Goal: Task Accomplishment & Management: Manage account settings

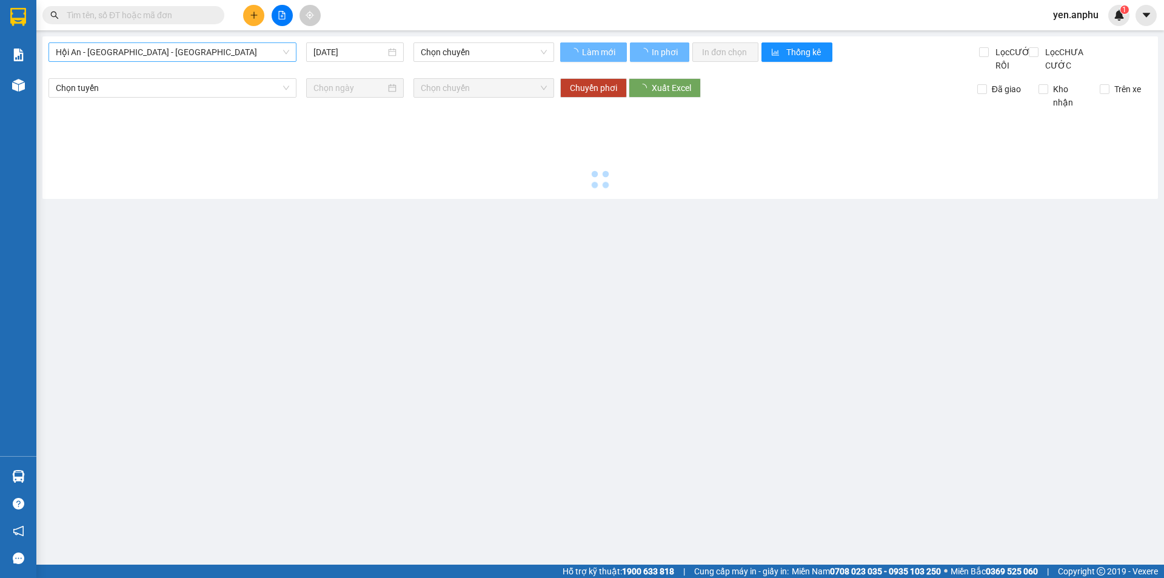
click at [211, 53] on span "Hội An - [GEOGRAPHIC_DATA] - [GEOGRAPHIC_DATA]" at bounding box center [172, 52] width 233 height 18
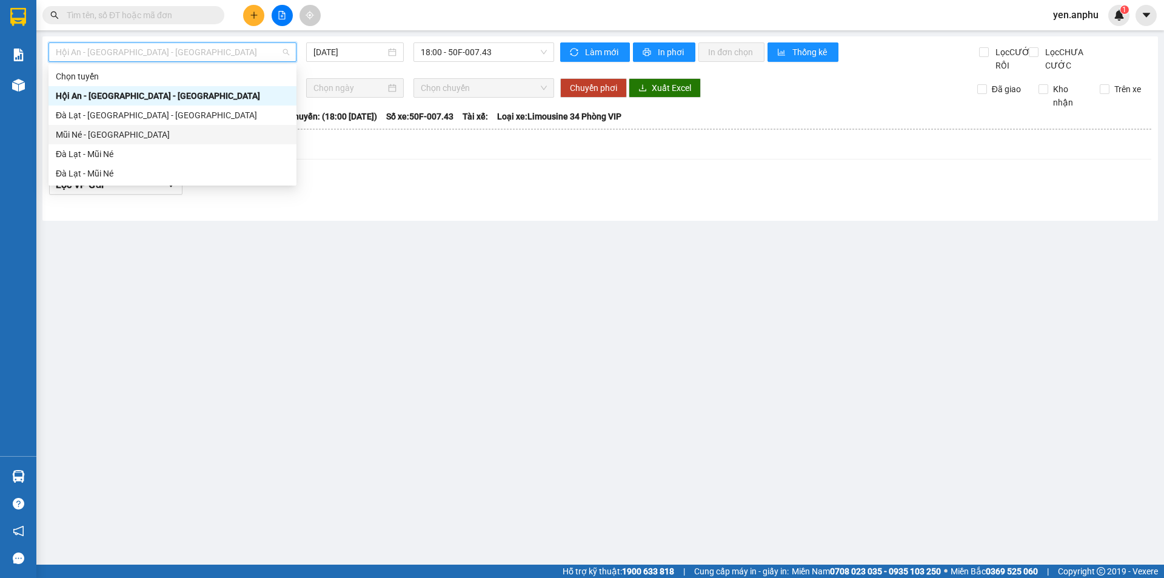
click at [124, 132] on div "Mũi Né - [GEOGRAPHIC_DATA]" at bounding box center [172, 134] width 233 height 13
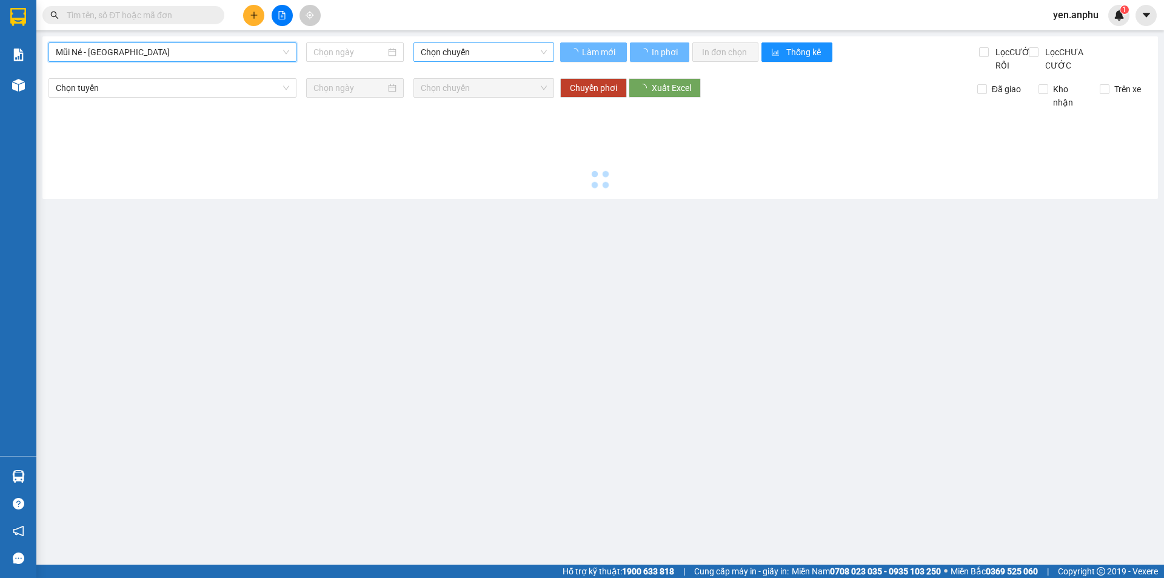
type input "[DATE]"
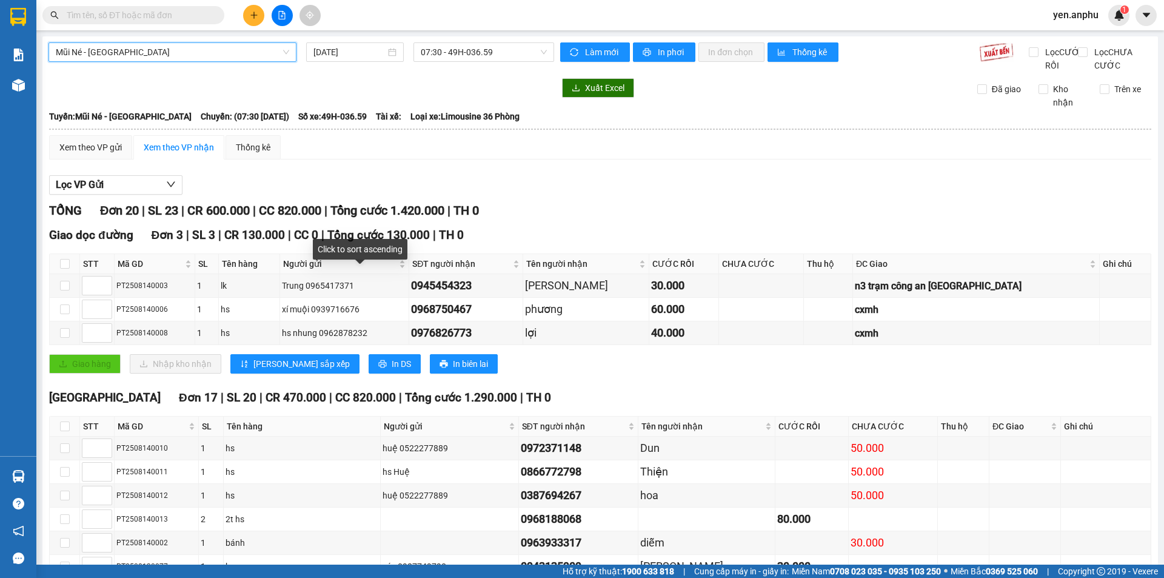
scroll to position [350, 0]
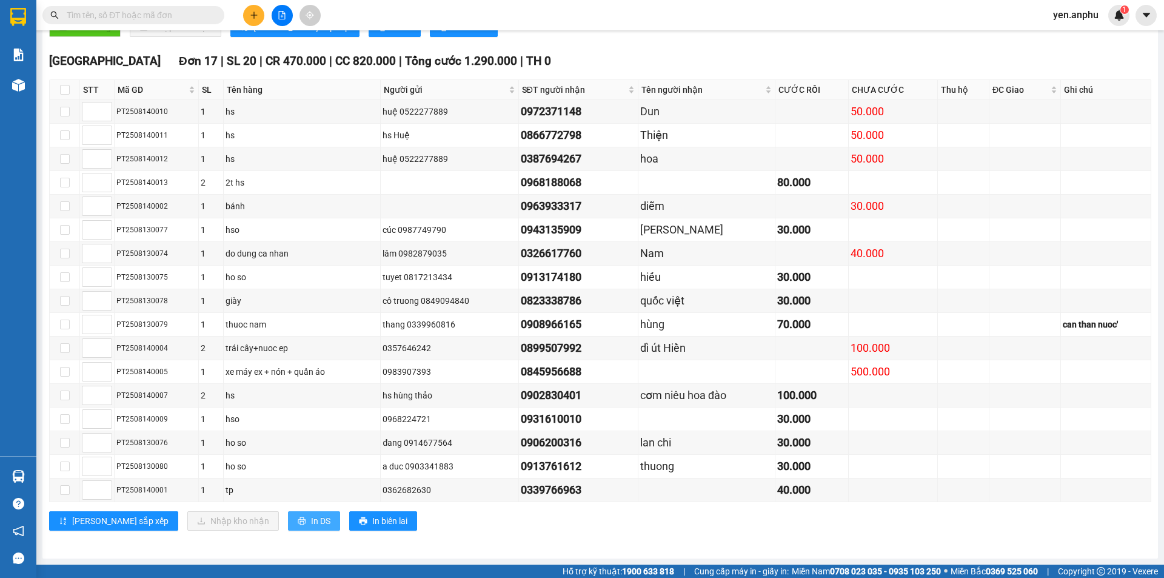
click at [311, 524] on span "In DS" at bounding box center [320, 520] width 19 height 13
click at [60, 93] on input "checkbox" at bounding box center [65, 90] width 10 height 10
checkbox input "true"
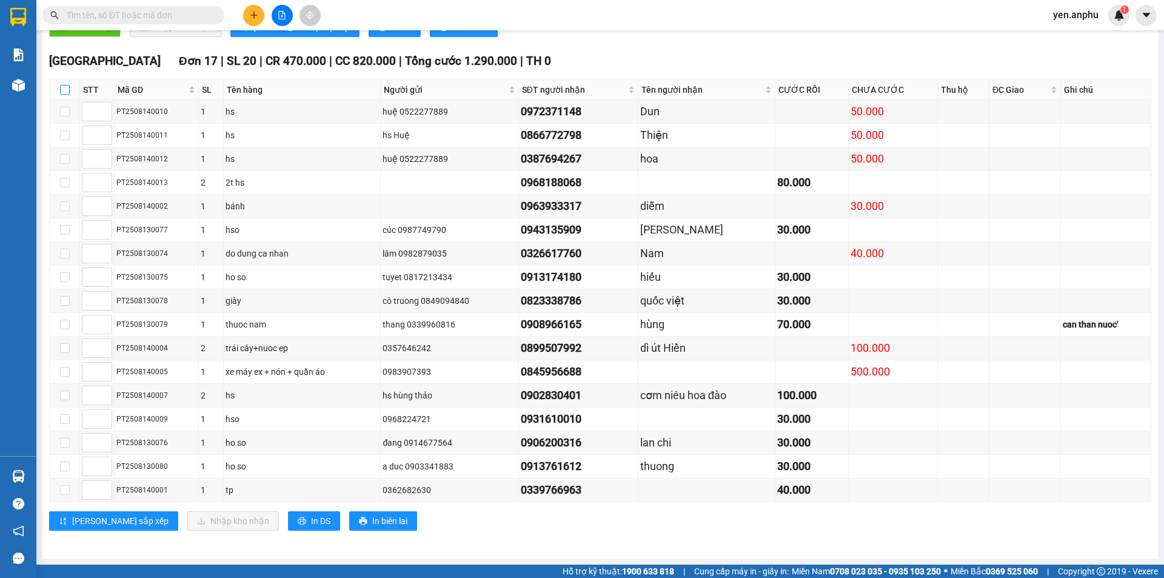
checkbox input "true"
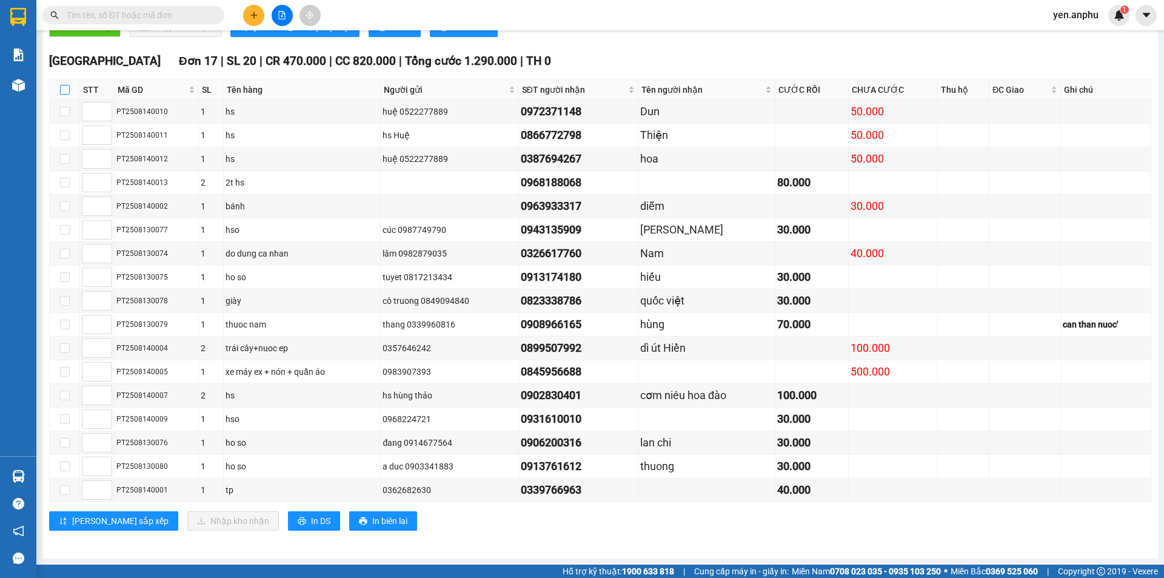
checkbox input "true"
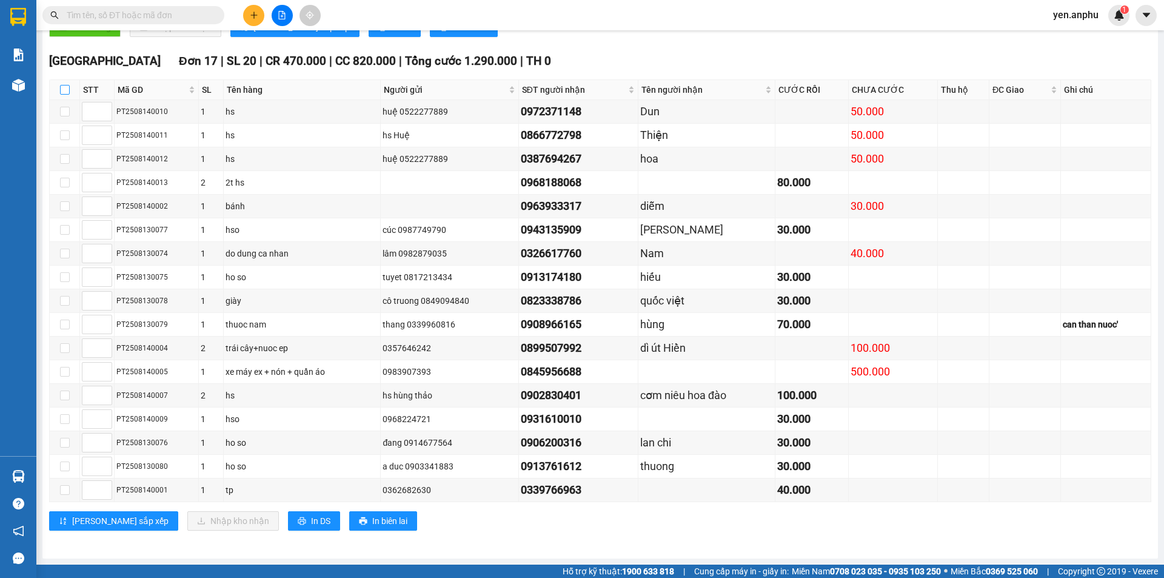
checkbox input "true"
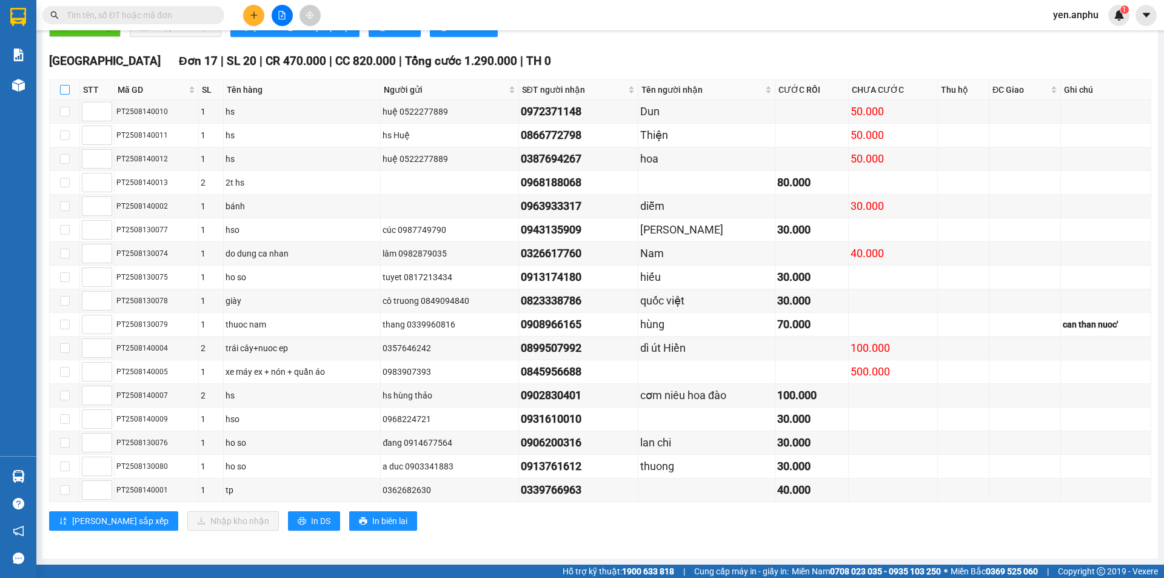
checkbox input "true"
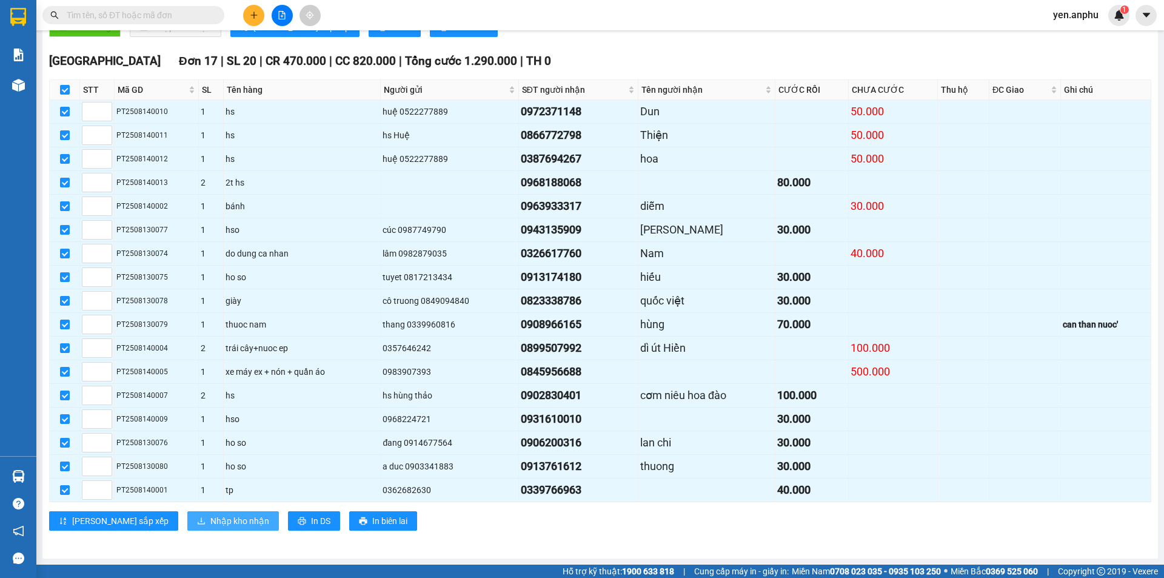
click at [210, 518] on span "Nhập kho nhận" at bounding box center [239, 520] width 59 height 13
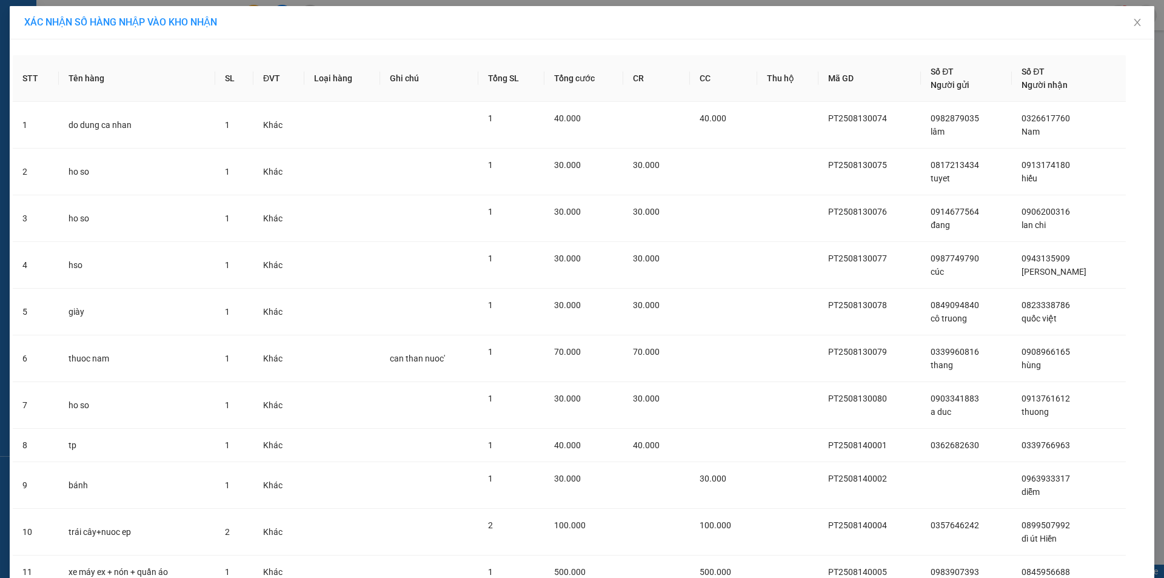
scroll to position [353, 0]
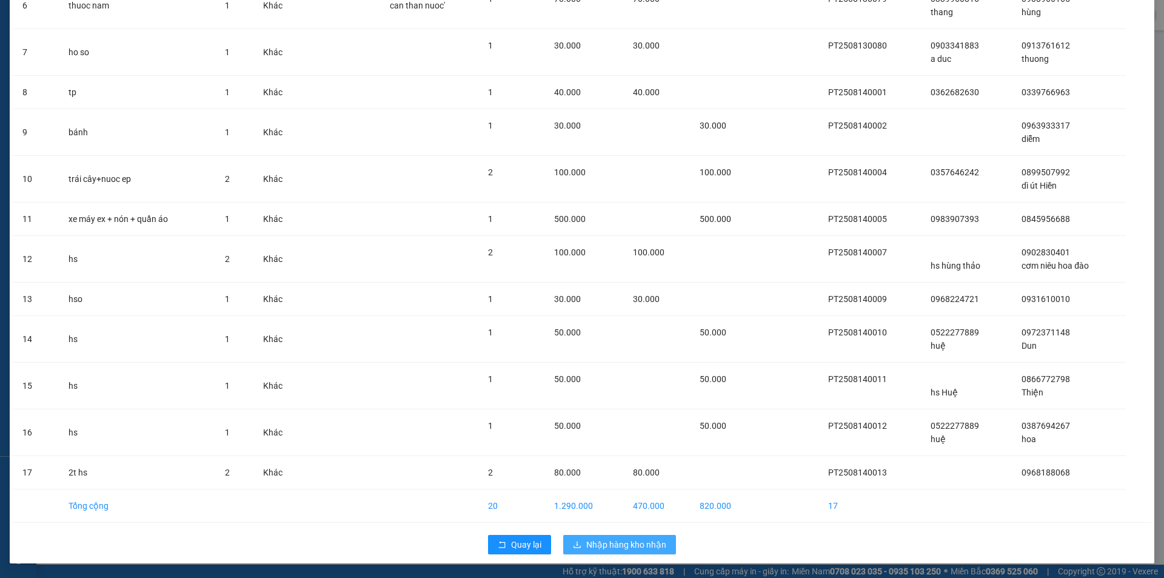
click at [620, 541] on span "Nhập hàng kho nhận" at bounding box center [626, 544] width 80 height 13
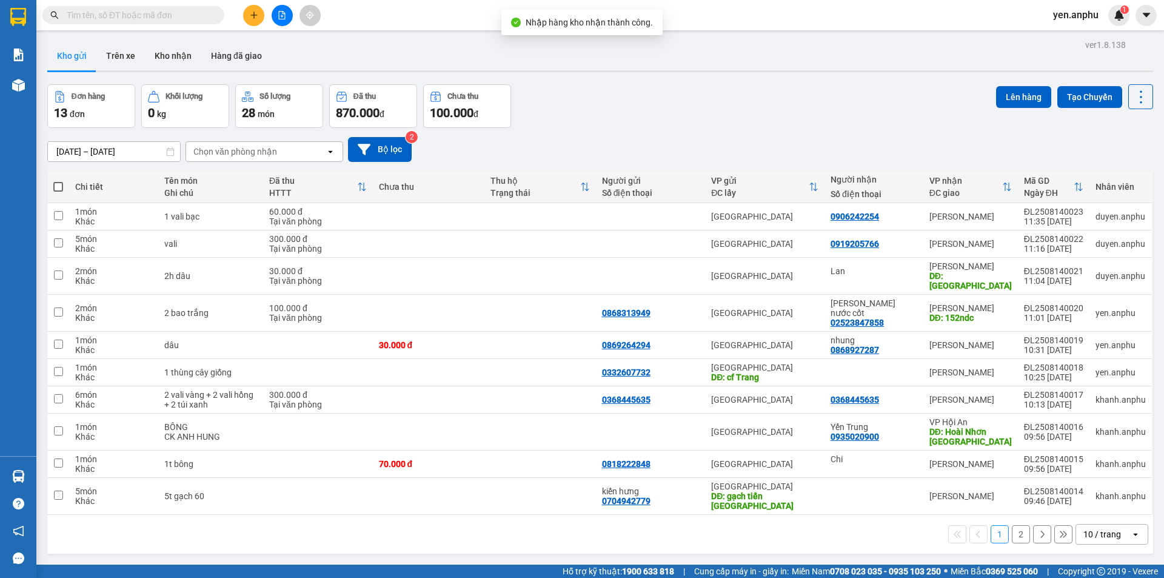
click at [284, 30] on main "ver 1.8.138 Kho gửi Trên xe Kho nhận Hàng đã giao Đơn hàng 13 đơn Khối lượng 0 …" at bounding box center [582, 282] width 1164 height 564
click at [284, 19] on button at bounding box center [282, 15] width 21 height 21
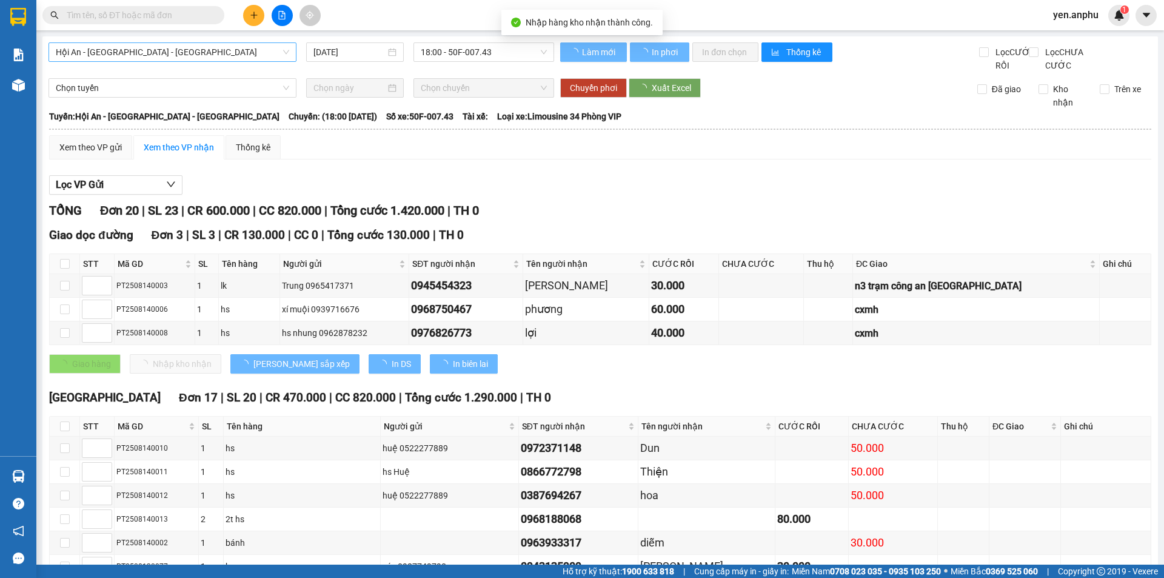
click at [93, 52] on span "Hội An - Nha Trang - Đà Lạt" at bounding box center [172, 52] width 233 height 18
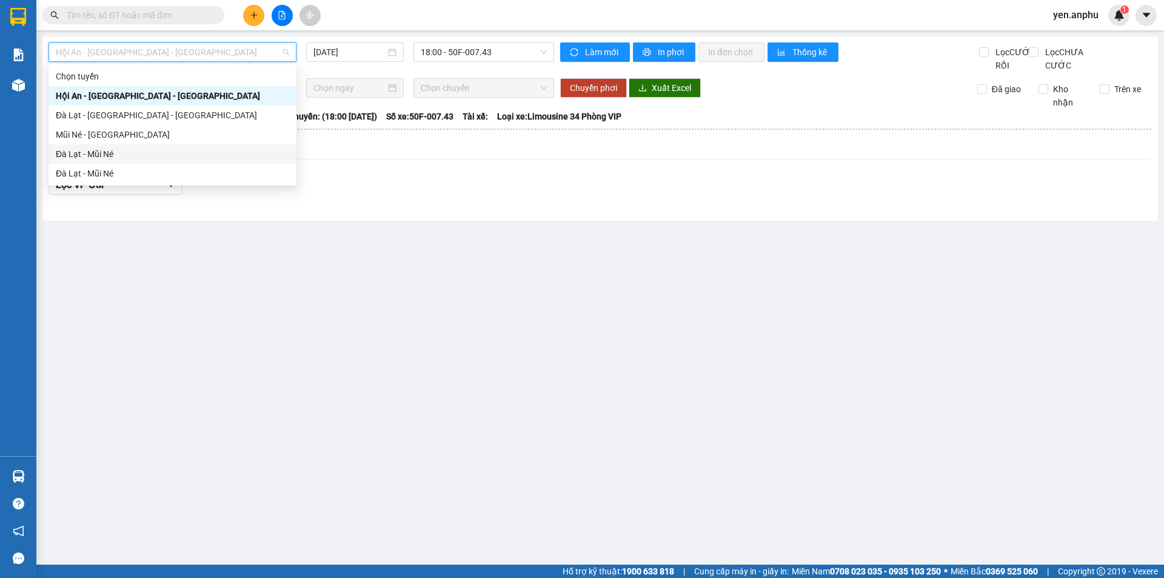
click at [80, 151] on div "Đà Lạt - Mũi Né" at bounding box center [172, 153] width 233 height 13
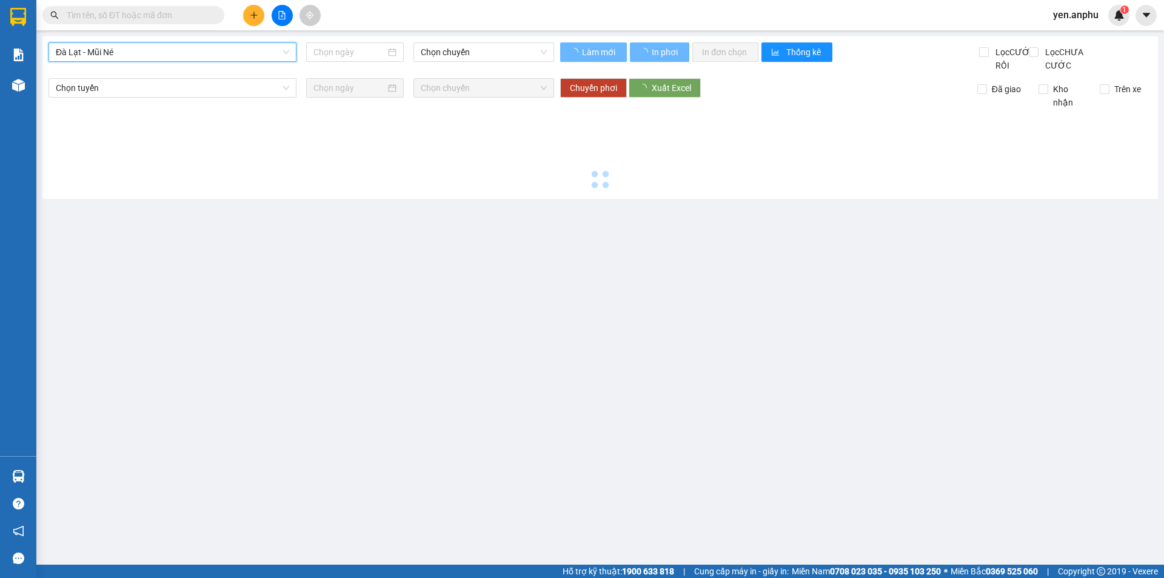
type input "[DATE]"
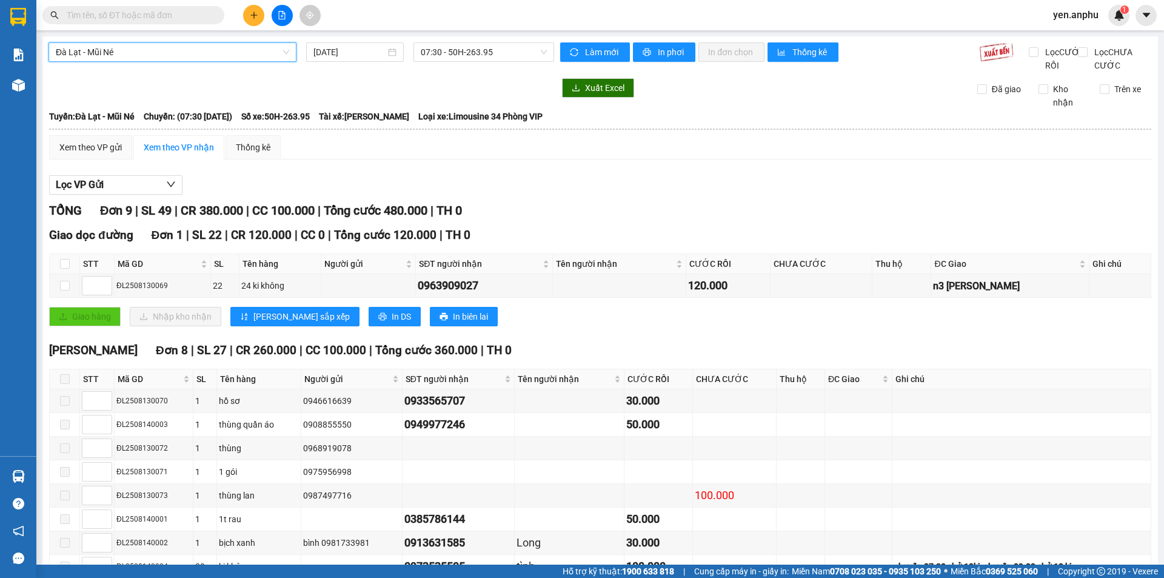
click at [156, 43] on span "Đà Lạt - Mũi Né" at bounding box center [172, 52] width 233 height 18
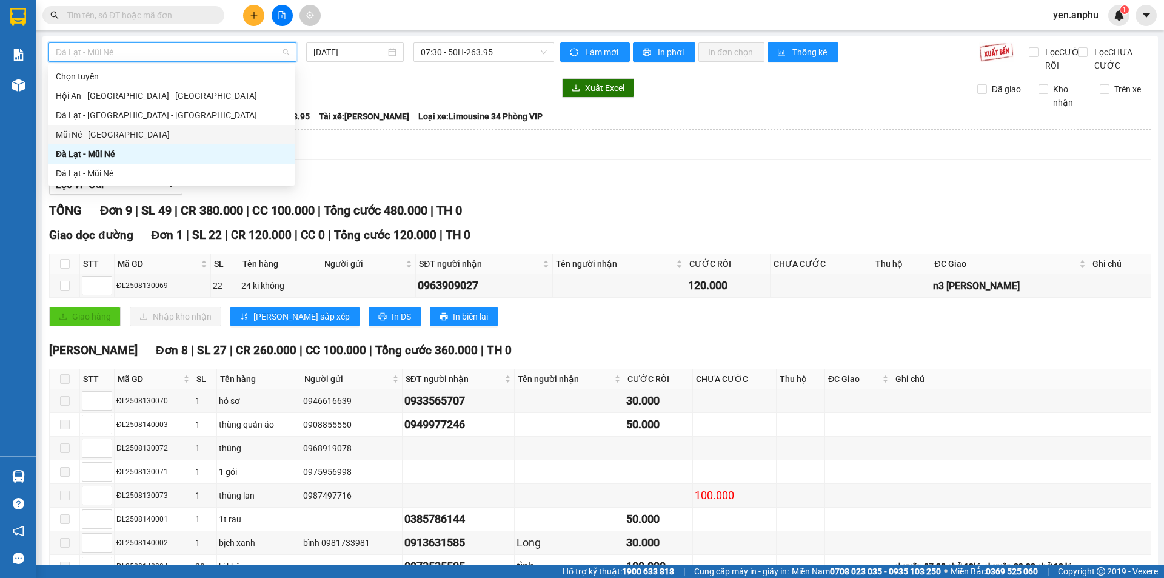
click at [94, 137] on div "Mũi Né - Đà Lạt" at bounding box center [172, 134] width 232 height 13
type input "[DATE]"
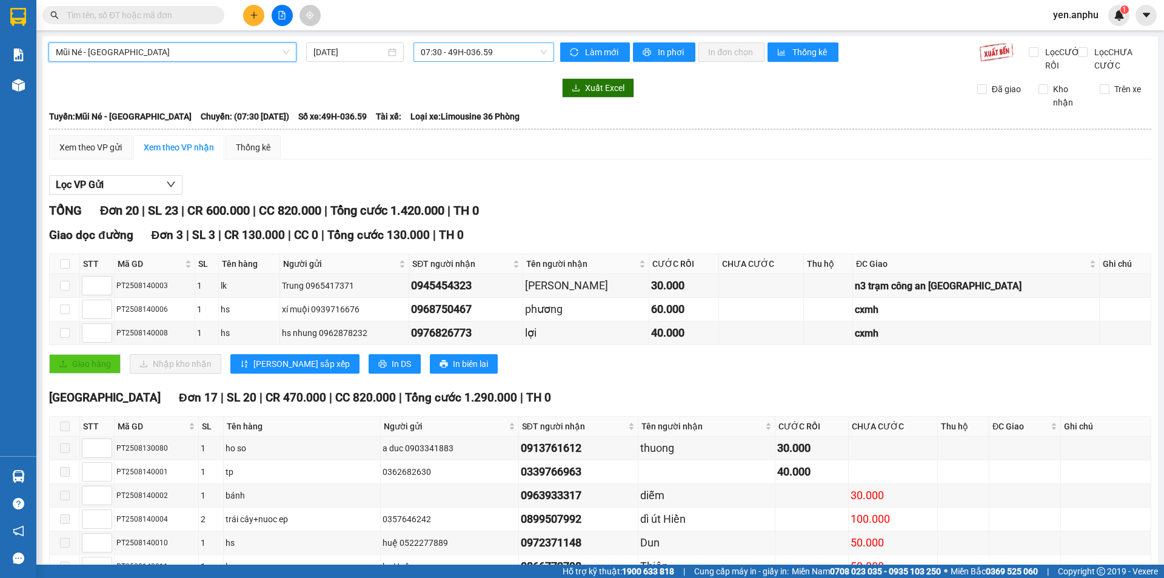
click at [451, 54] on span "07:30 - 49H-036.59" at bounding box center [484, 52] width 126 height 18
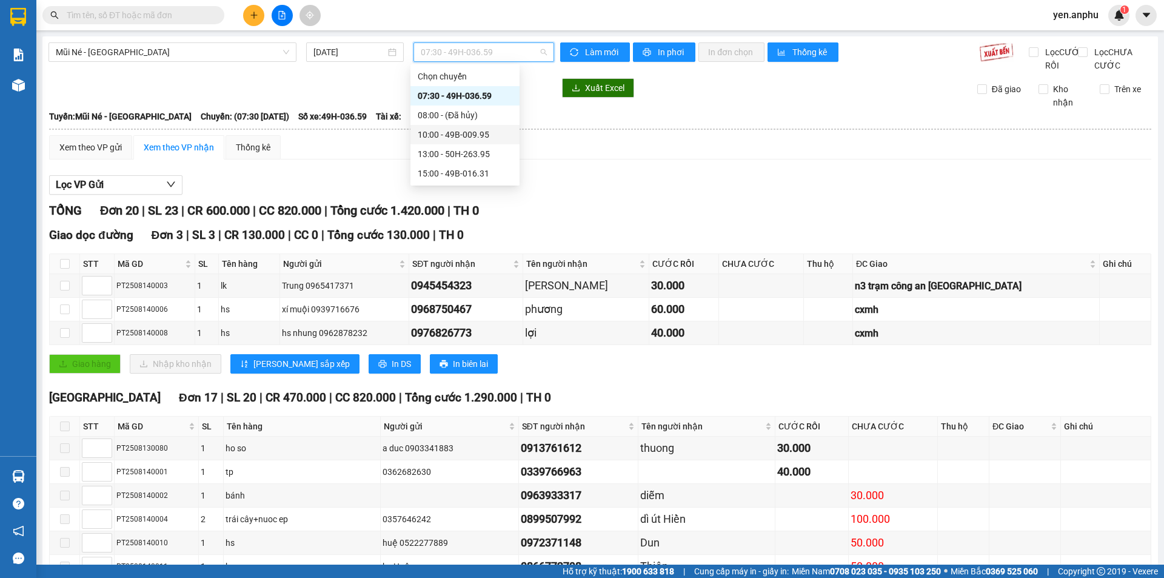
click at [449, 130] on div "10:00 - 49B-009.95" at bounding box center [465, 134] width 95 height 13
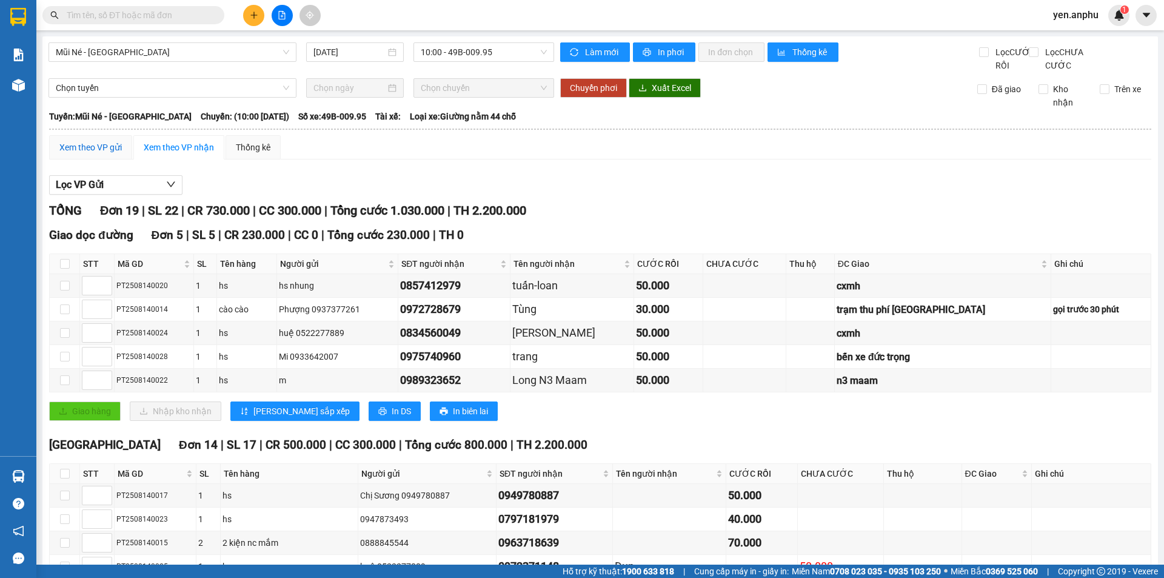
click at [105, 154] on div "Xem theo VP gửi" at bounding box center [90, 147] width 62 height 13
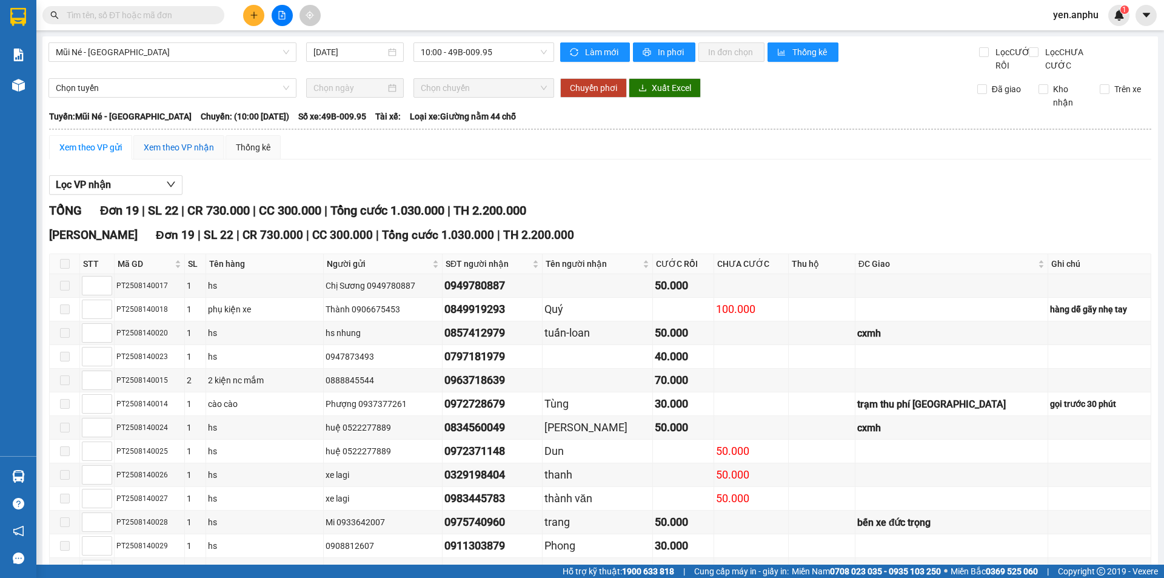
click at [172, 154] on div "Xem theo VP nhận" at bounding box center [179, 147] width 70 height 13
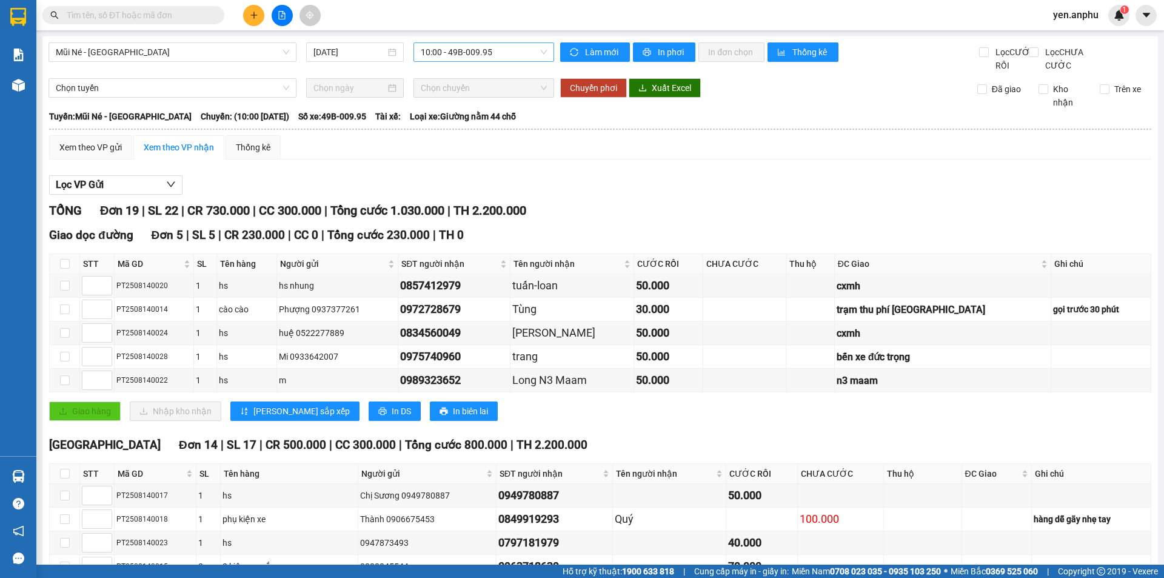
click at [495, 49] on span "10:00 - 49B-009.95" at bounding box center [484, 52] width 126 height 18
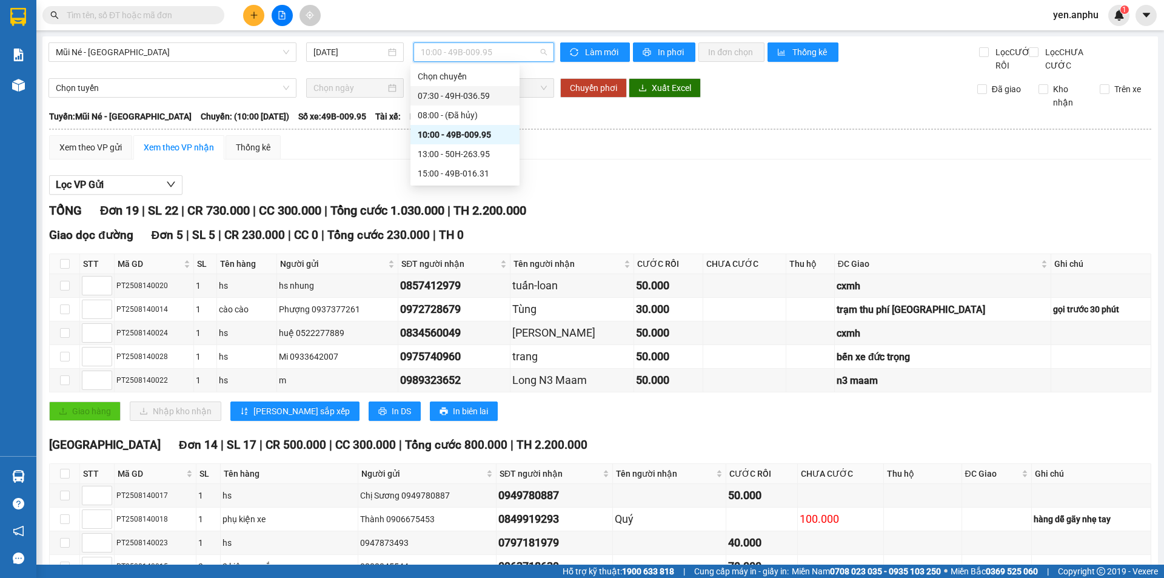
click at [464, 93] on div "07:30 - 49H-036.59" at bounding box center [465, 95] width 95 height 13
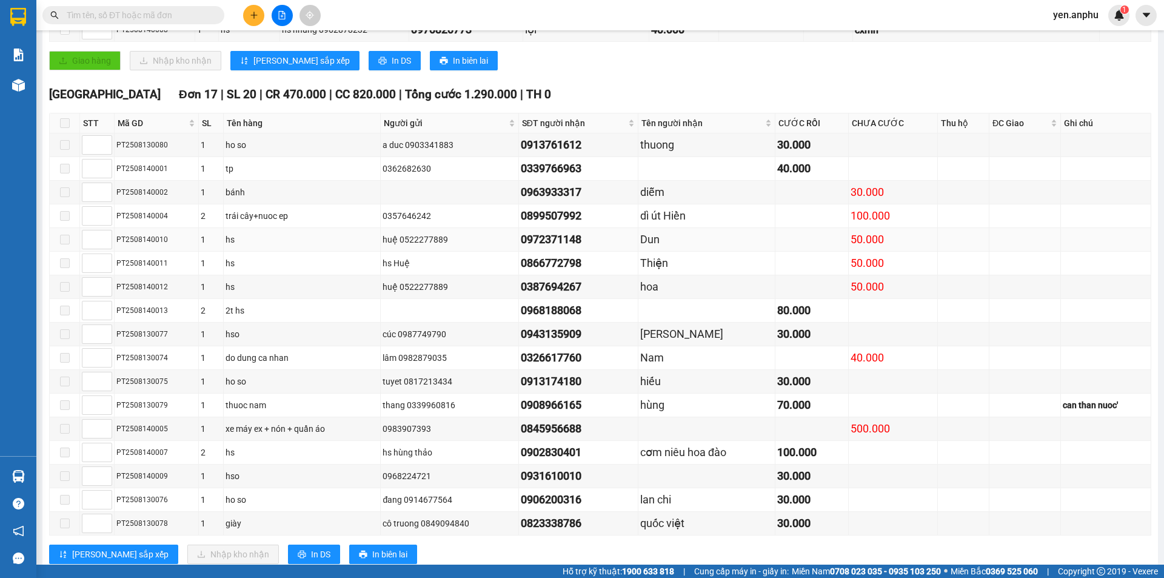
scroll to position [350, 0]
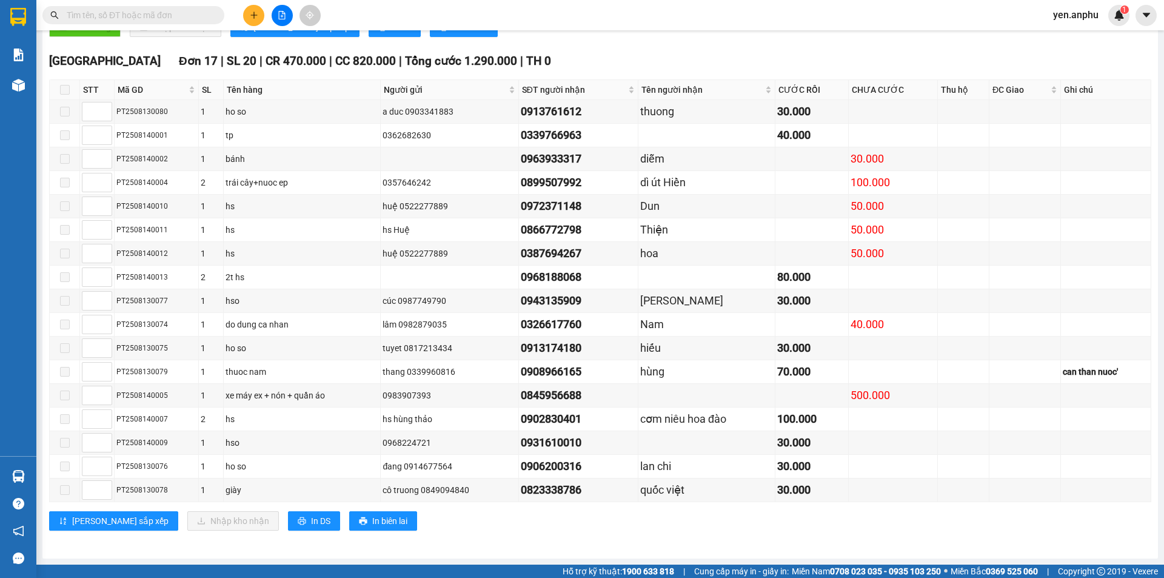
click at [61, 89] on span at bounding box center [65, 90] width 10 height 10
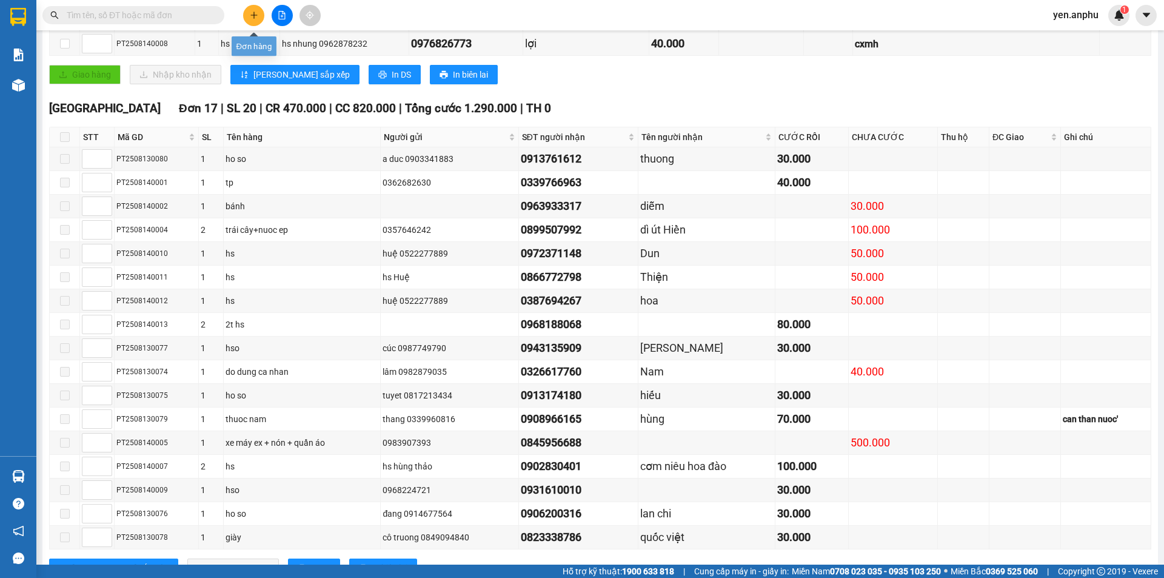
click at [244, 16] on button at bounding box center [253, 15] width 21 height 21
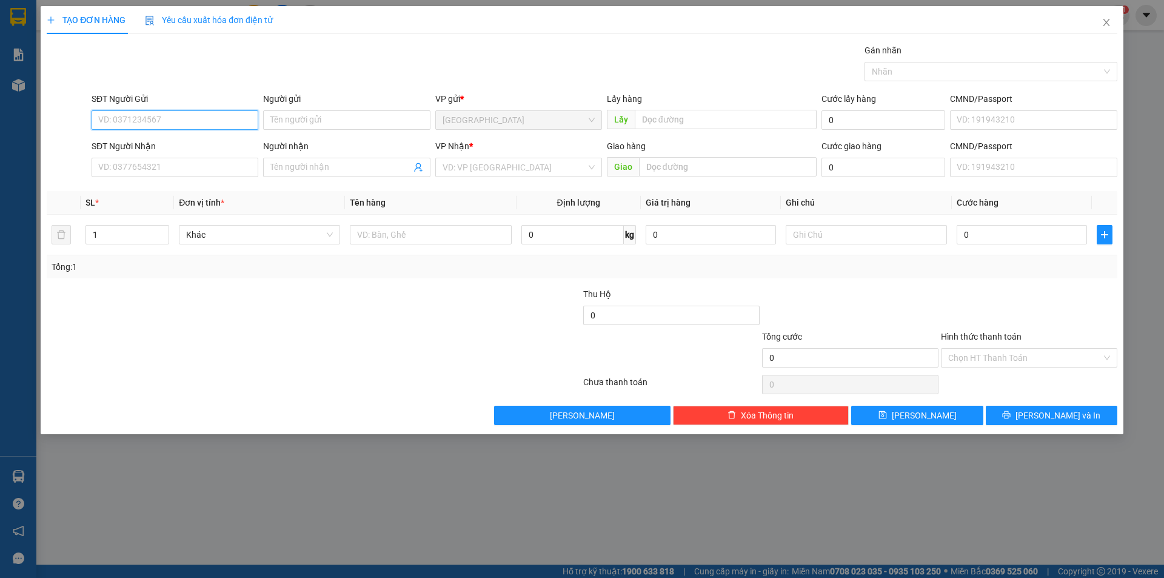
click at [173, 117] on input "SĐT Người Gửi" at bounding box center [175, 119] width 167 height 19
type input "0964516507"
click at [136, 148] on div "0964516507" at bounding box center [175, 144] width 152 height 13
type input "0358948585"
type input "chợ cũ Lương Sơn"
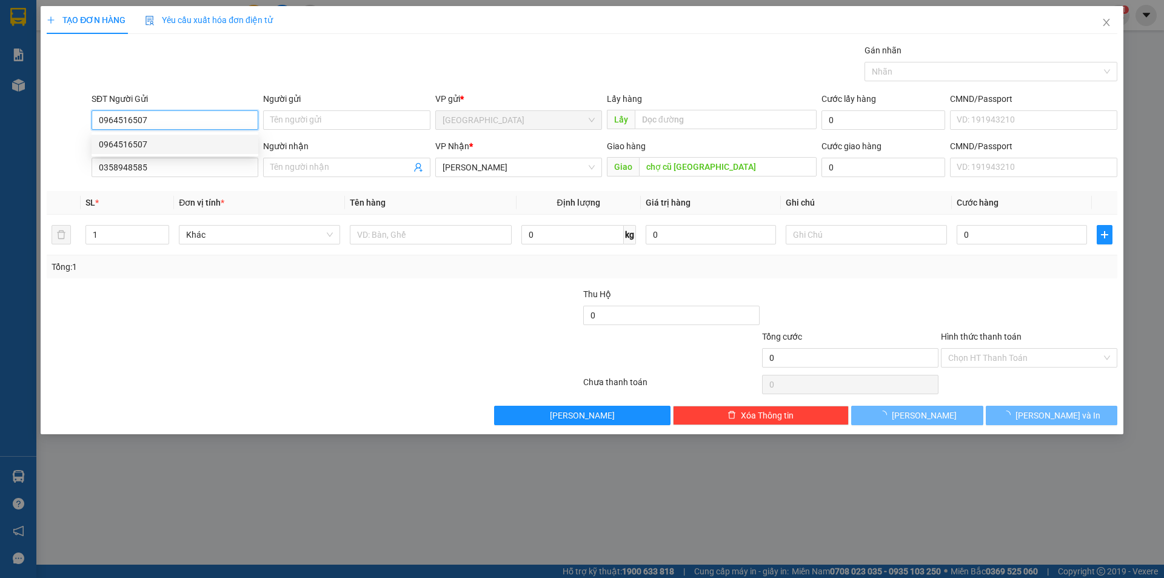
type input "40.000"
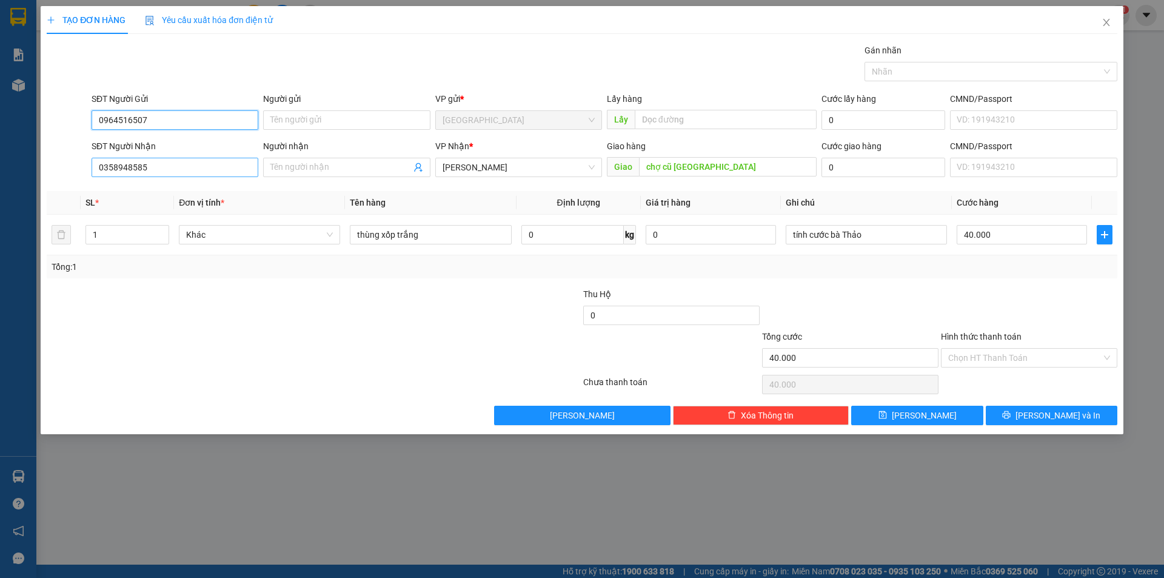
type input "0964516507"
click at [161, 160] on input "0358948585" at bounding box center [175, 167] width 167 height 19
type input "0967200401"
click at [195, 192] on div "0967200401" at bounding box center [175, 191] width 152 height 13
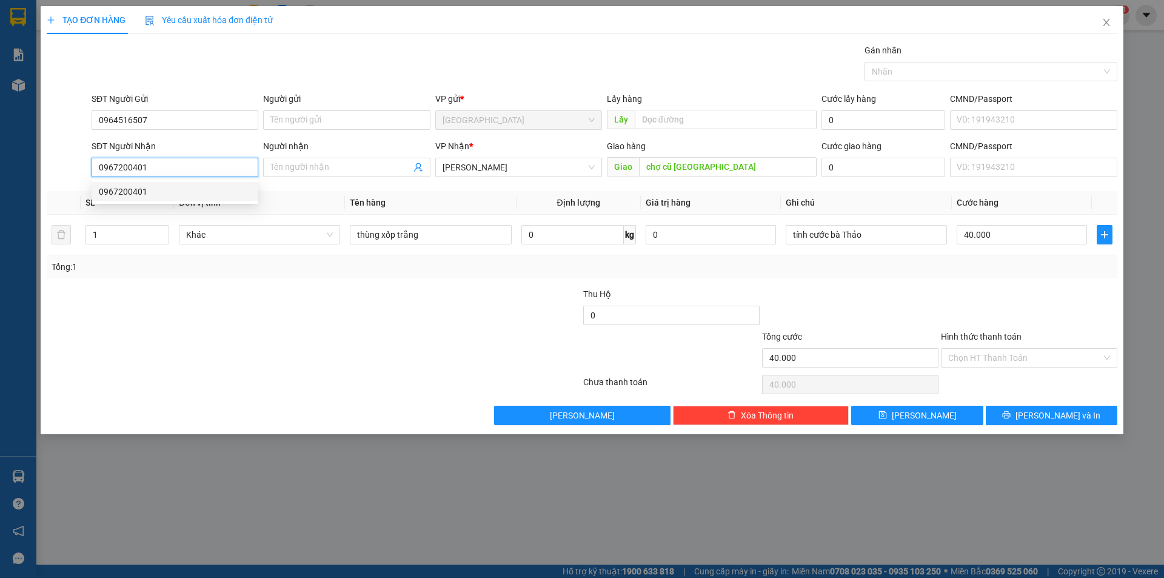
type input "hàm thuận bắc"
type input "0967200401"
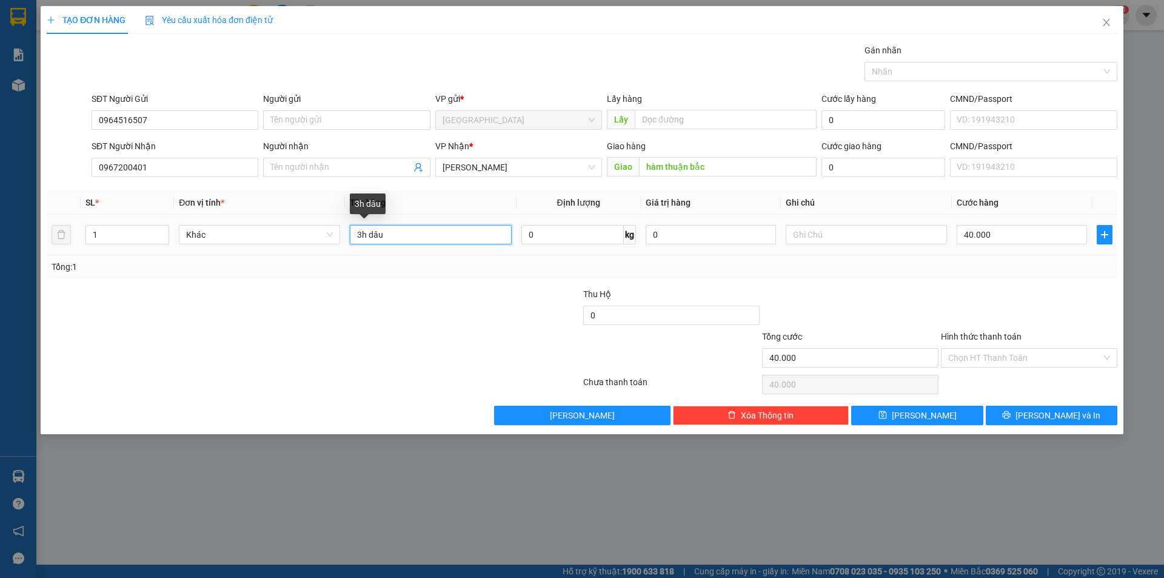
click at [449, 238] on input "3h dâu" at bounding box center [430, 234] width 161 height 19
type input "thùng dâu tây"
drag, startPoint x: 727, startPoint y: 135, endPoint x: 304, endPoint y: 266, distance: 442.9
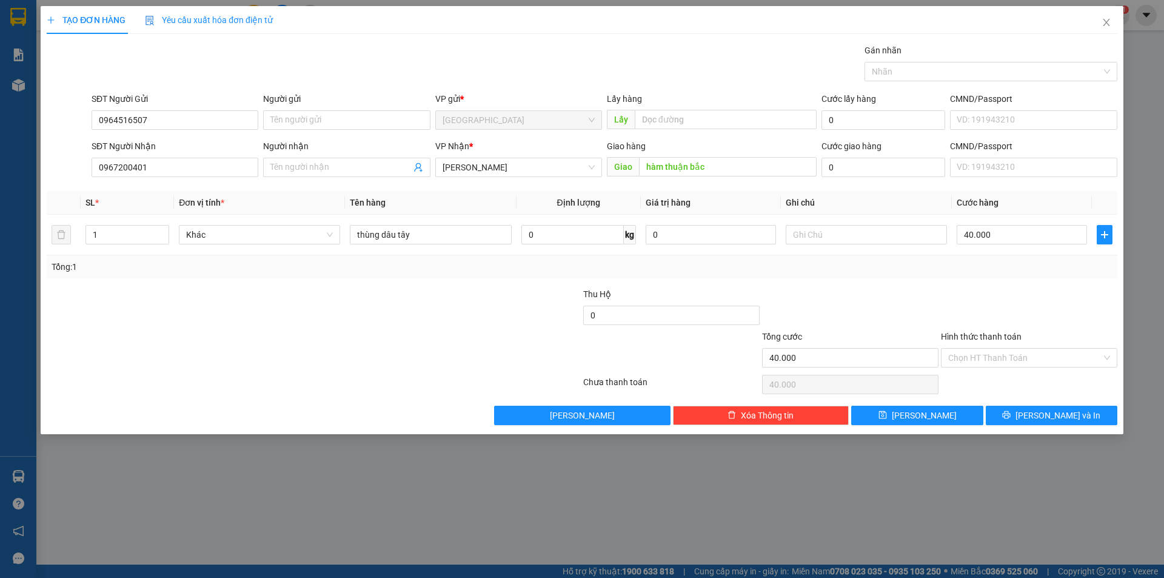
click at [304, 266] on div "Tổng: 1" at bounding box center [251, 266] width 398 height 13
click at [982, 352] on input "Hình thức thanh toán" at bounding box center [1024, 358] width 153 height 18
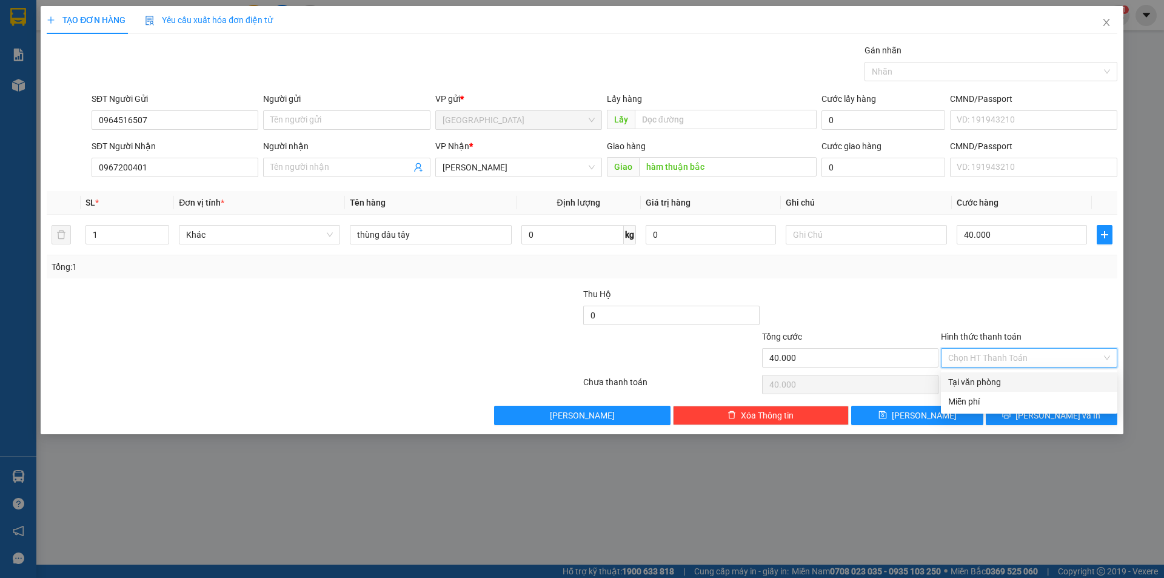
click at [977, 375] on div "Tại văn phòng" at bounding box center [1029, 381] width 176 height 19
type input "0"
click at [1044, 417] on span "[PERSON_NAME] và In" at bounding box center [1057, 415] width 85 height 13
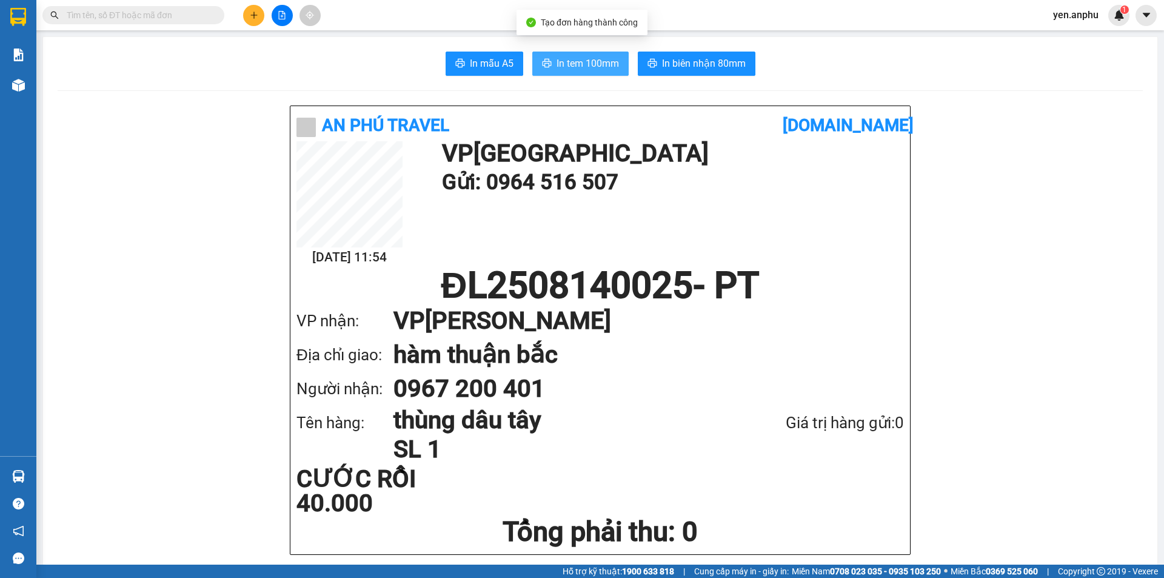
click at [569, 64] on span "In tem 100mm" at bounding box center [587, 63] width 62 height 15
click at [125, 15] on input "text" at bounding box center [138, 14] width 143 height 13
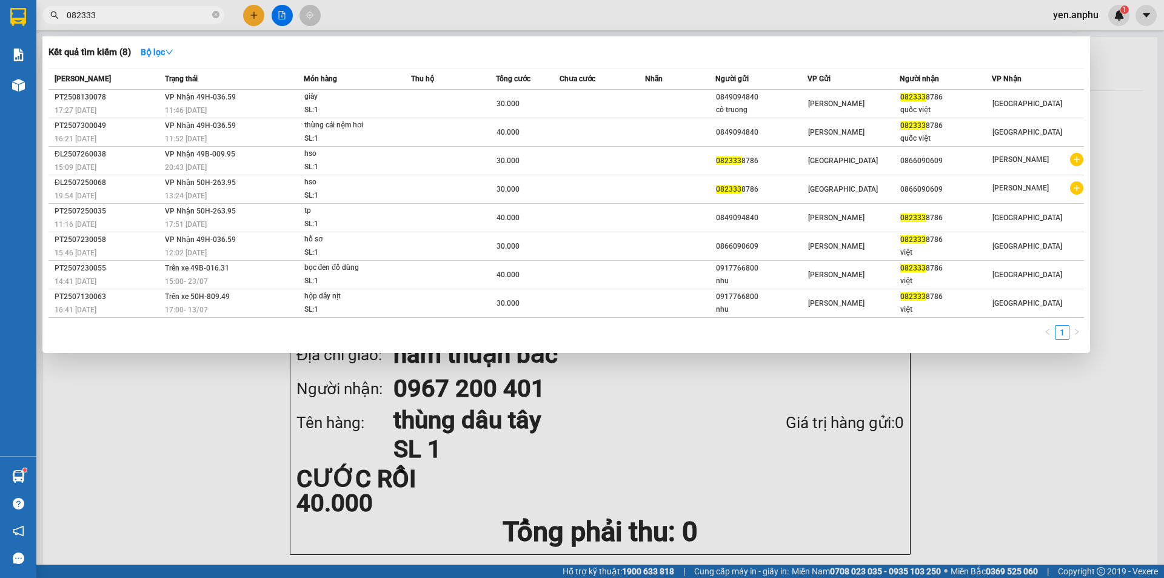
type input "082333"
click at [252, 18] on div at bounding box center [582, 289] width 1164 height 578
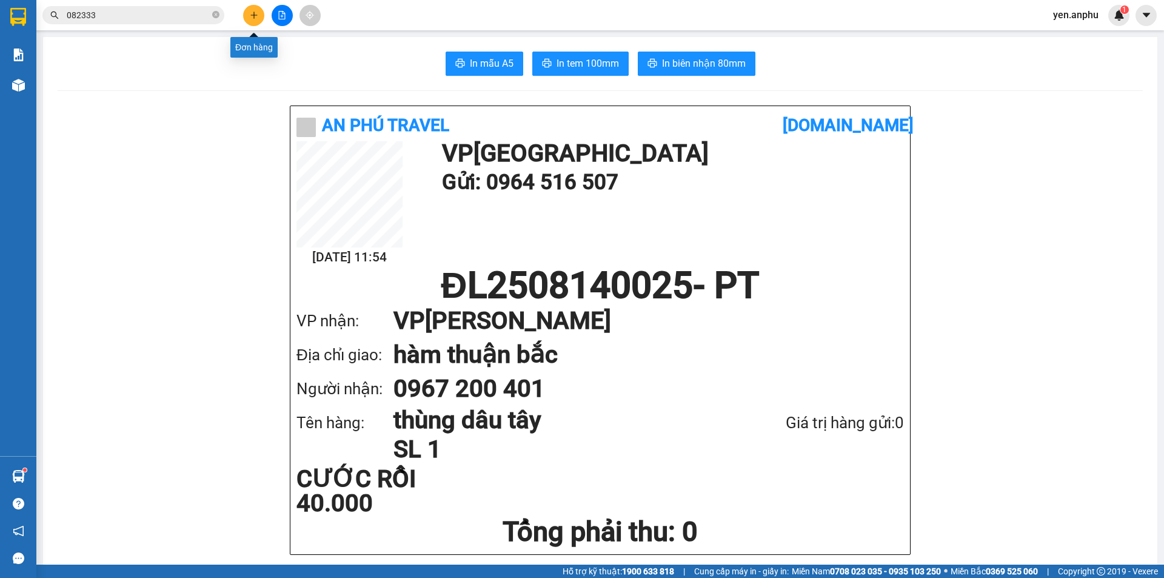
click at [252, 18] on icon "plus" at bounding box center [254, 15] width 8 height 8
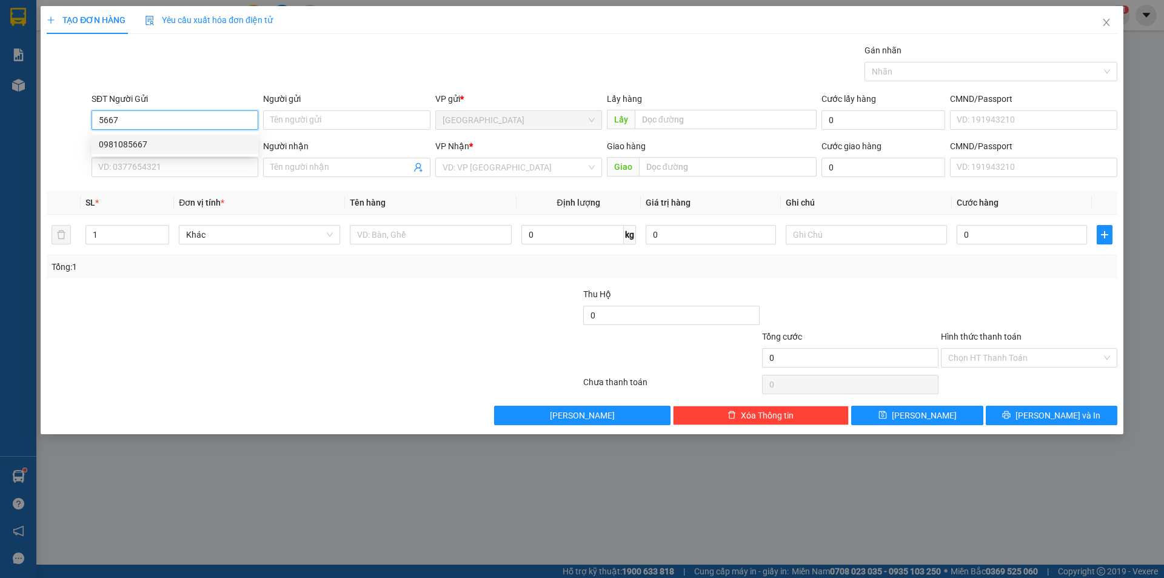
click at [153, 142] on div "0981085667" at bounding box center [175, 144] width 152 height 13
type input "0981085667"
type input "Thaco Bồng Lai"
type input "0981085667"
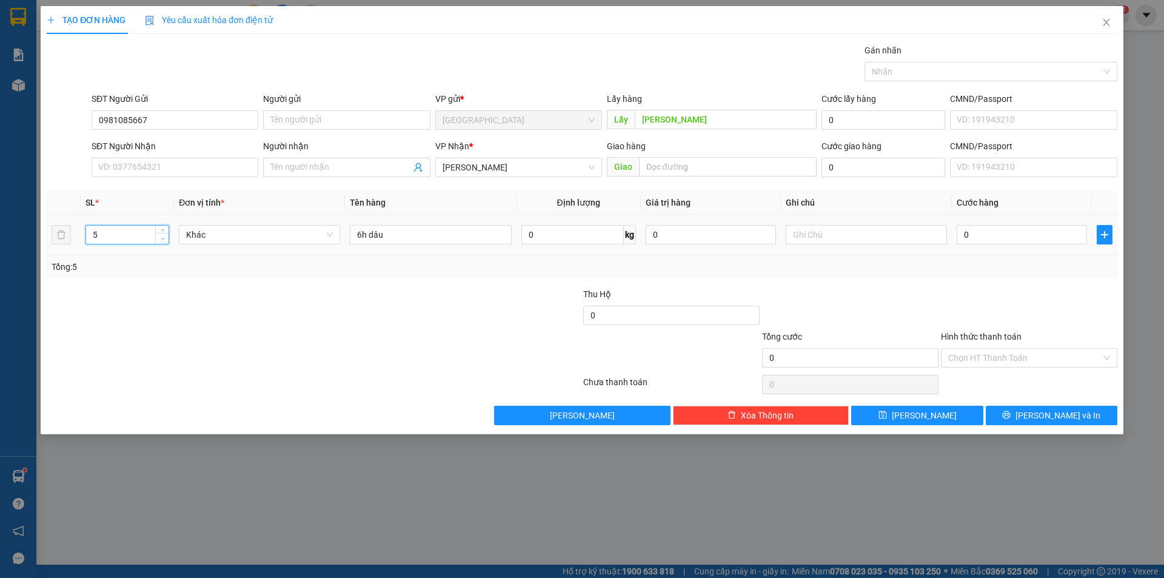
click at [158, 239] on span "Decrease Value" at bounding box center [161, 238] width 13 height 11
type input "4"
click at [158, 239] on span "Decrease Value" at bounding box center [161, 238] width 13 height 11
click at [363, 232] on input "6h dâu" at bounding box center [430, 234] width 161 height 19
type input "4h dâu"
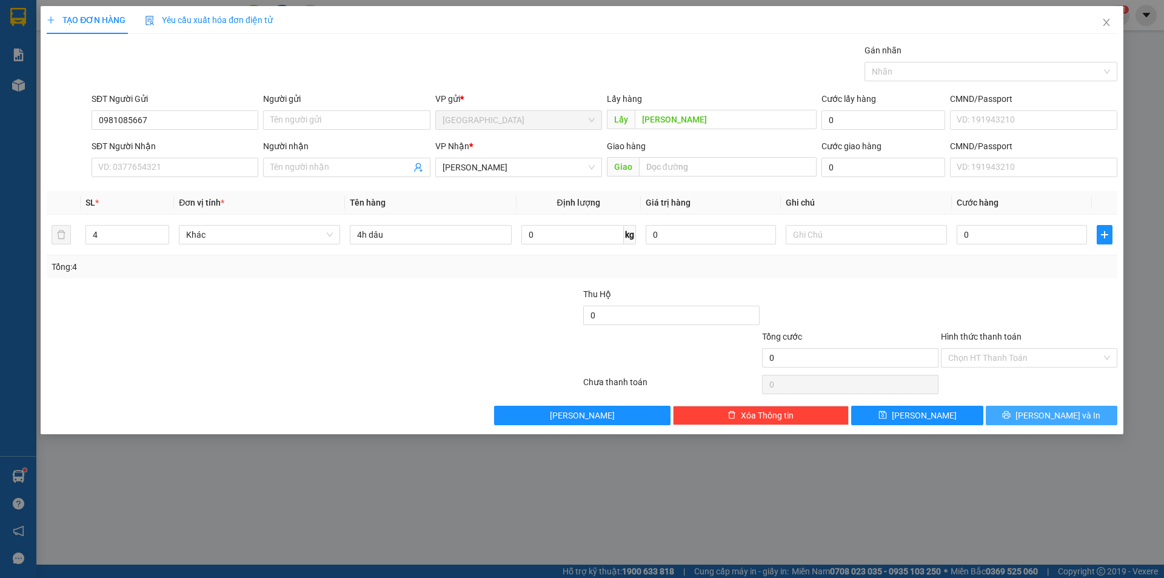
click at [1071, 412] on span "[PERSON_NAME] và In" at bounding box center [1057, 415] width 85 height 13
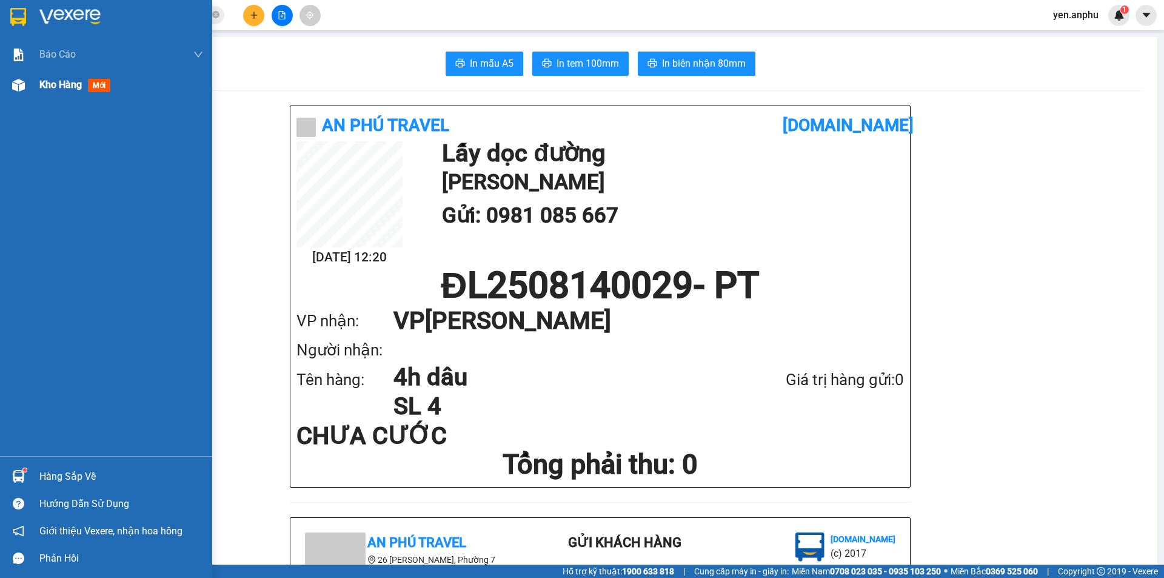
click at [35, 84] on div "Kho hàng mới" at bounding box center [106, 85] width 212 height 30
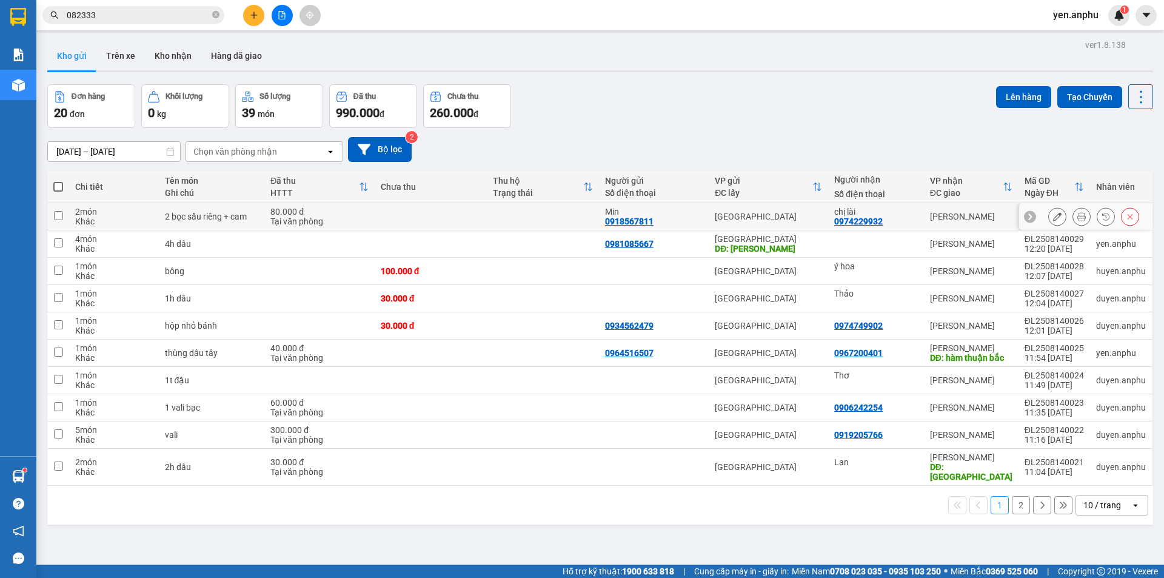
click at [1078, 218] on button at bounding box center [1081, 216] width 17 height 21
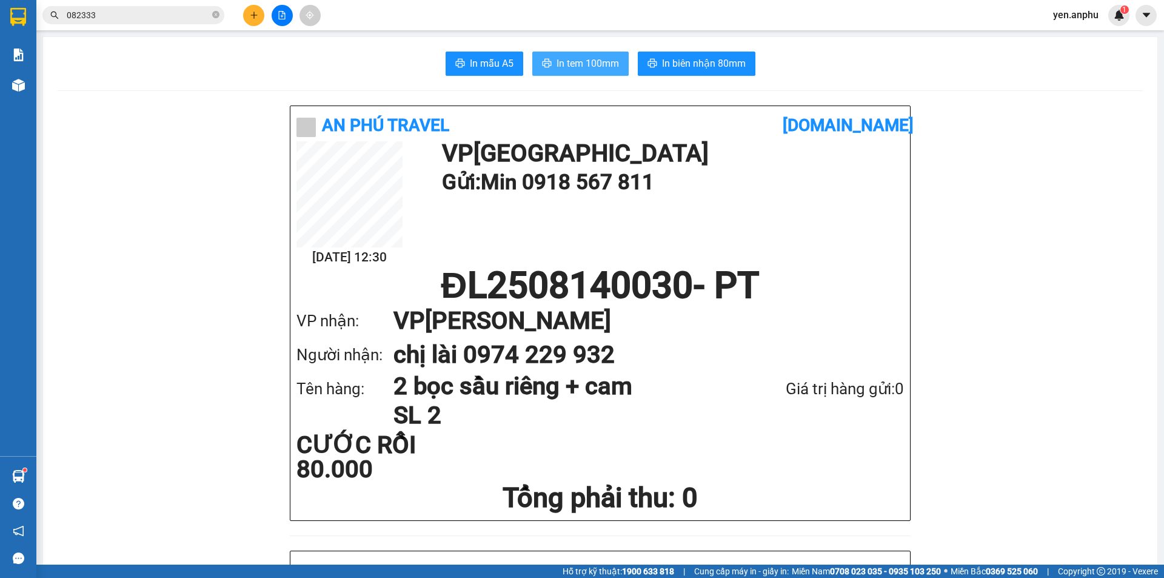
click at [600, 64] on span "In tem 100mm" at bounding box center [587, 63] width 62 height 15
click at [247, 21] on button at bounding box center [253, 15] width 21 height 21
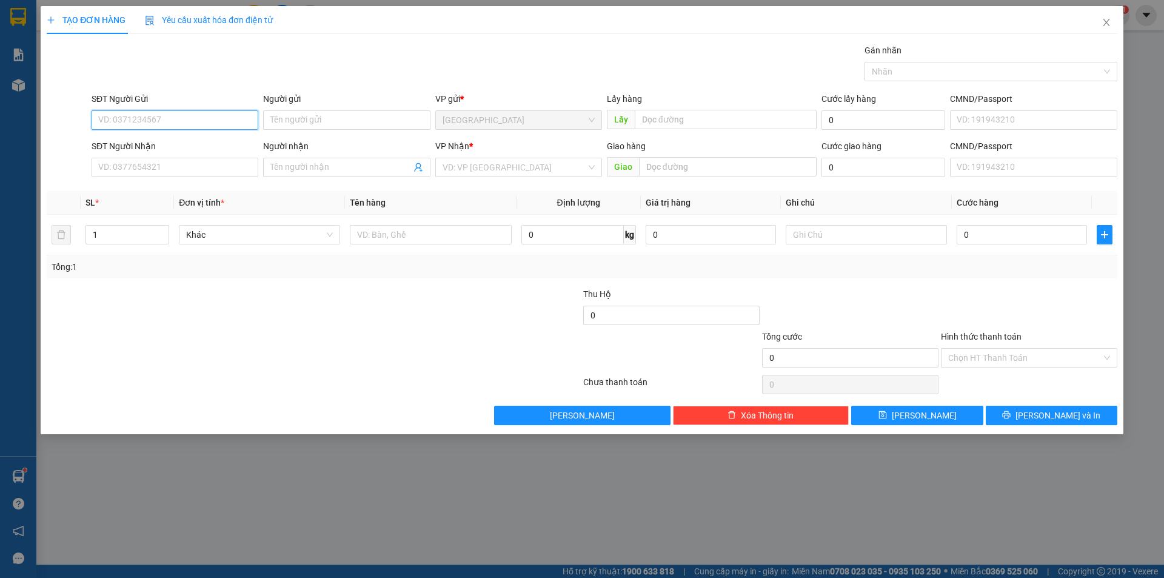
click at [165, 128] on input "SĐT Người Gửi" at bounding box center [175, 119] width 167 height 19
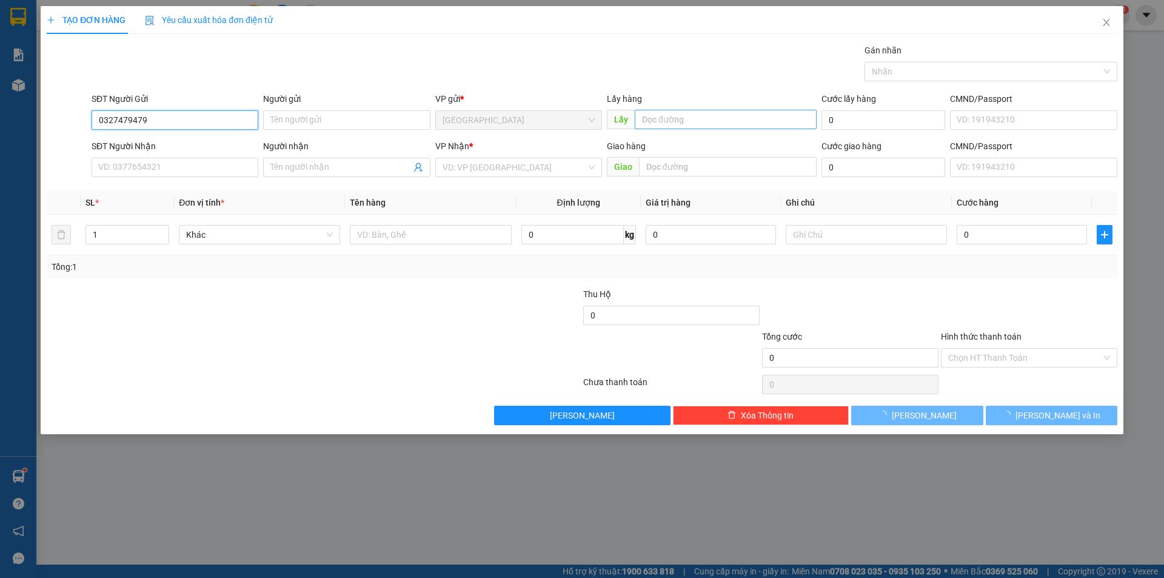
type input "0327479479"
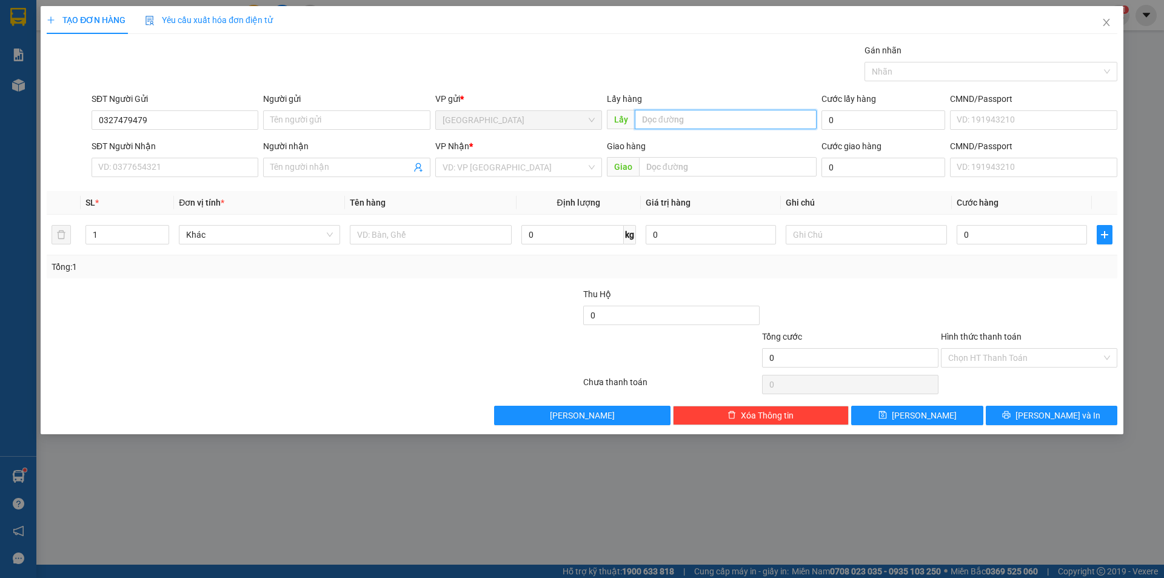
click at [685, 120] on input "text" at bounding box center [726, 119] width 182 height 19
type input "N3 tain"
click at [459, 172] on input "search" at bounding box center [515, 167] width 144 height 18
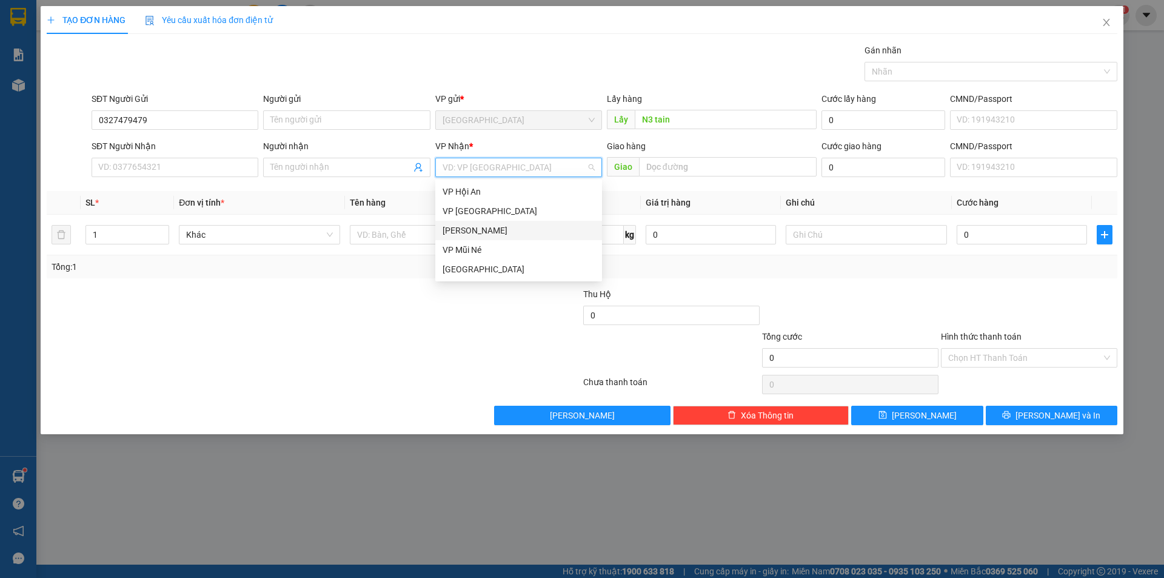
click at [478, 228] on div "[PERSON_NAME]" at bounding box center [519, 230] width 152 height 13
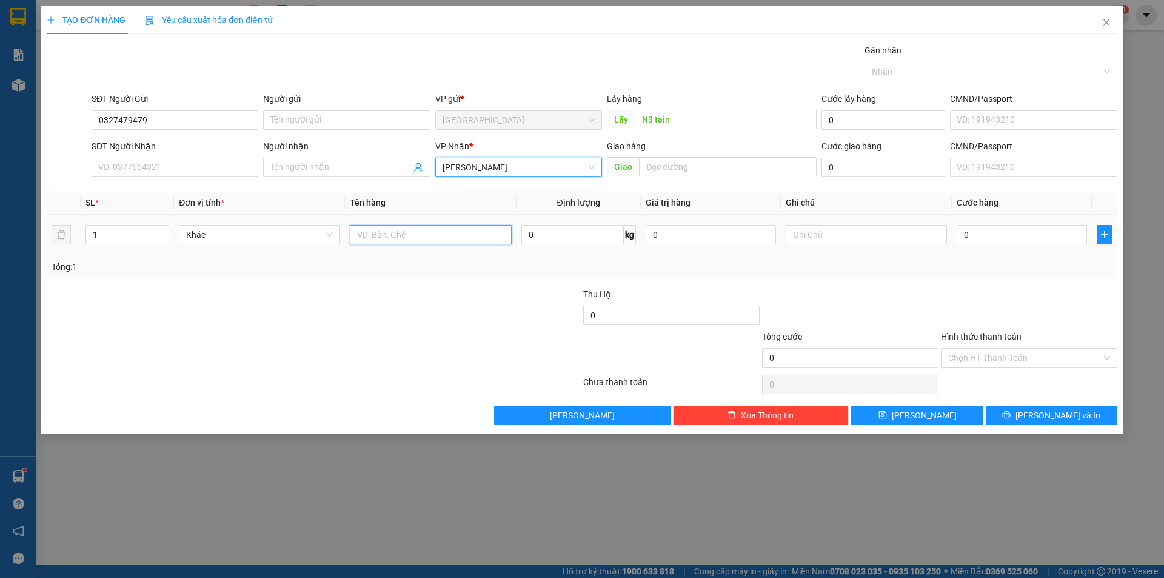
click at [375, 232] on input "text" at bounding box center [430, 234] width 161 height 19
type input "2 thùng hàng"
click at [843, 230] on input "text" at bounding box center [866, 234] width 161 height 19
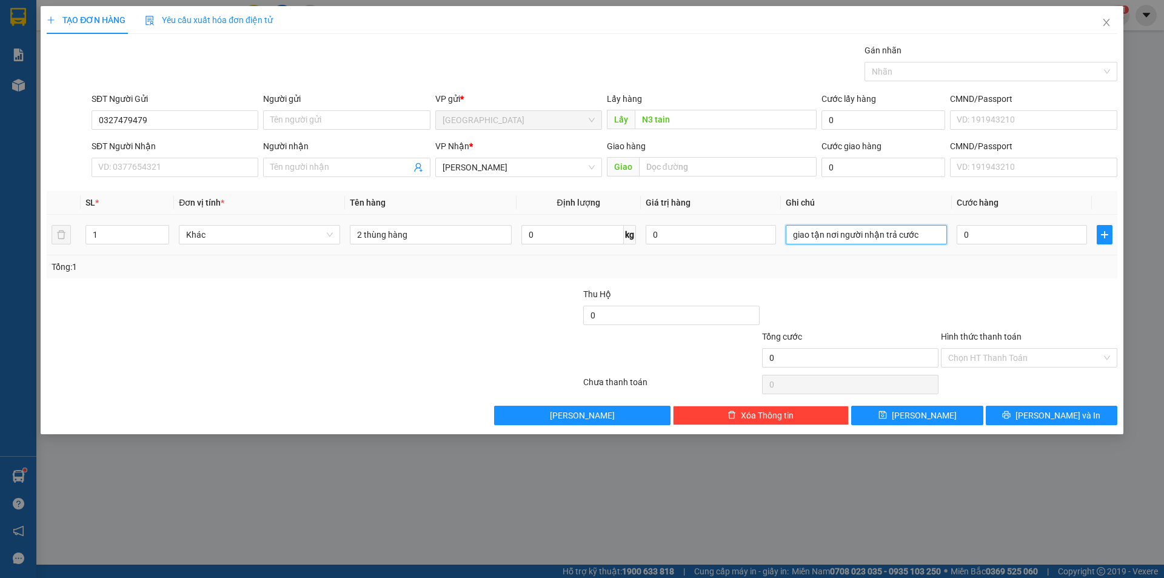
type input "giao tận nơi người nhận trả cước"
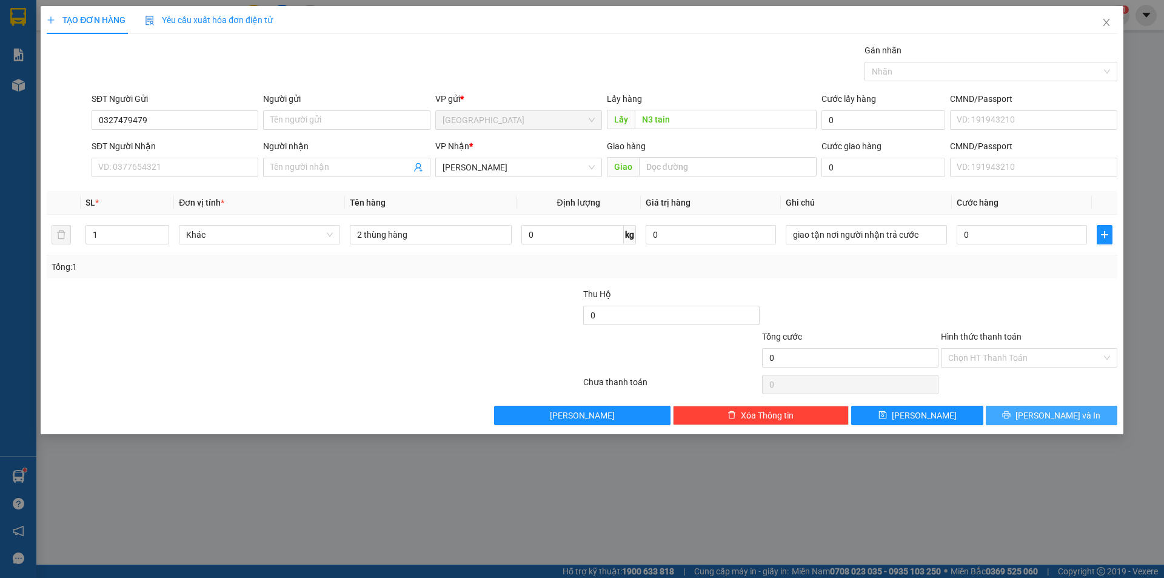
click at [1081, 416] on button "[PERSON_NAME] và In" at bounding box center [1052, 415] width 132 height 19
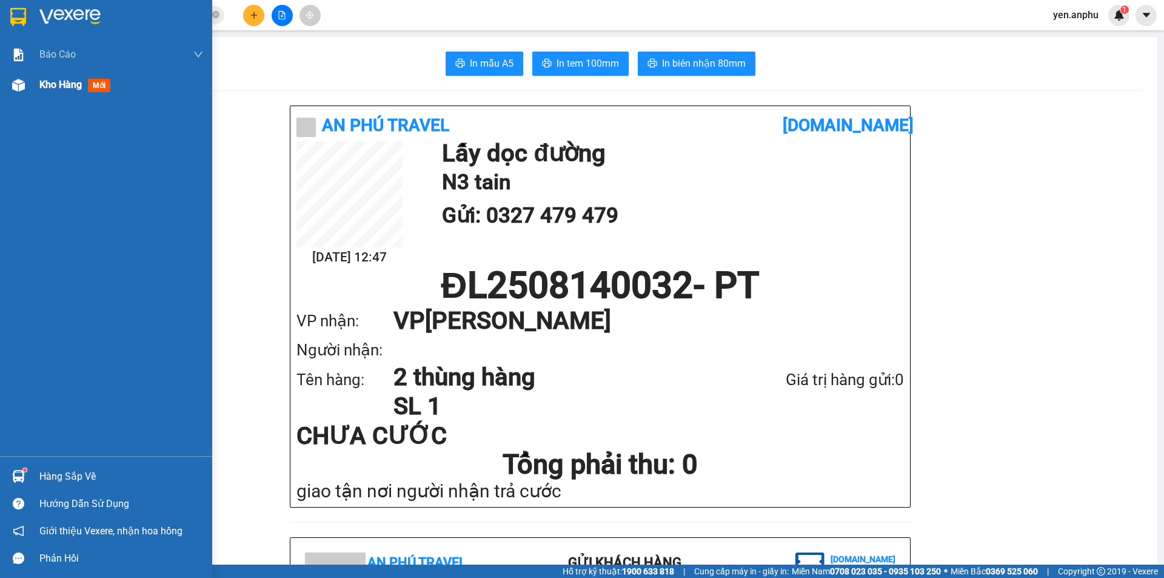
click at [68, 96] on div "Kho hàng mới" at bounding box center [121, 85] width 164 height 30
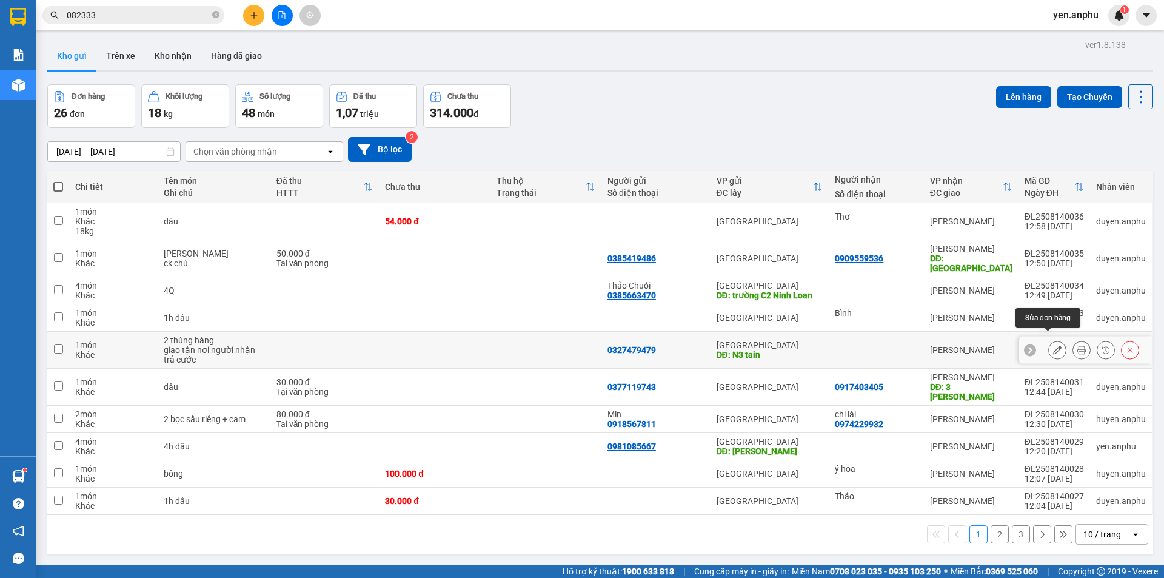
click at [1055, 339] on button at bounding box center [1057, 349] width 17 height 21
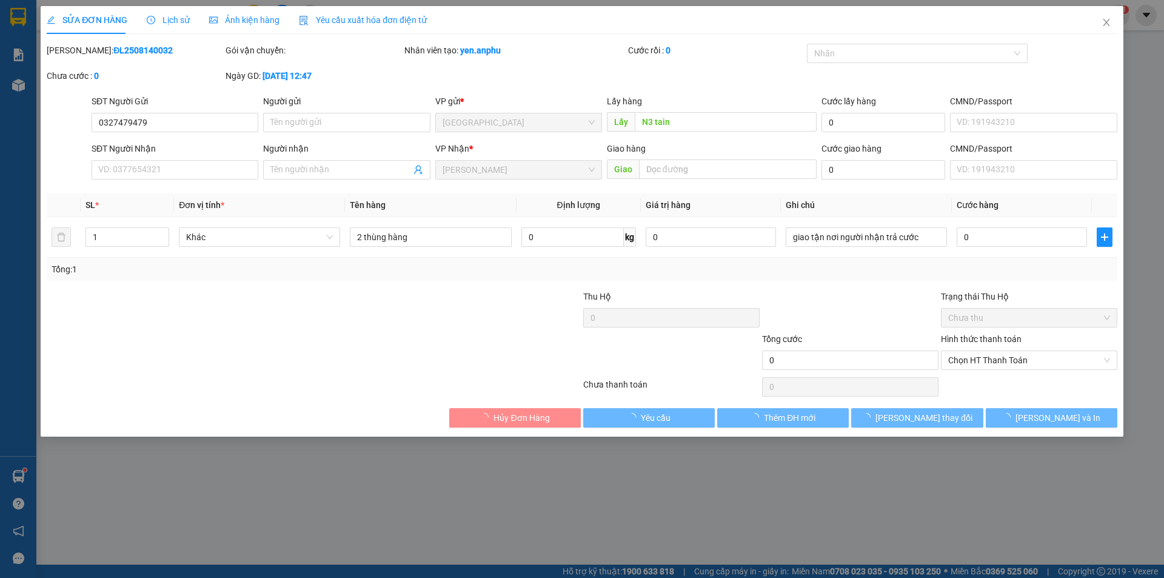
type input "0327479479"
type input "N3 tain"
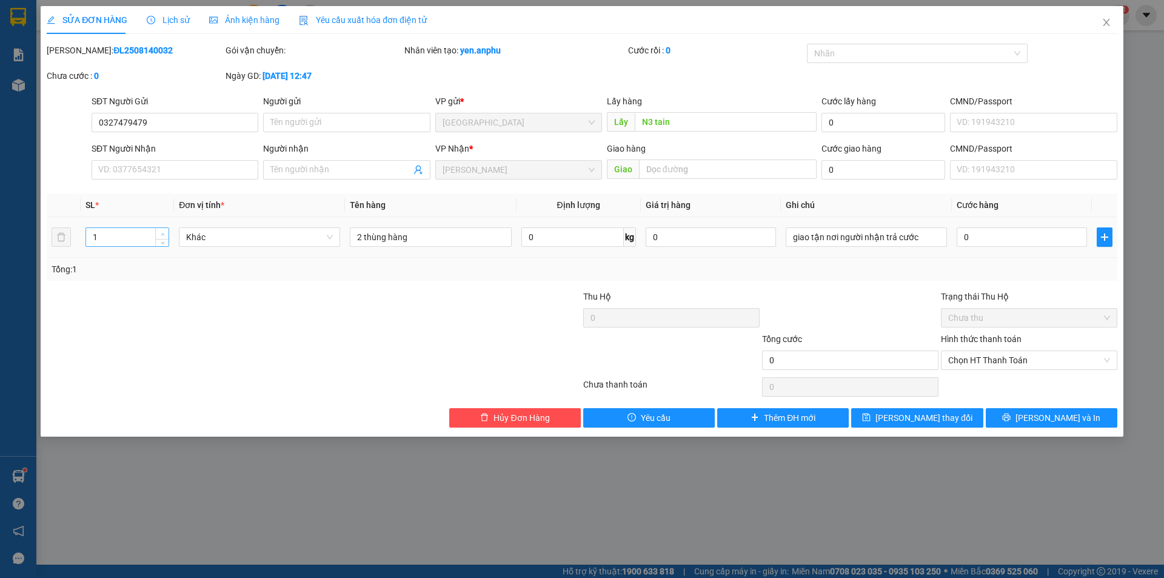
type input "2"
click at [159, 231] on span "up" at bounding box center [162, 233] width 7 height 7
click at [957, 416] on button "Lưu thay đổi" at bounding box center [917, 417] width 132 height 19
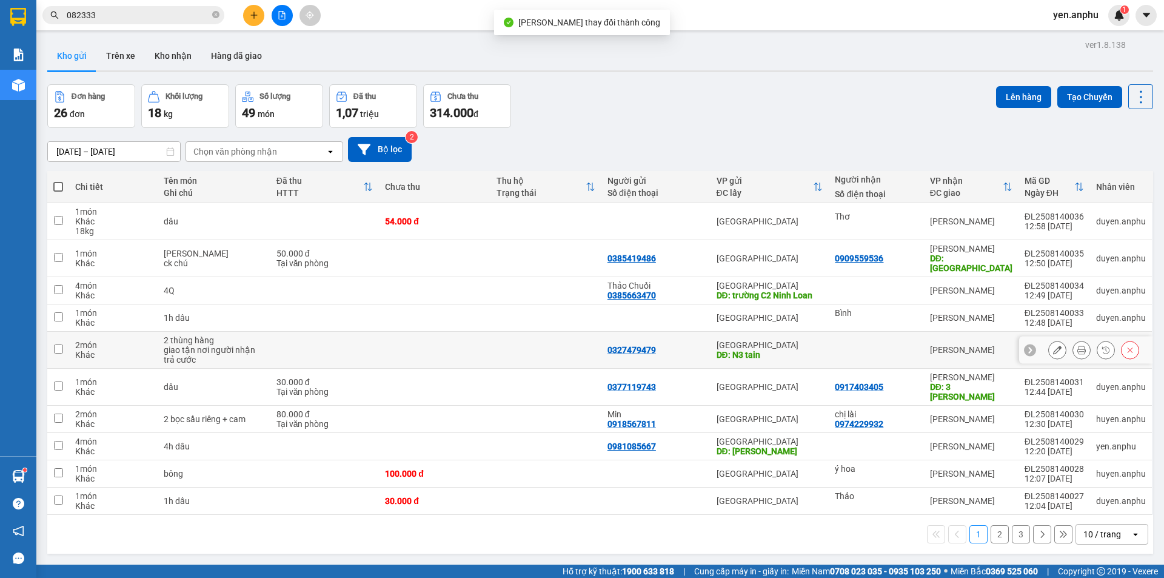
click at [960, 345] on div "[PERSON_NAME]" at bounding box center [971, 350] width 82 height 10
checkbox input "true"
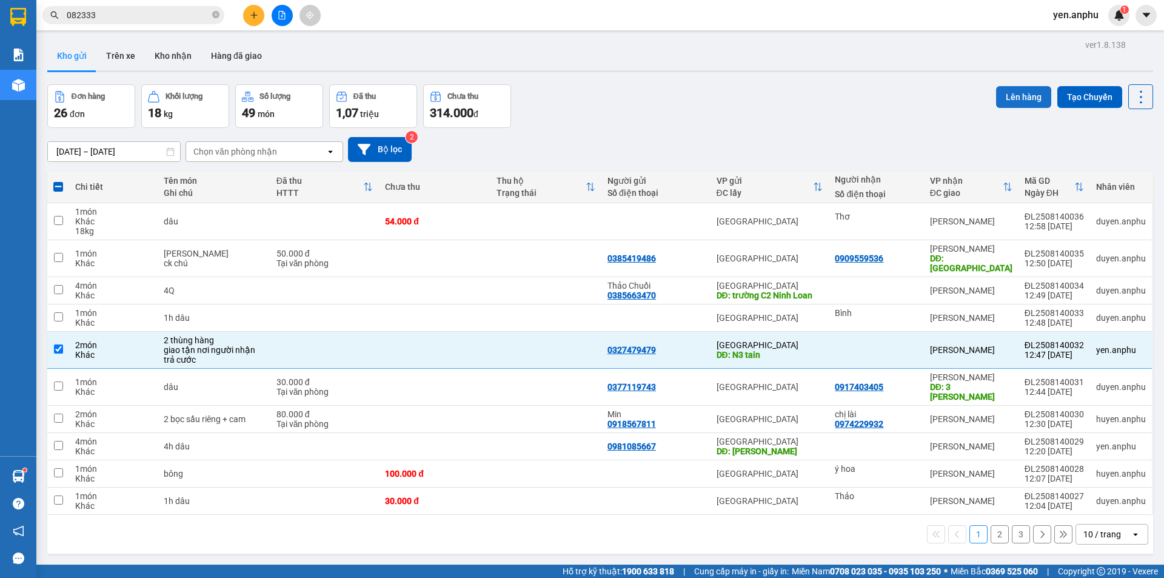
click at [1001, 100] on button "Lên hàng" at bounding box center [1023, 97] width 55 height 22
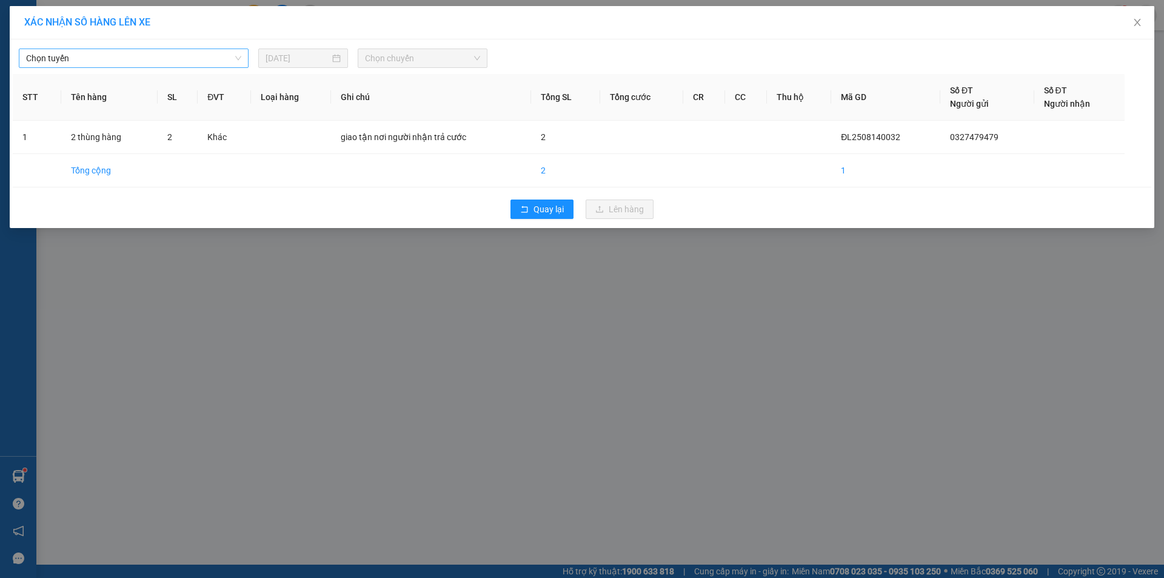
click at [126, 63] on span "Chọn tuyến" at bounding box center [133, 58] width 215 height 18
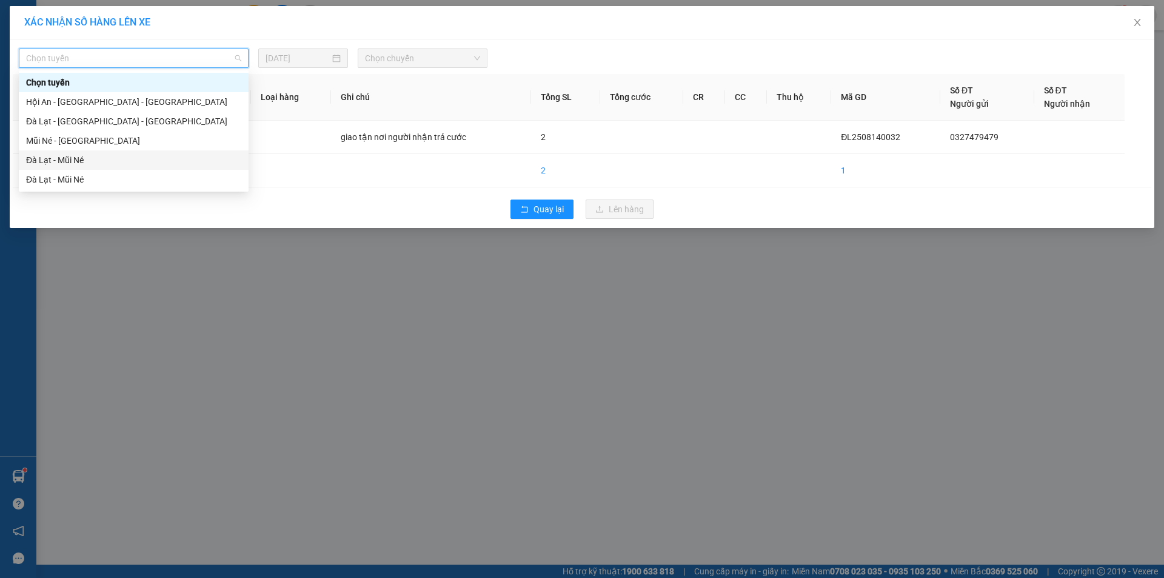
click at [84, 161] on div "Đà Lạt - Mũi Né" at bounding box center [133, 159] width 215 height 13
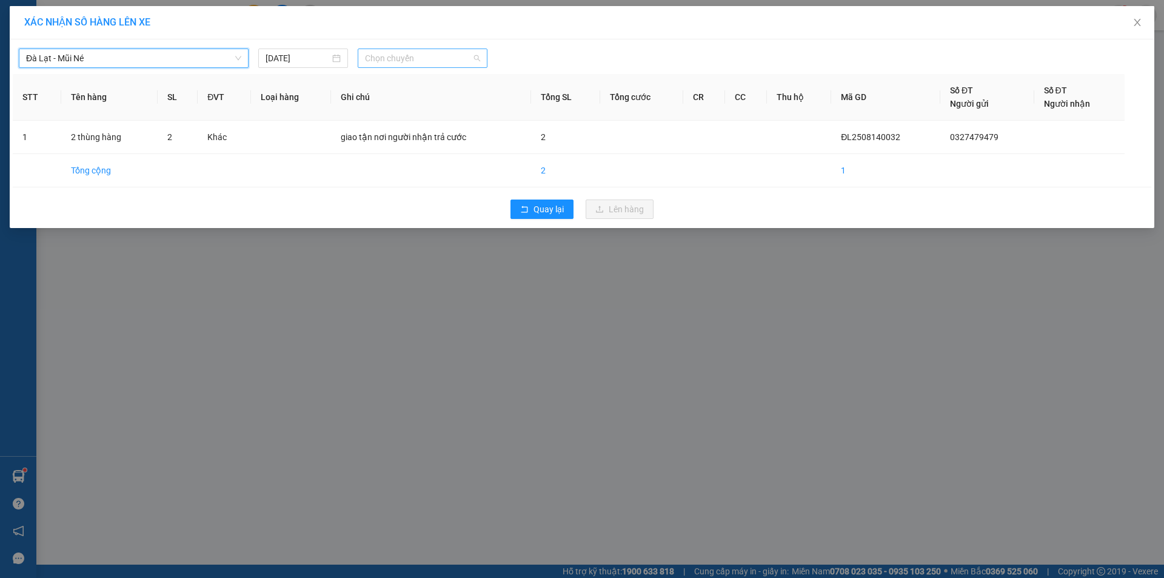
click at [397, 59] on span "Chọn chuyến" at bounding box center [422, 58] width 115 height 18
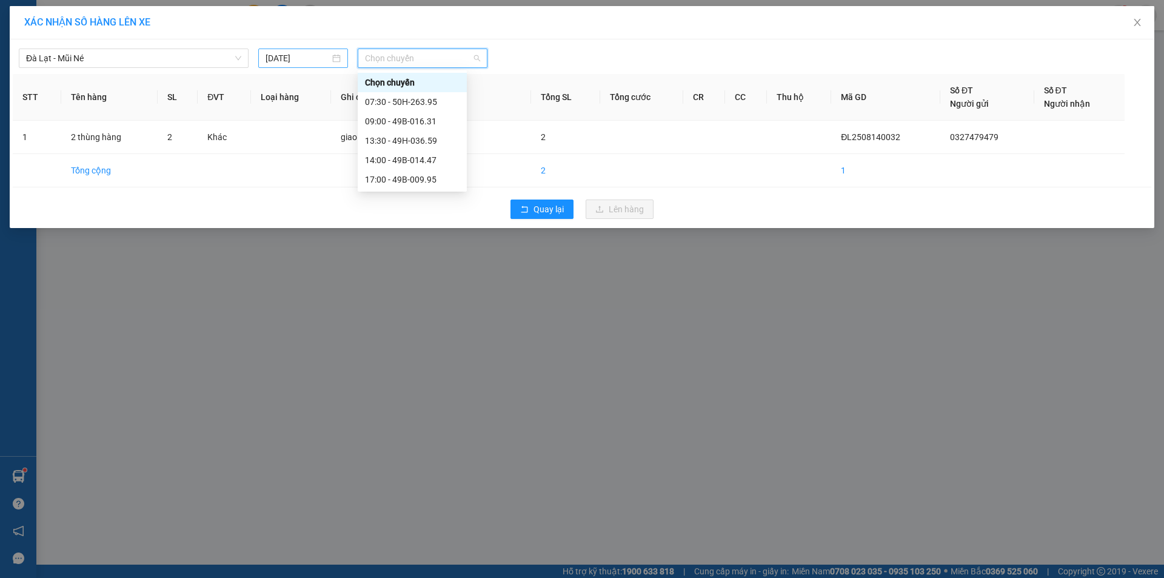
click at [310, 57] on input "[DATE]" at bounding box center [298, 58] width 64 height 13
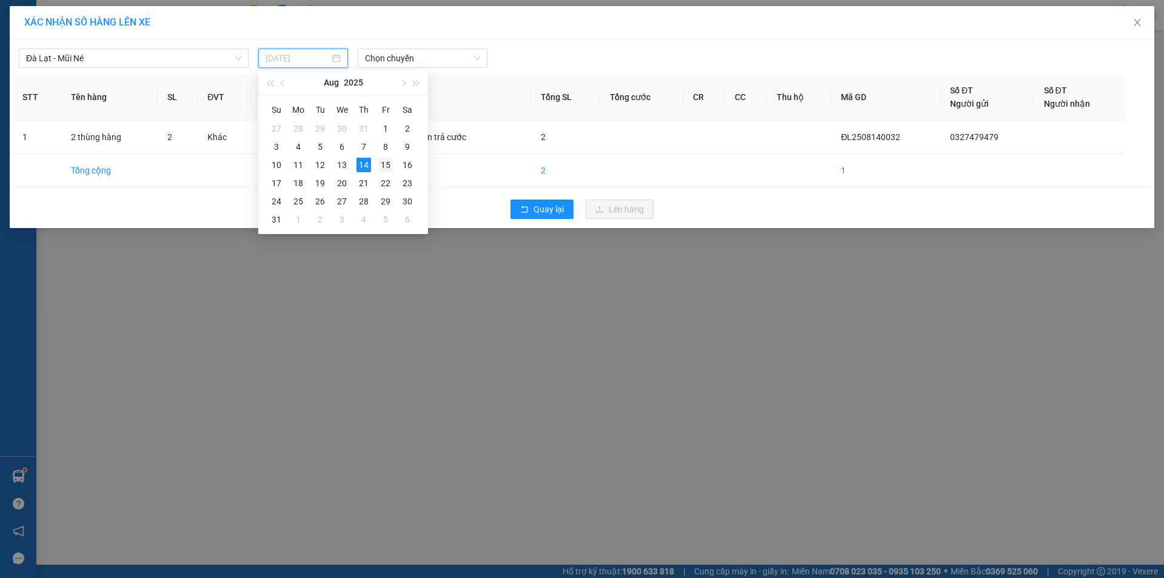
click at [385, 165] on div "15" at bounding box center [385, 165] width 15 height 15
type input "15/08/2025"
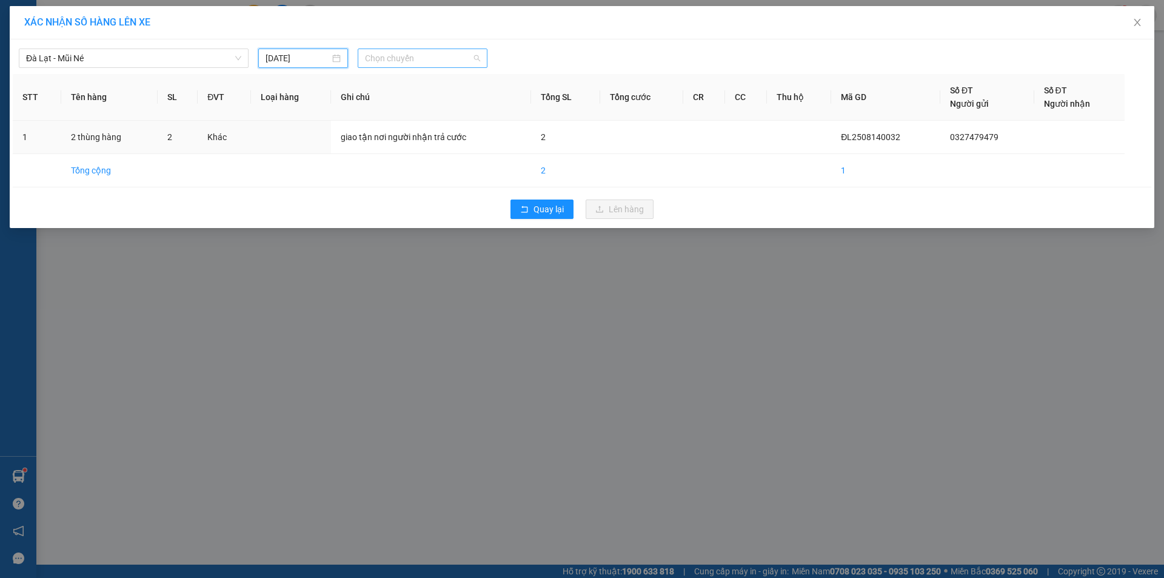
click at [407, 62] on span "Chọn chuyến" at bounding box center [422, 58] width 115 height 18
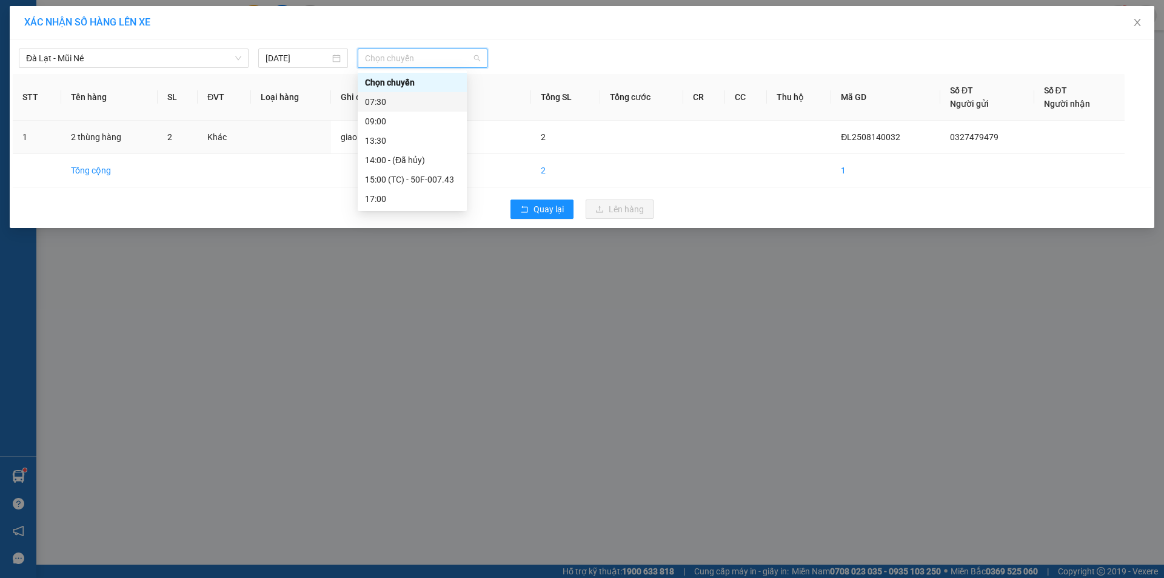
click at [402, 98] on div "07:30" at bounding box center [412, 101] width 95 height 13
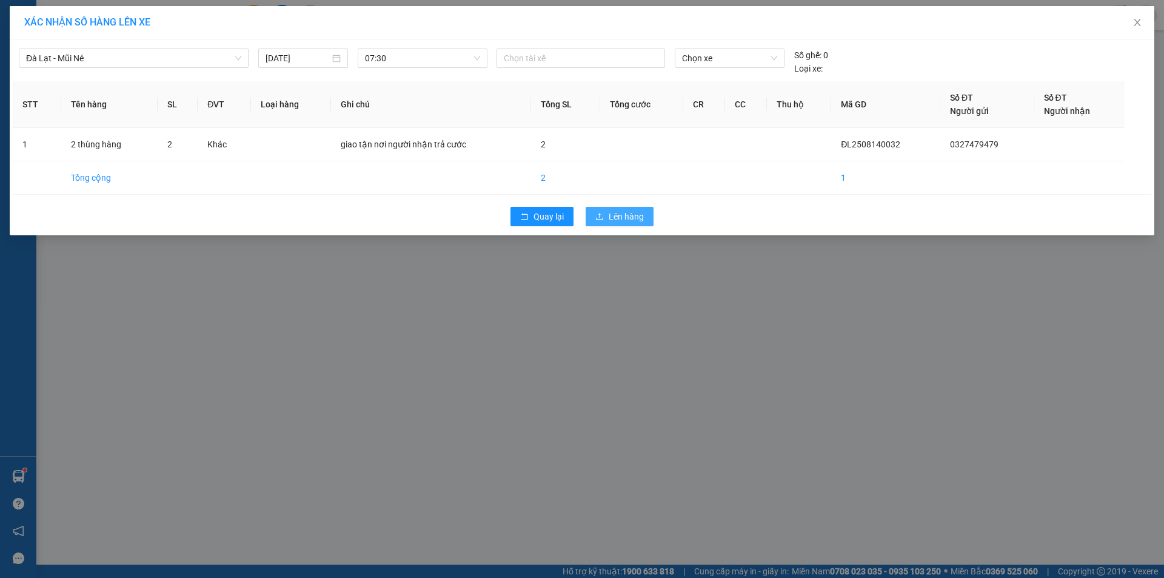
click at [633, 214] on span "Lên hàng" at bounding box center [626, 216] width 35 height 13
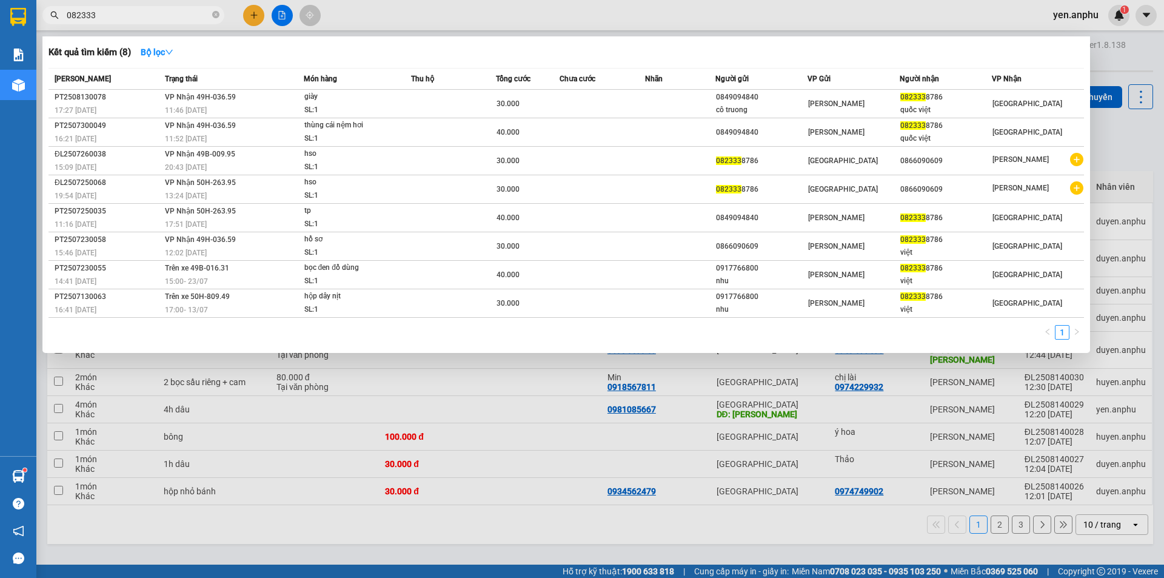
click at [181, 16] on input "082333" at bounding box center [138, 14] width 143 height 13
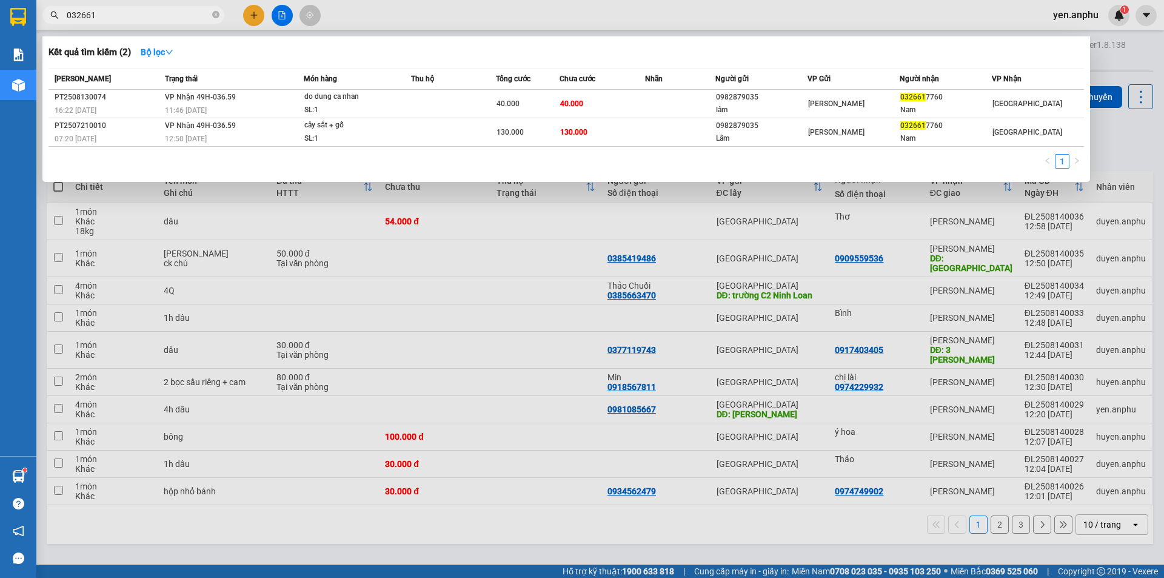
type input "032661"
click at [255, 26] on div at bounding box center [582, 289] width 1164 height 578
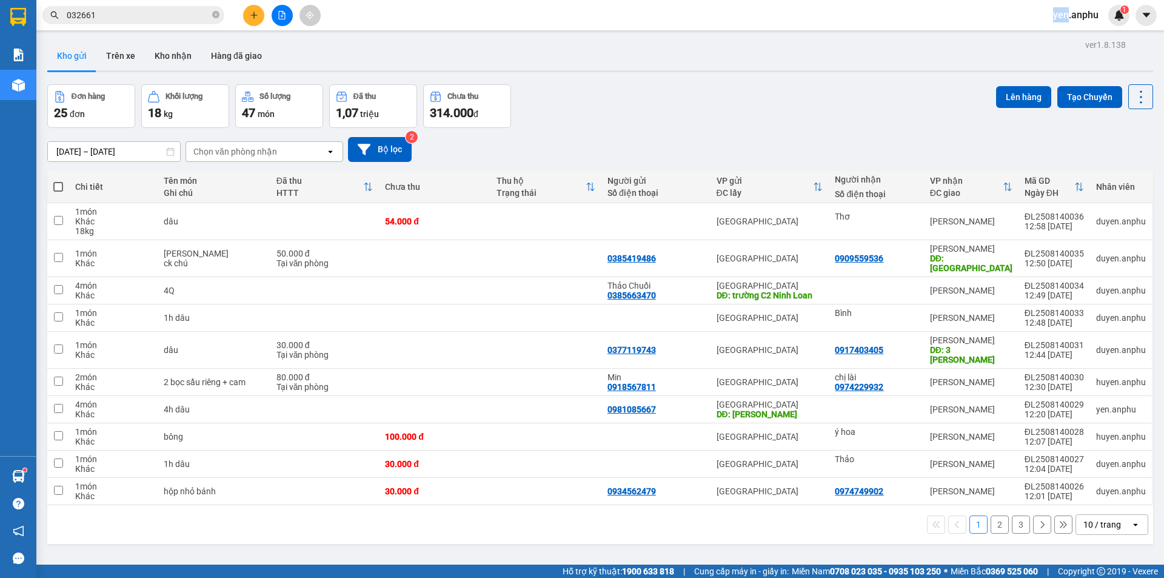
click at [255, 26] on div "Kết quả tìm kiếm ( 2 ) Bộ lọc Mã ĐH Trạng thái Món hàng Thu hộ Tổng cước Chưa c…" at bounding box center [582, 15] width 1164 height 30
click at [256, 15] on icon "plus" at bounding box center [253, 15] width 7 height 1
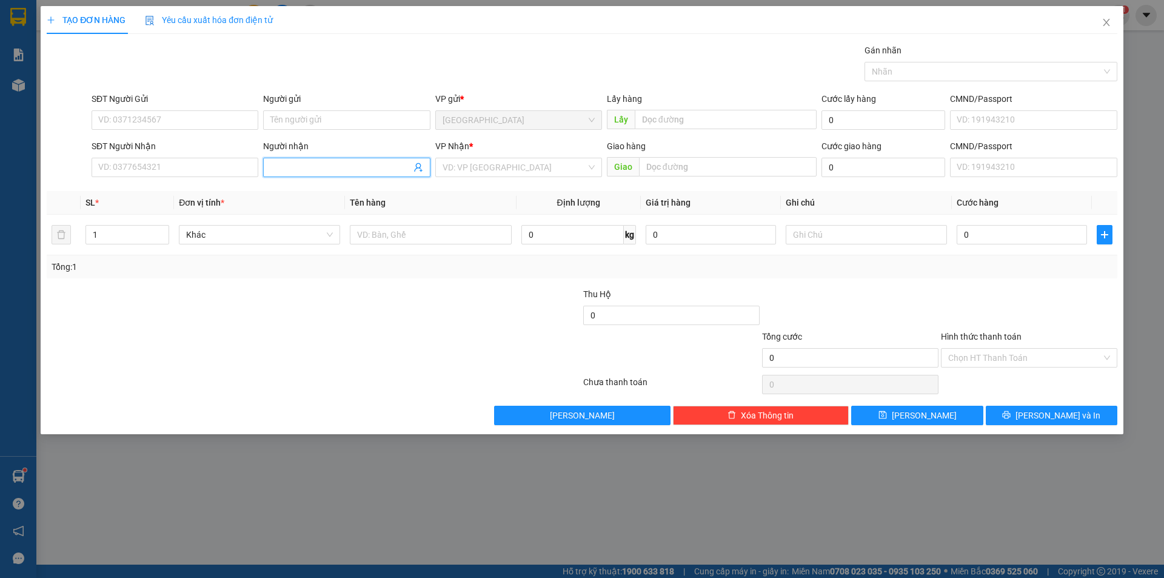
click at [318, 165] on input "Người nhận" at bounding box center [340, 167] width 140 height 13
type input "An"
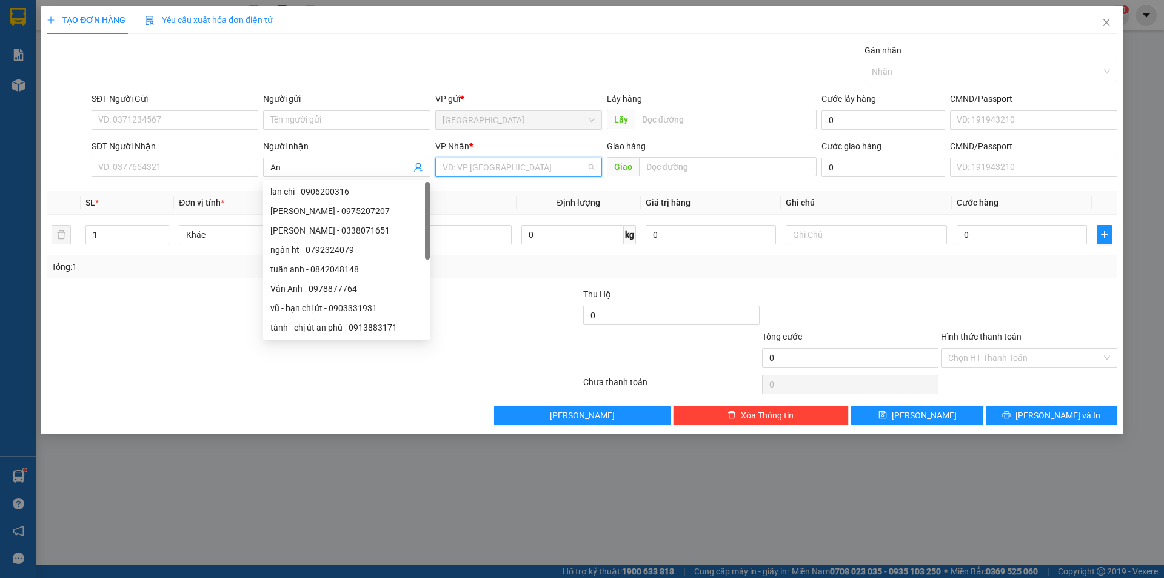
click at [480, 162] on input "search" at bounding box center [515, 167] width 144 height 18
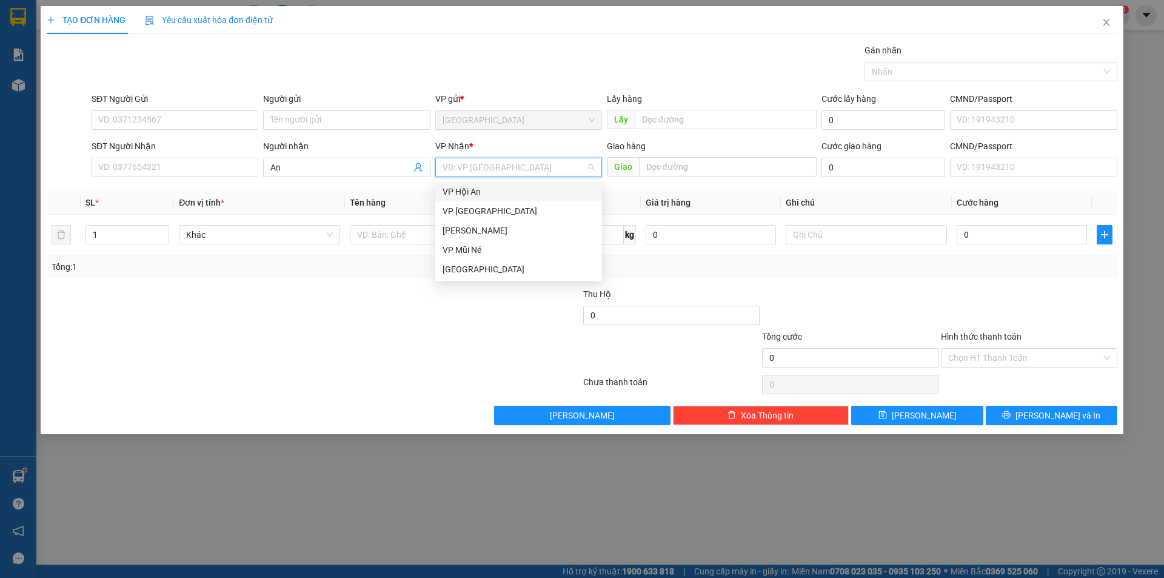
click at [483, 191] on div "VP Hội An" at bounding box center [519, 191] width 152 height 13
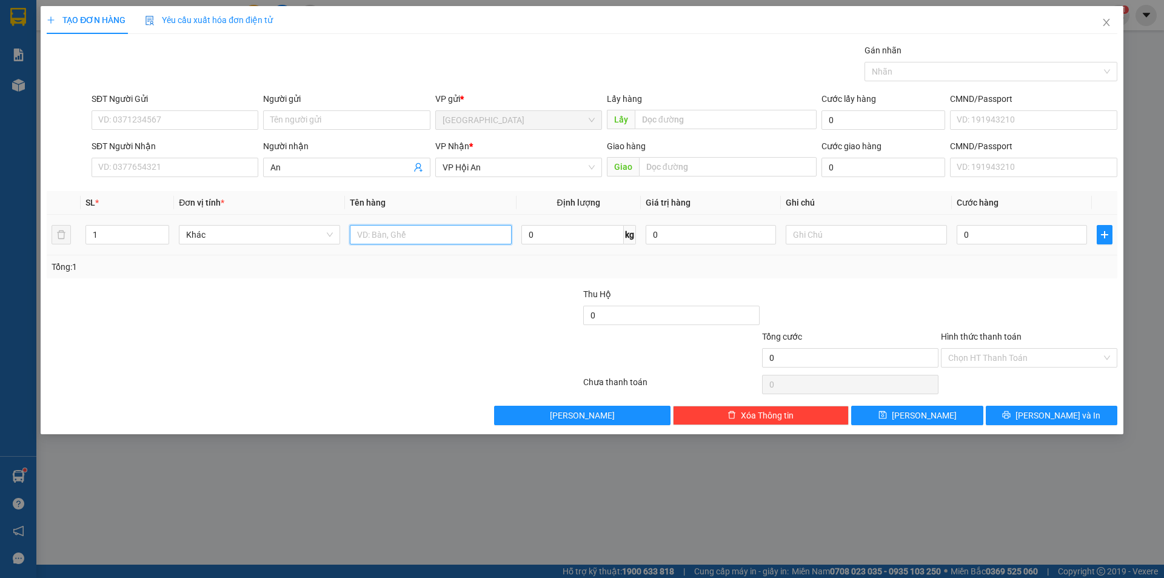
click at [427, 238] on input "text" at bounding box center [430, 234] width 161 height 19
type input "thùng bông"
click at [1048, 243] on input "0" at bounding box center [1022, 234] width 130 height 19
type input "1"
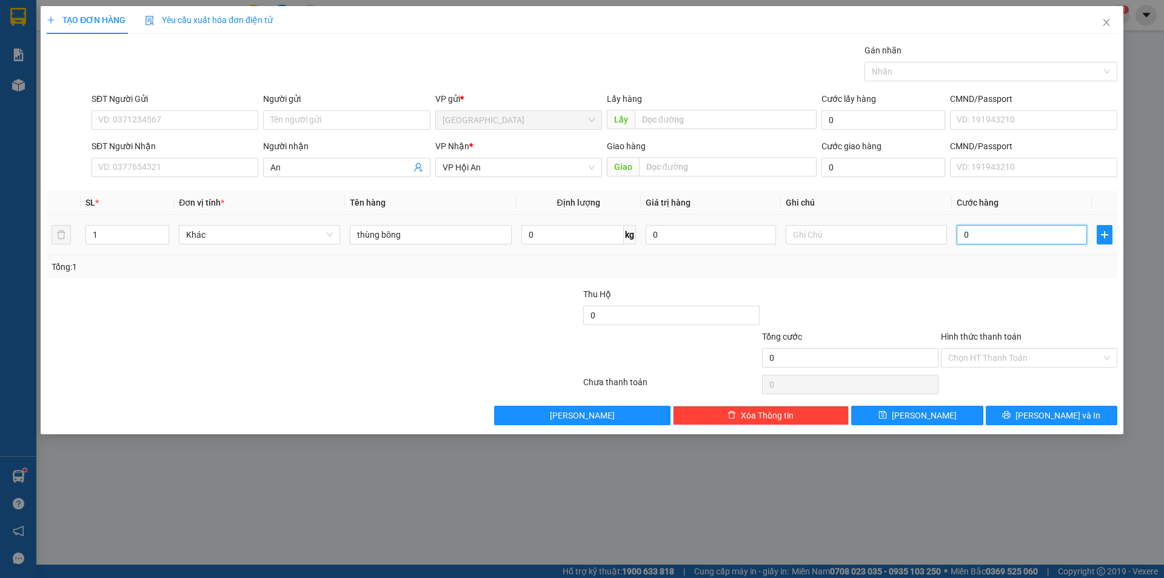
type input "1"
type input "15"
type input "150"
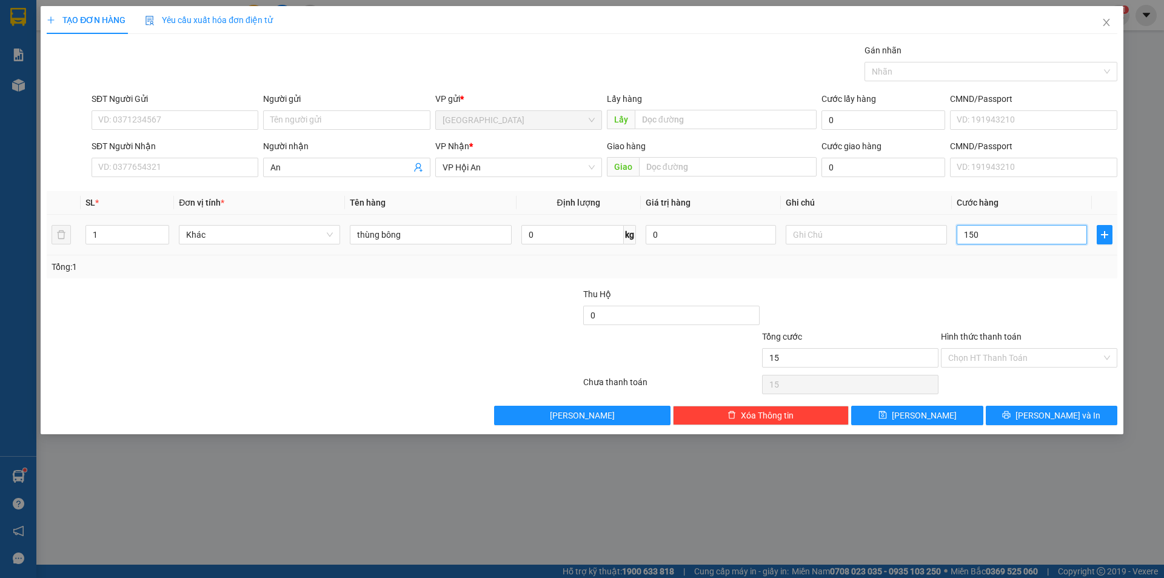
type input "150"
click at [977, 360] on input "Hình thức thanh toán" at bounding box center [1024, 358] width 153 height 18
type input "150.000"
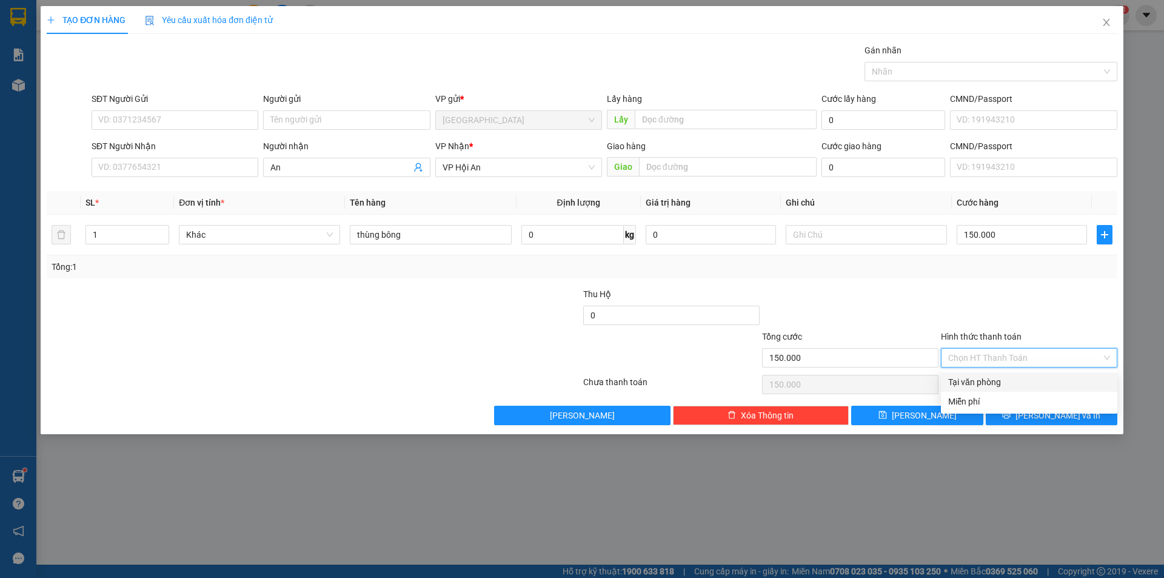
click at [982, 373] on div "Tại văn phòng" at bounding box center [1029, 381] width 176 height 19
type input "0"
click at [1004, 397] on div "Transit Pickup Surcharge Ids Transit Deliver Surcharge Ids Transit Deliver Surc…" at bounding box center [582, 234] width 1071 height 381
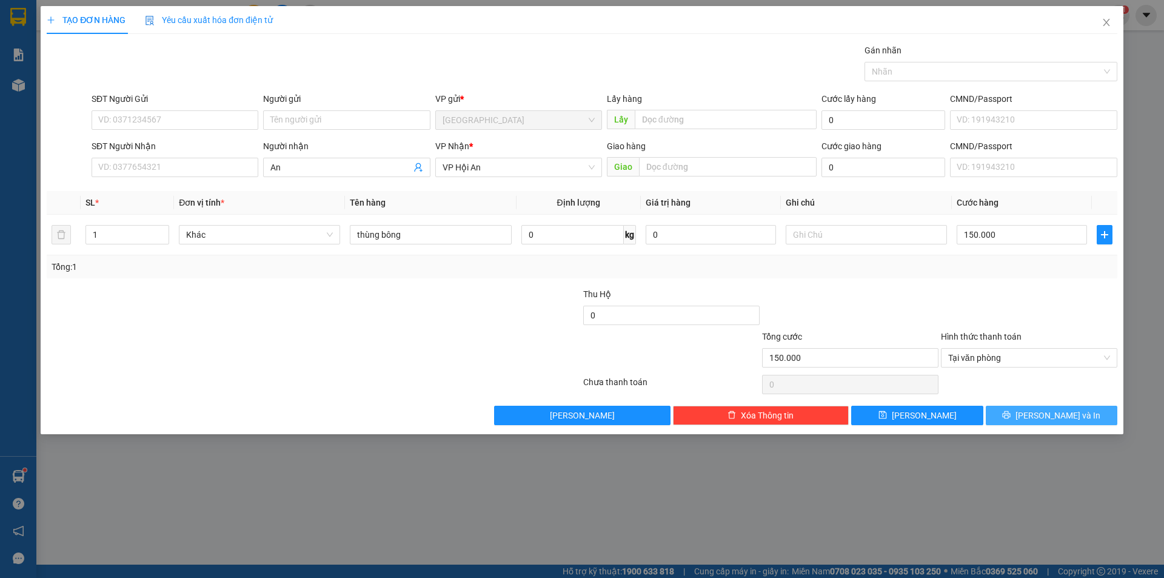
click at [1006, 408] on button "[PERSON_NAME] và In" at bounding box center [1052, 415] width 132 height 19
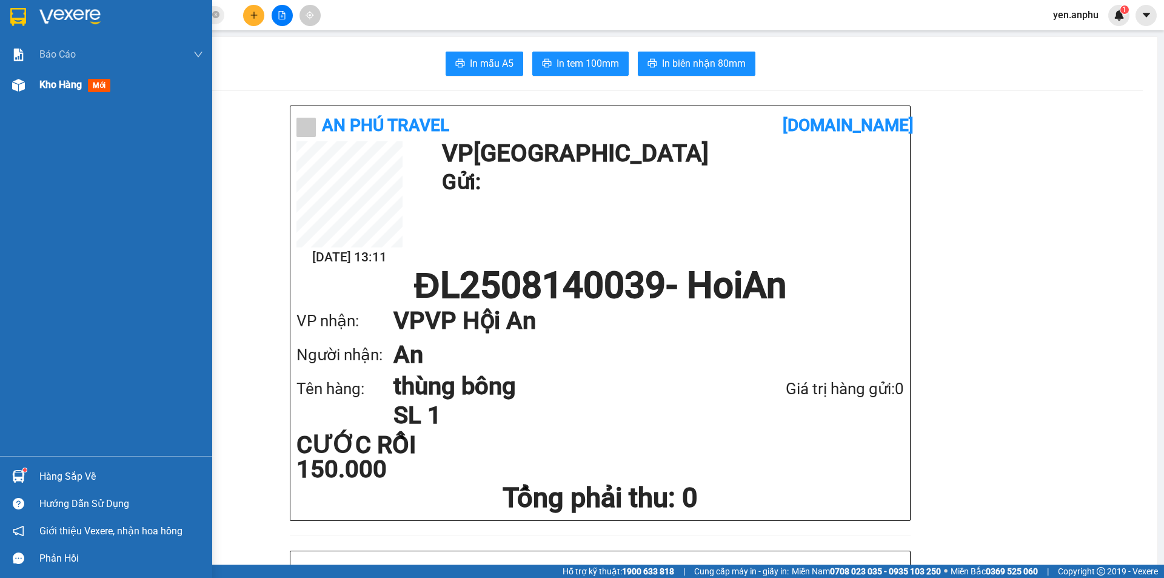
click at [37, 95] on div "Kho hàng mới" at bounding box center [106, 85] width 212 height 30
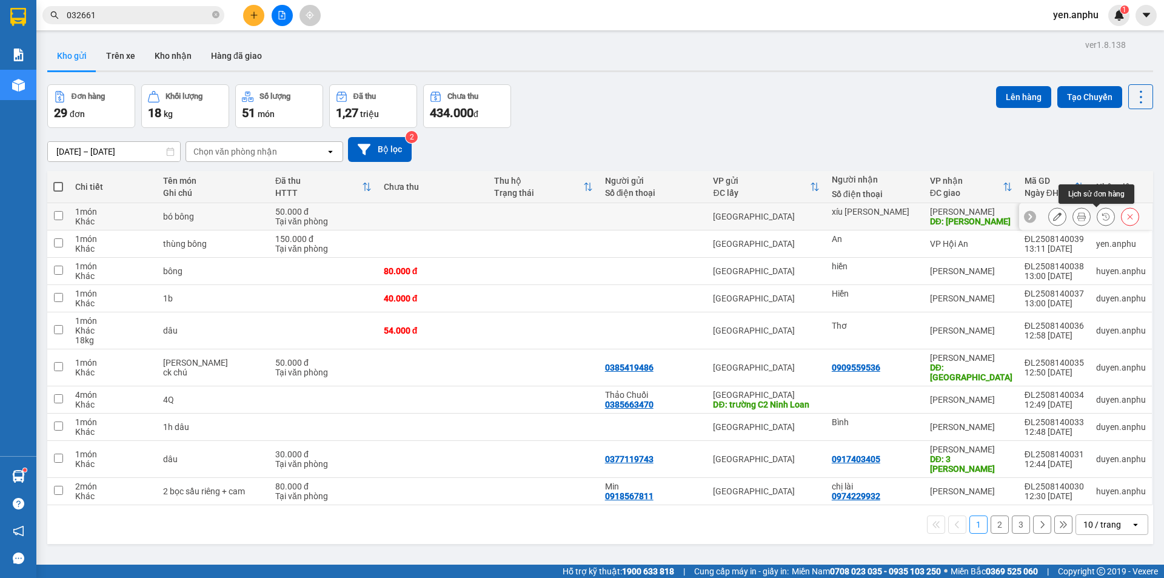
click at [1080, 218] on button at bounding box center [1081, 216] width 17 height 21
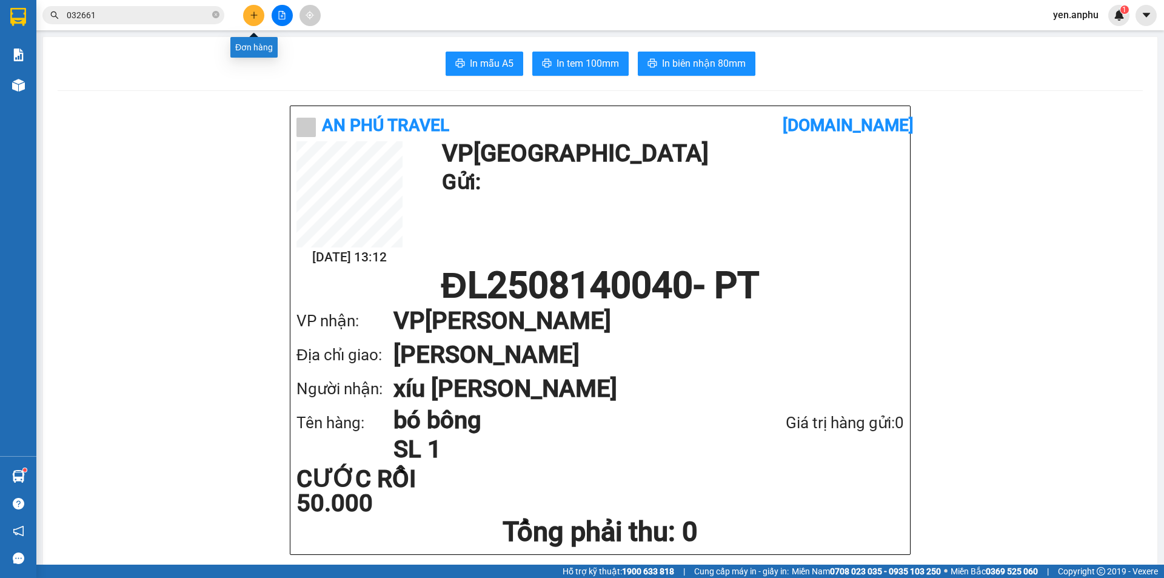
click at [248, 19] on button at bounding box center [253, 15] width 21 height 21
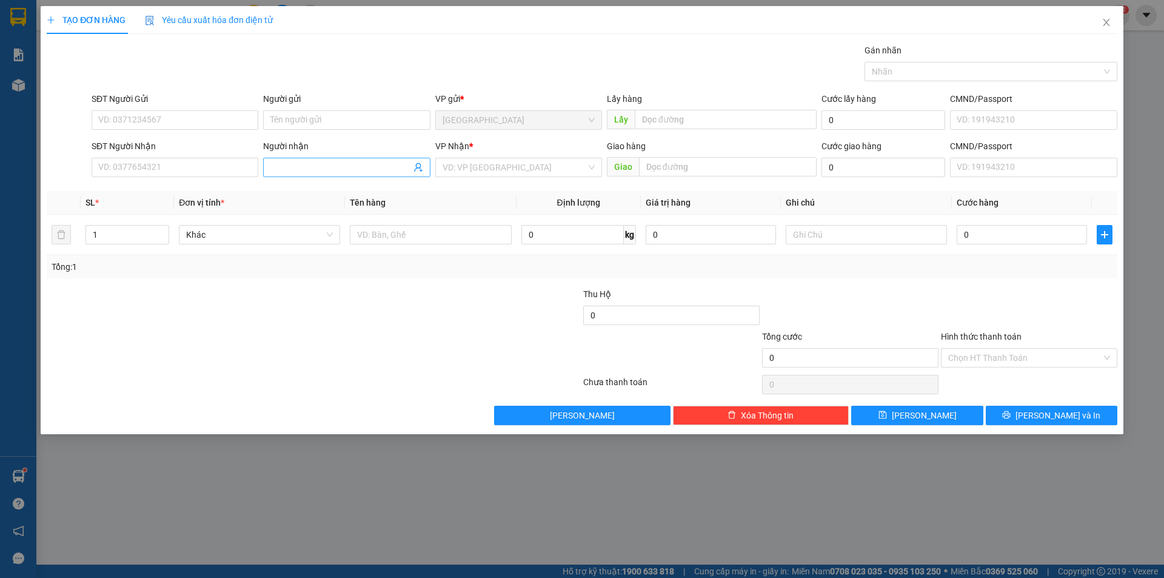
click at [347, 170] on input "Người nhận" at bounding box center [340, 167] width 140 height 13
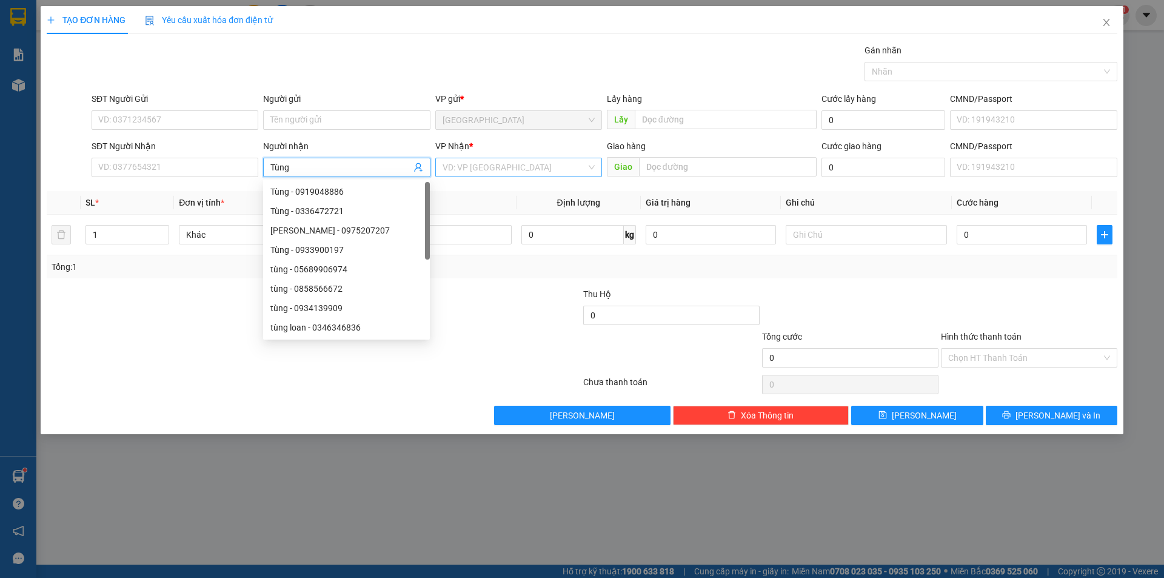
type input "Tùng"
click at [490, 172] on input "search" at bounding box center [515, 167] width 144 height 18
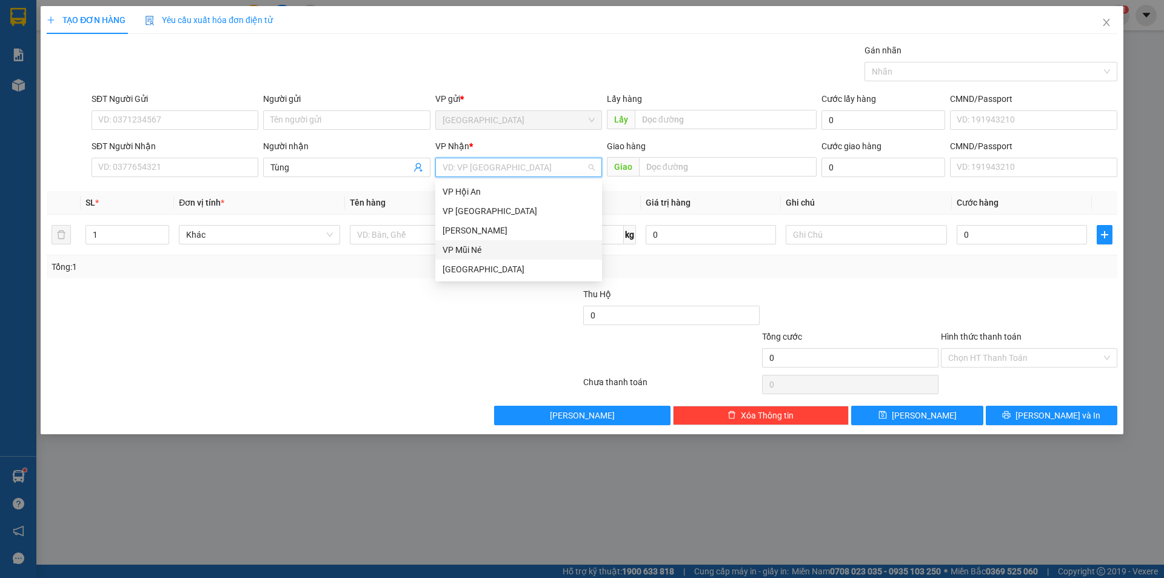
click at [463, 233] on div "[PERSON_NAME]" at bounding box center [519, 230] width 152 height 13
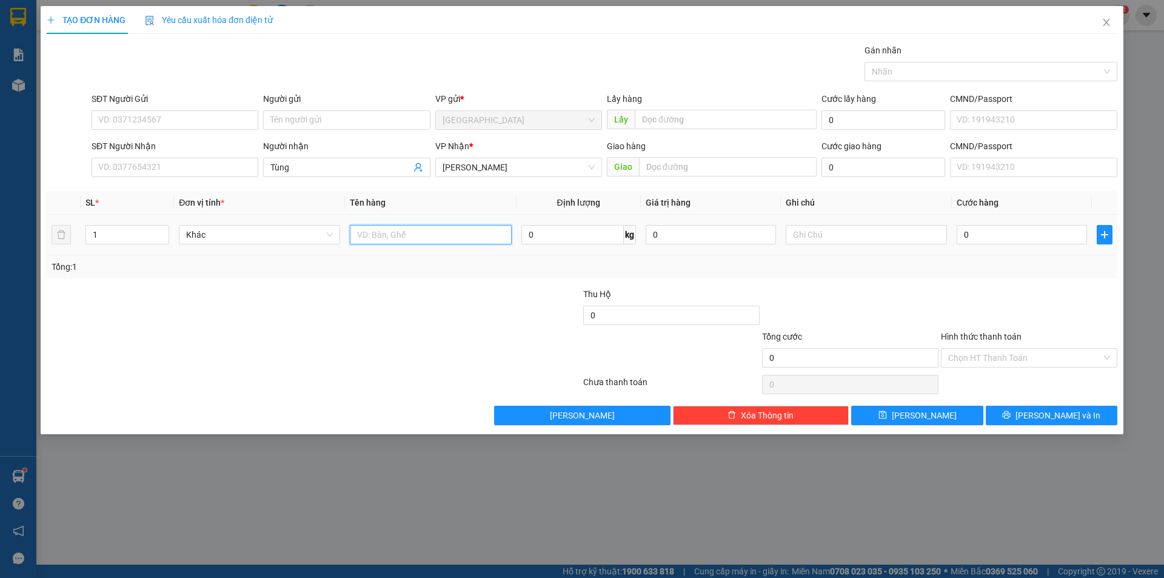
click at [430, 239] on input "text" at bounding box center [430, 234] width 161 height 19
type input "dâu"
click at [602, 235] on input "0" at bounding box center [572, 234] width 102 height 19
type input "16"
click at [1034, 240] on input "0" at bounding box center [1022, 234] width 130 height 19
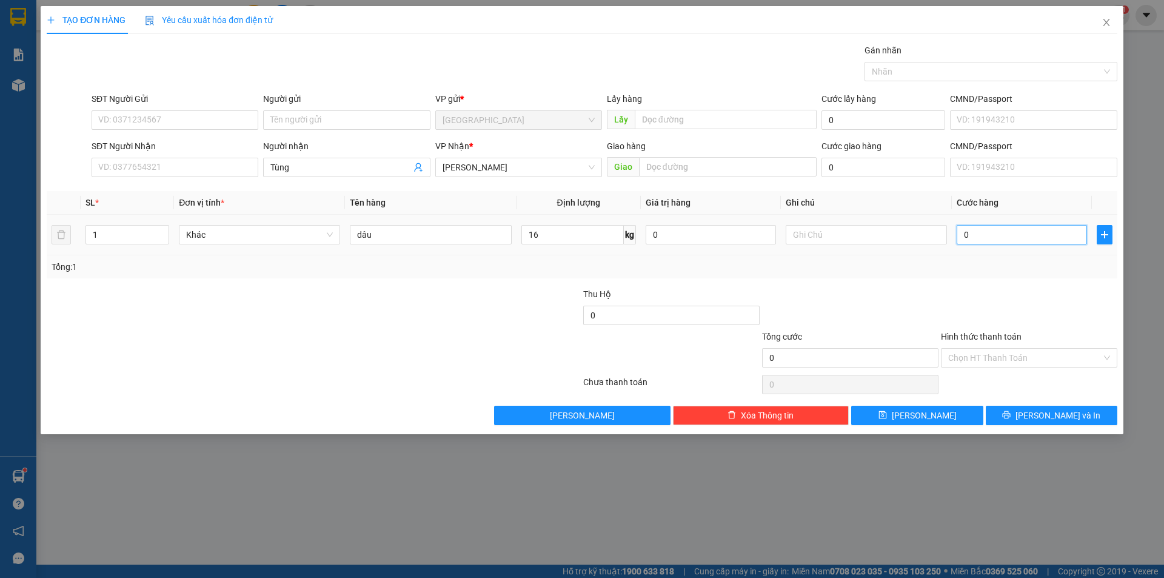
type input "5"
type input "54"
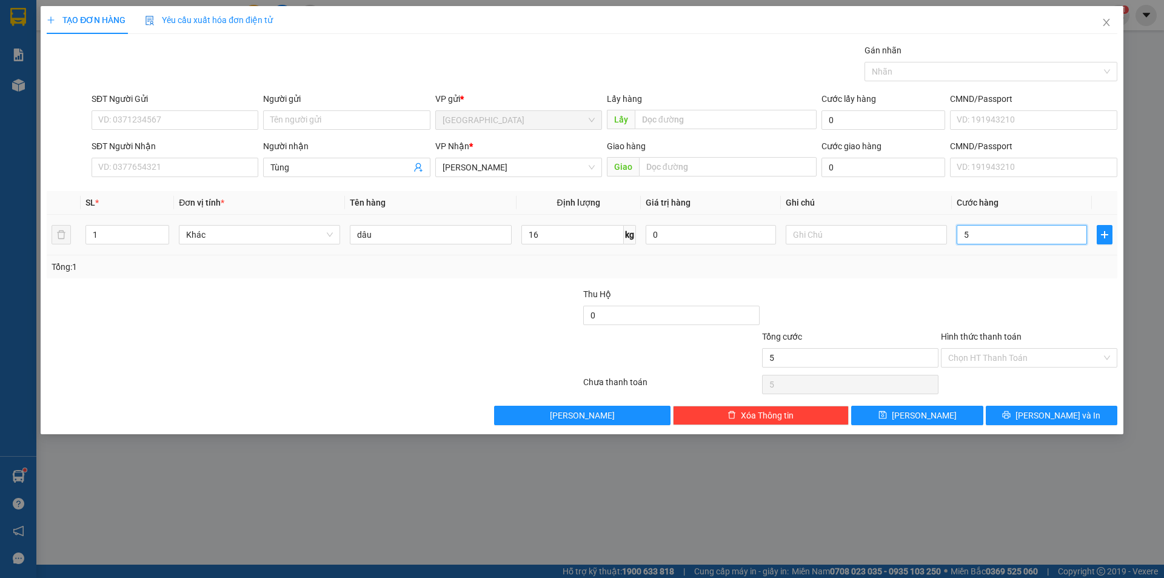
type input "54"
type input "54.000"
click at [926, 418] on span "[PERSON_NAME]" at bounding box center [924, 415] width 65 height 13
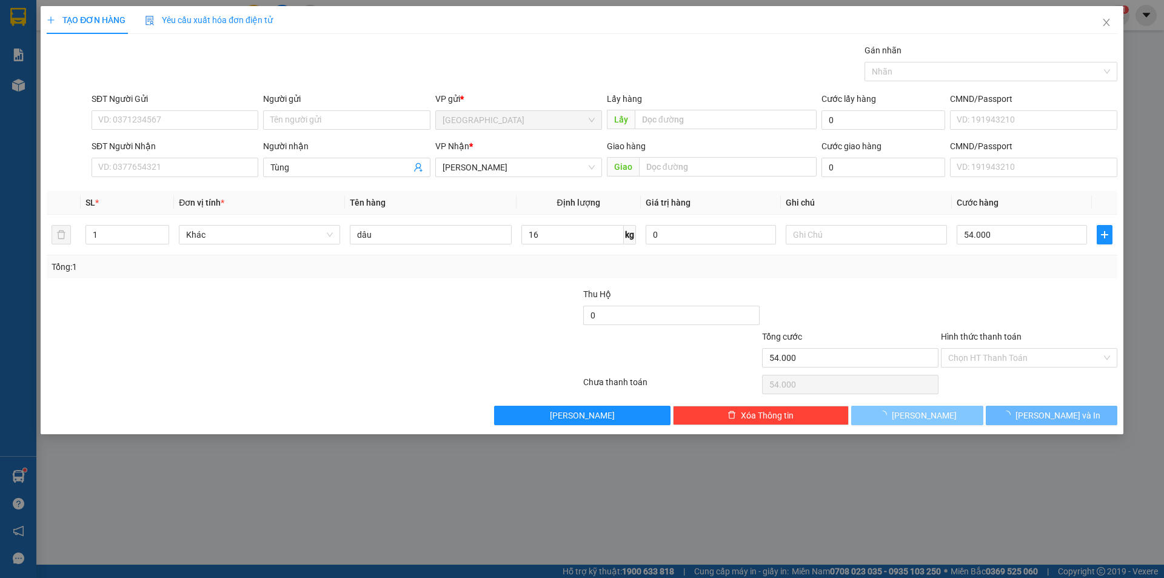
type input "0"
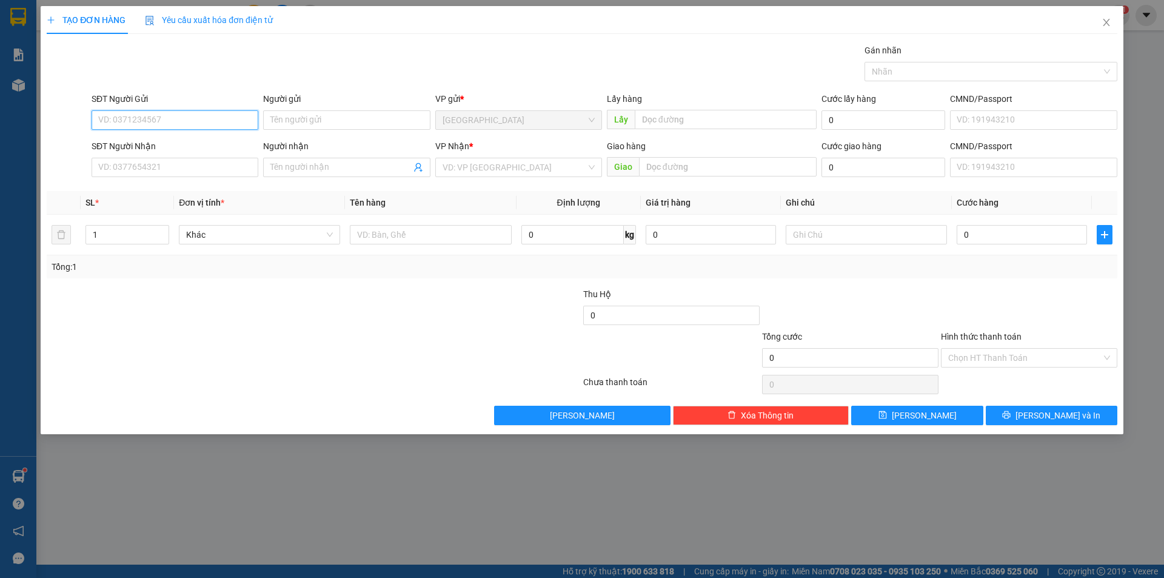
drag, startPoint x: 182, startPoint y: 118, endPoint x: 171, endPoint y: 110, distance: 13.6
click at [181, 117] on input "SĐT Người Gửi" at bounding box center [175, 119] width 167 height 19
click at [160, 141] on div "0917658169" at bounding box center [175, 144] width 152 height 13
type input "0917658169"
type input "N3 BỒNG LAI"
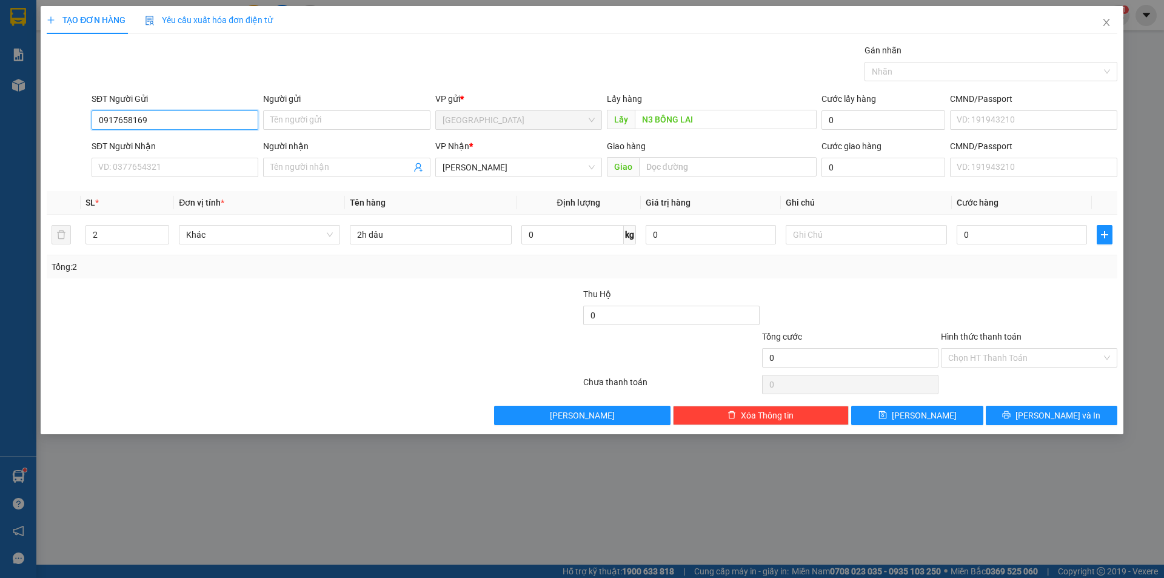
type input "0917658169"
click at [116, 190] on div "Transit Pickup Surcharge Ids Transit Deliver Surcharge Ids Transit Deliver Surc…" at bounding box center [582, 234] width 1071 height 381
click at [114, 231] on input "2" at bounding box center [127, 235] width 82 height 18
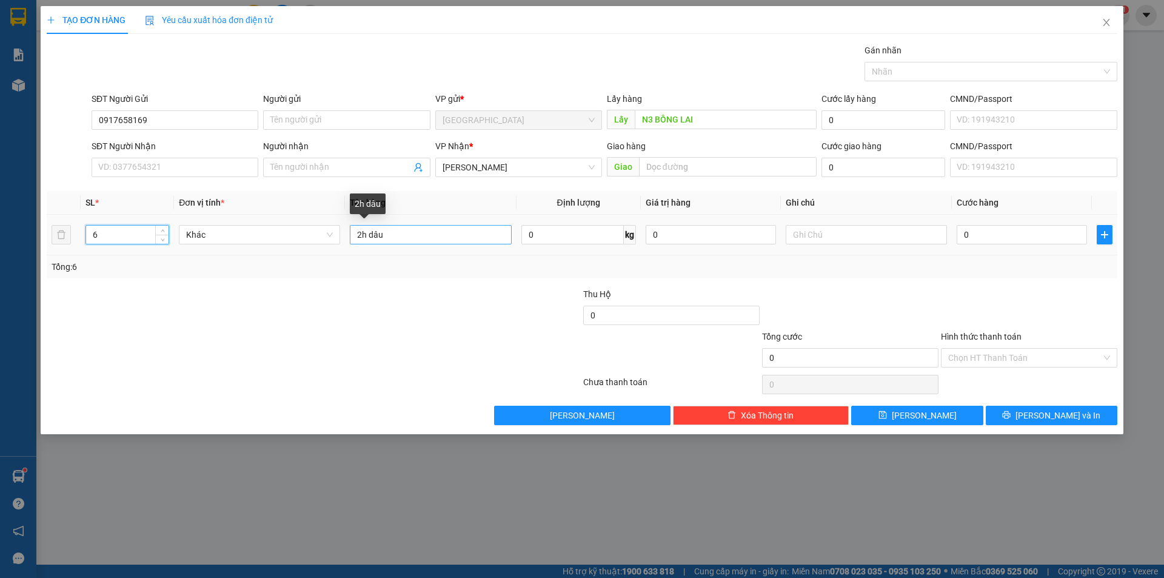
type input "6"
click at [359, 235] on input "2h dâu" at bounding box center [430, 234] width 161 height 19
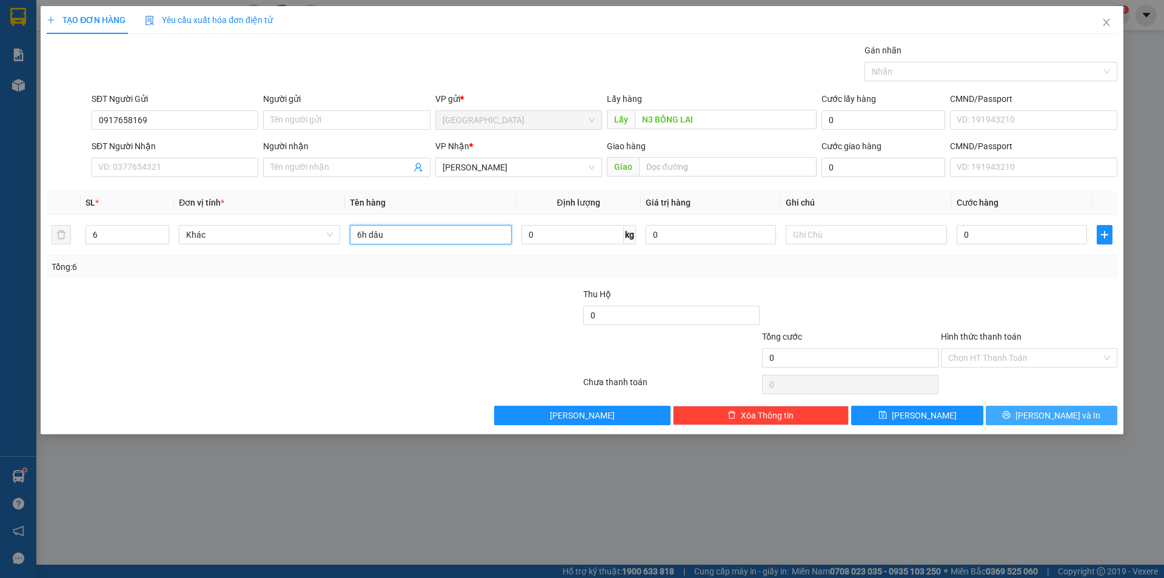
type input "6h dâu"
click at [1070, 413] on span "[PERSON_NAME] và In" at bounding box center [1057, 415] width 85 height 13
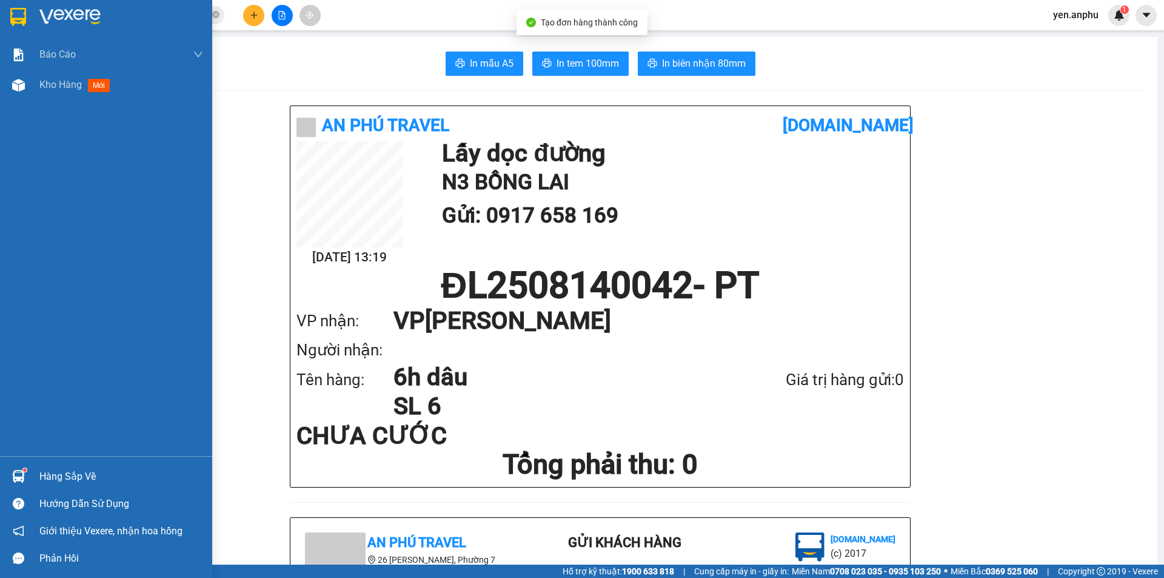
click at [33, 89] on div "Kho hàng mới" at bounding box center [106, 85] width 212 height 30
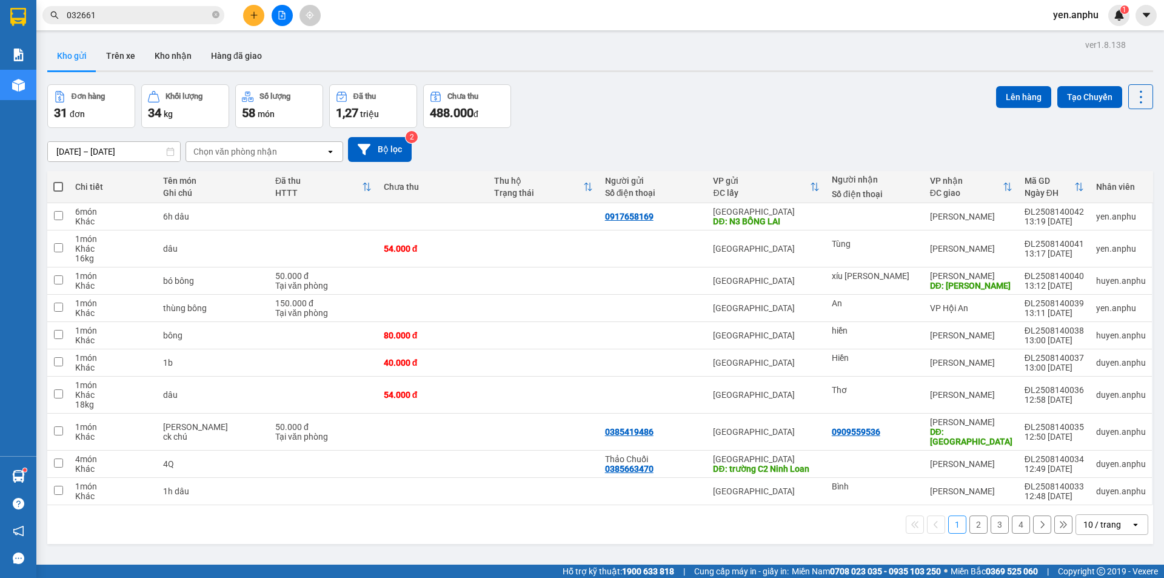
click at [1076, 523] on div "10 / trang" at bounding box center [1103, 524] width 55 height 19
click at [1083, 490] on span "100 / trang" at bounding box center [1098, 488] width 44 height 12
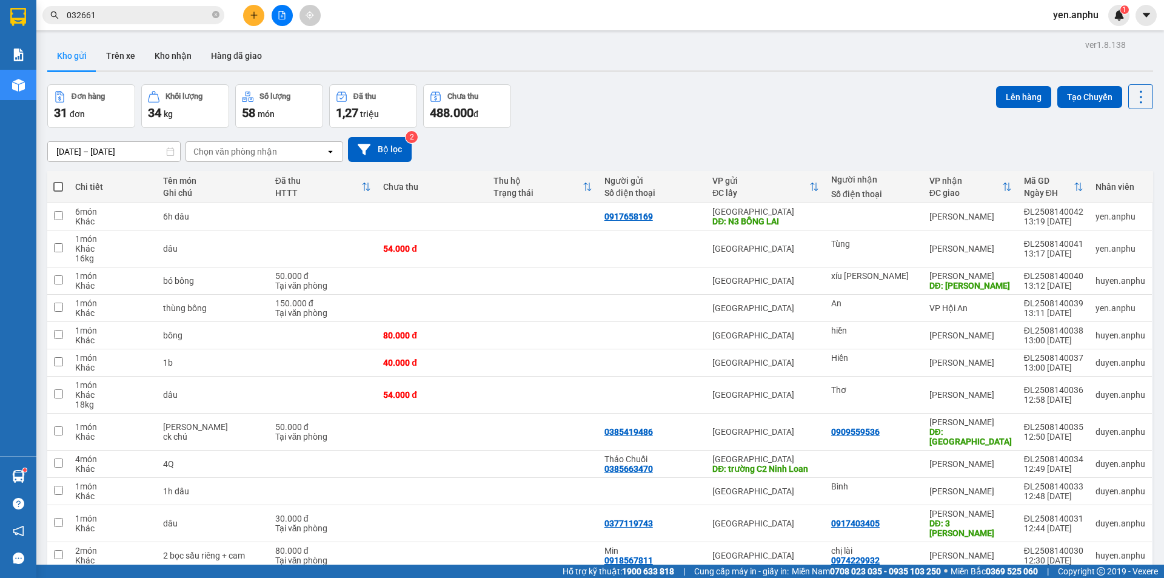
click at [64, 183] on th at bounding box center [58, 187] width 22 height 32
click at [55, 188] on th at bounding box center [58, 187] width 22 height 32
click at [57, 187] on span at bounding box center [58, 187] width 10 height 10
click at [58, 181] on input "checkbox" at bounding box center [58, 181] width 0 height 0
checkbox input "true"
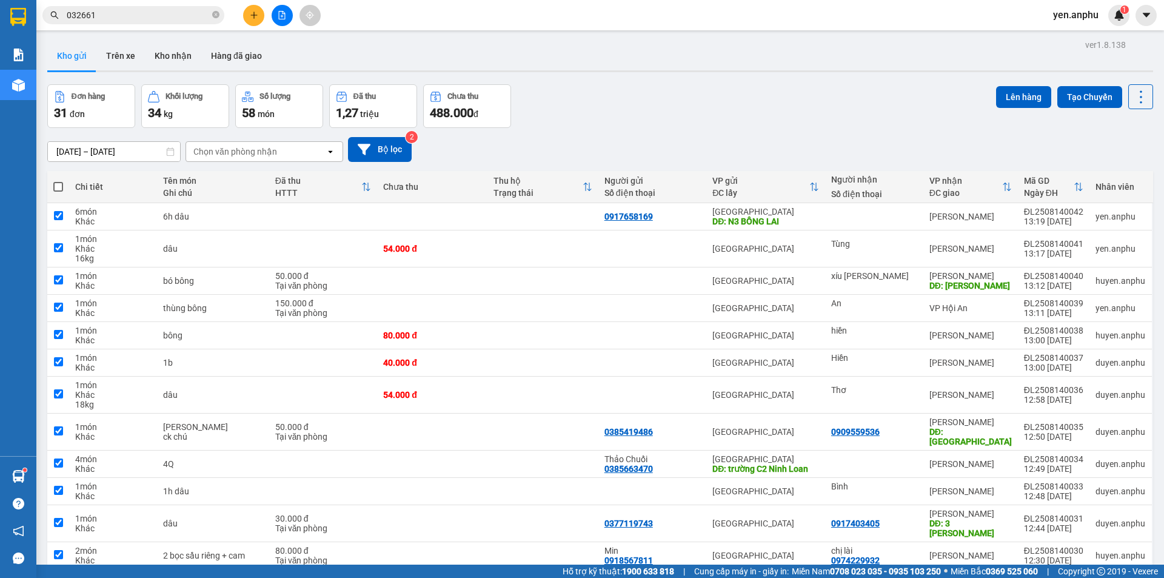
checkbox input "true"
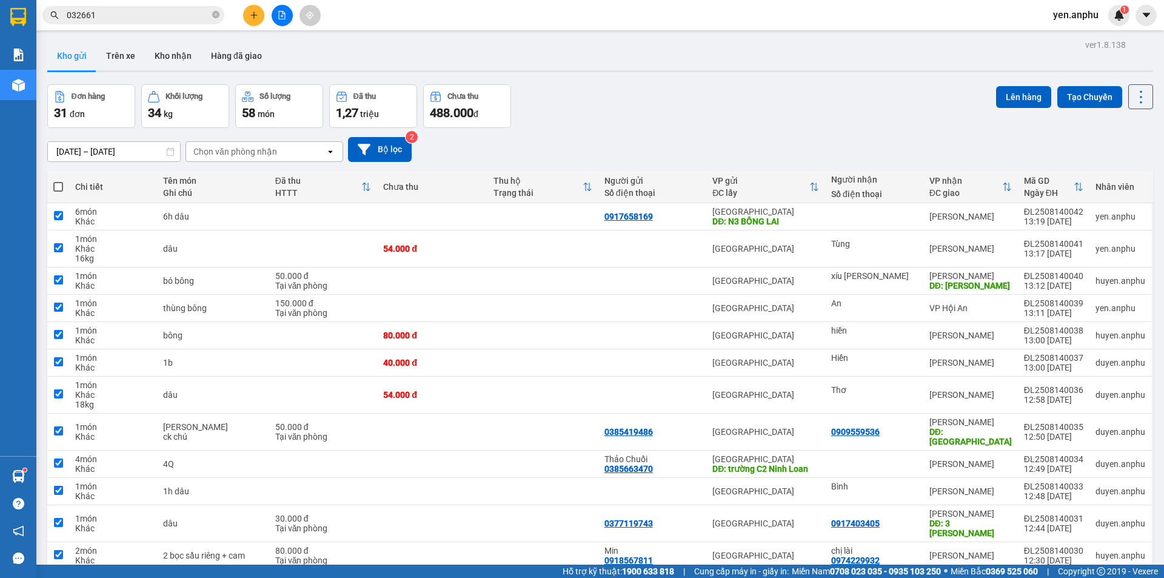
checkbox input "true"
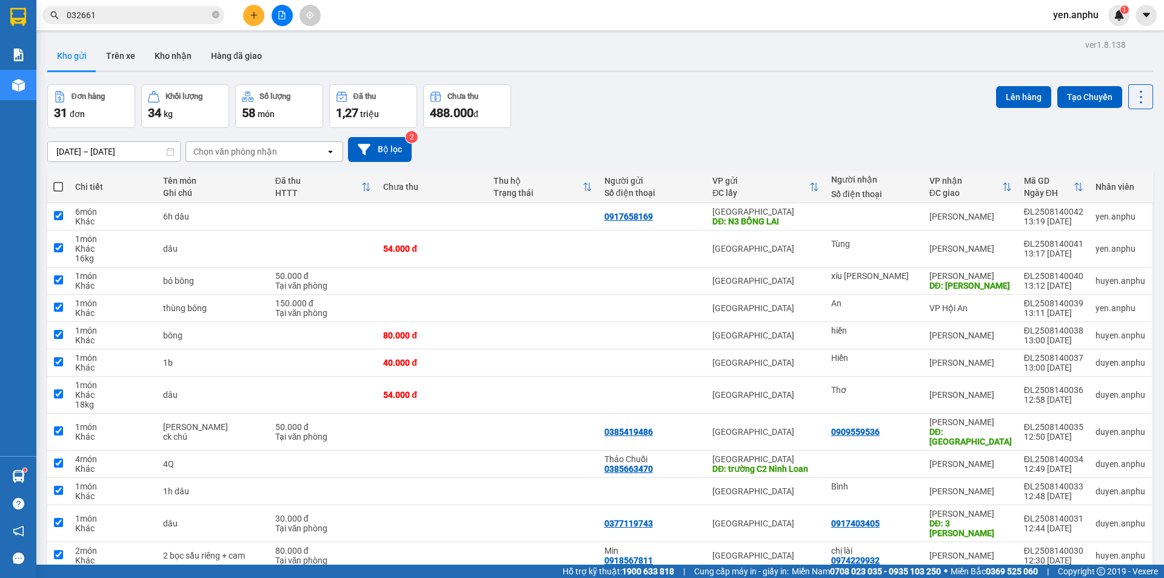
checkbox input "true"
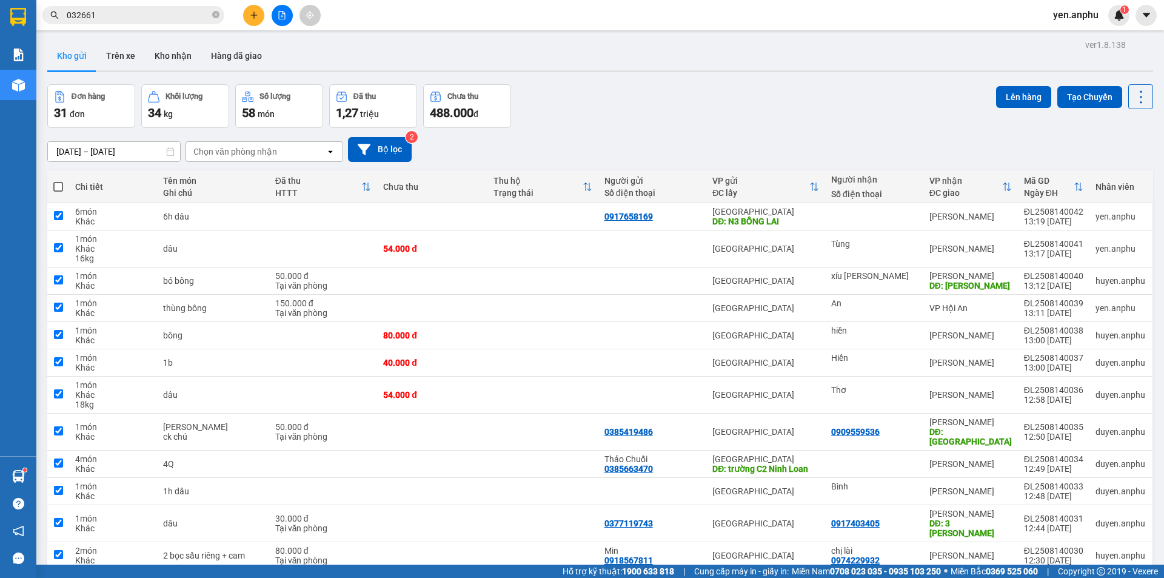
checkbox input "true"
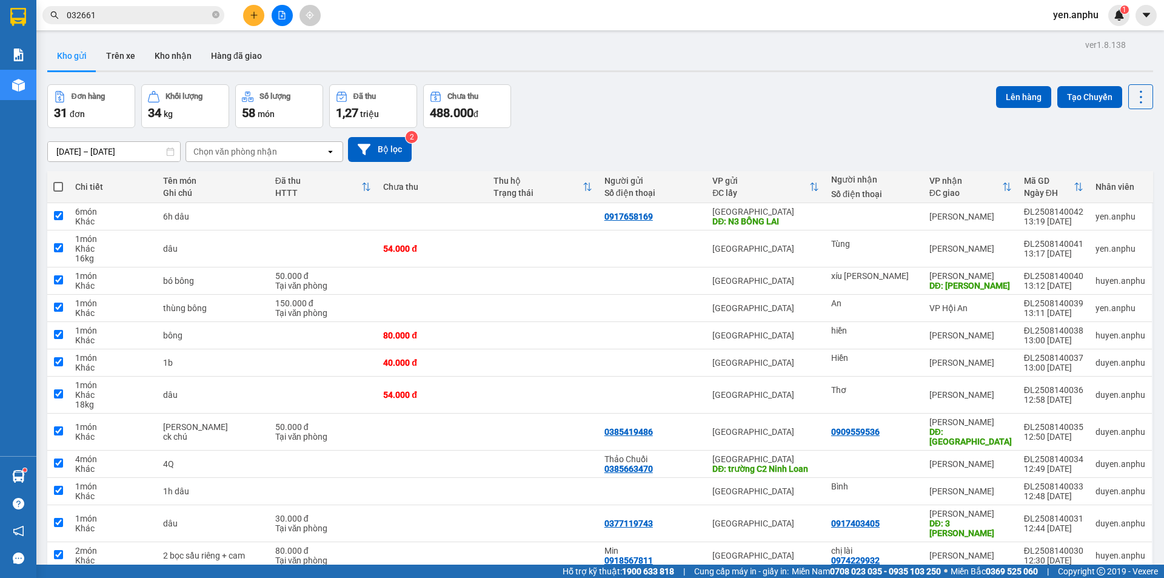
checkbox input "true"
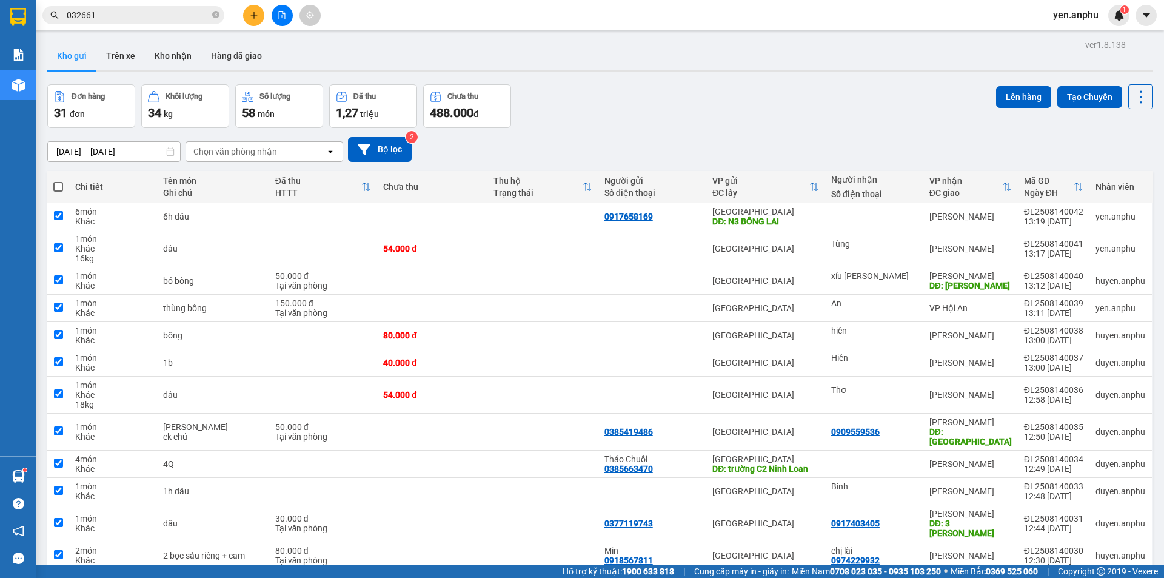
checkbox input "true"
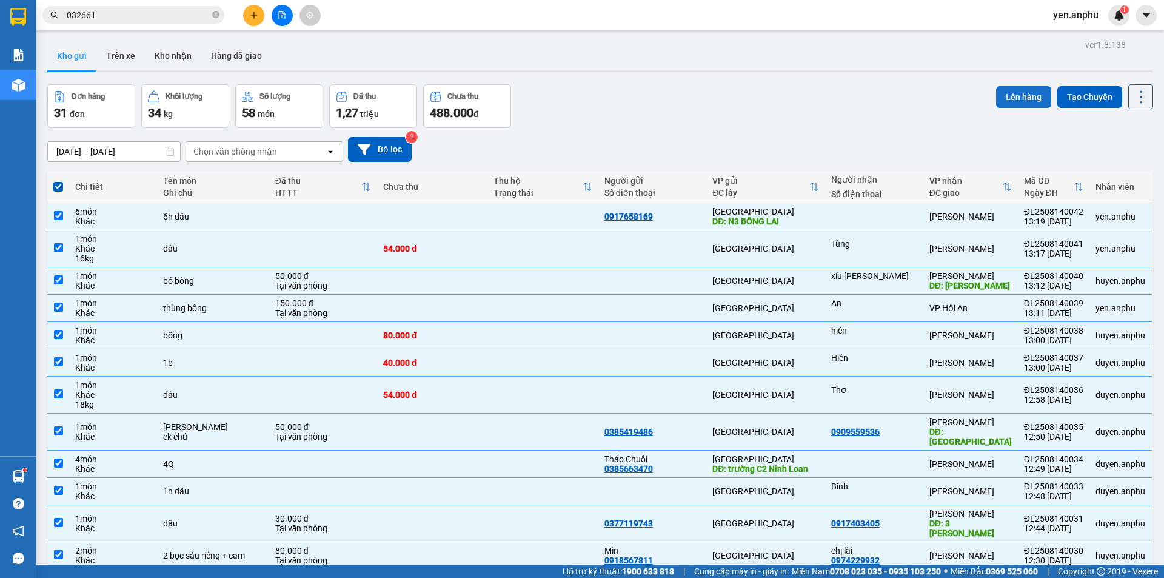
click at [1003, 95] on button "Lên hàng" at bounding box center [1023, 97] width 55 height 22
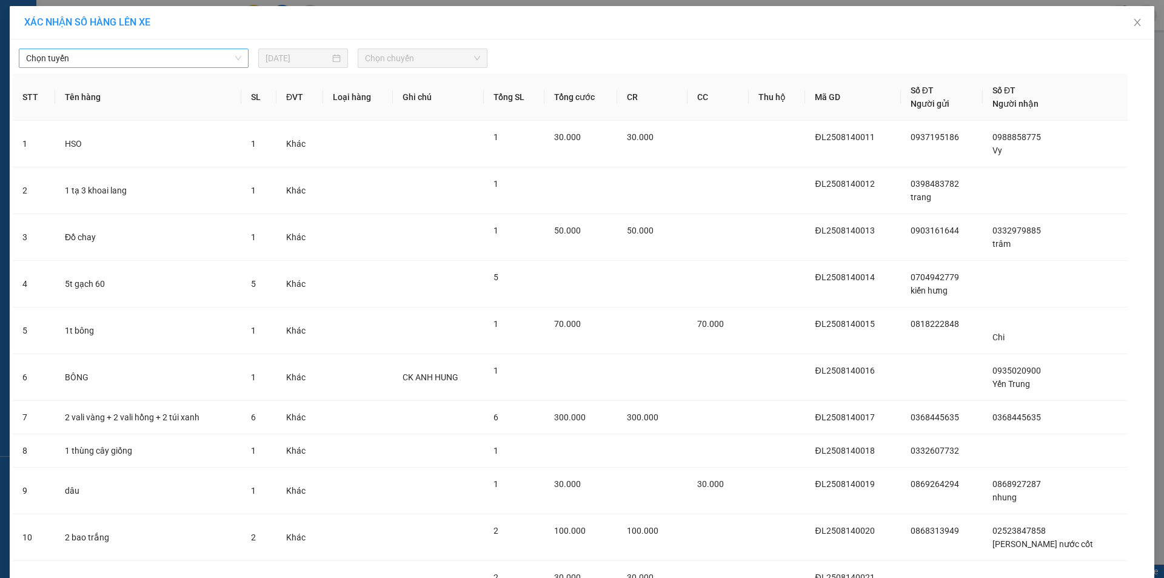
click at [66, 67] on div "Chọn tuyến" at bounding box center [134, 57] width 230 height 19
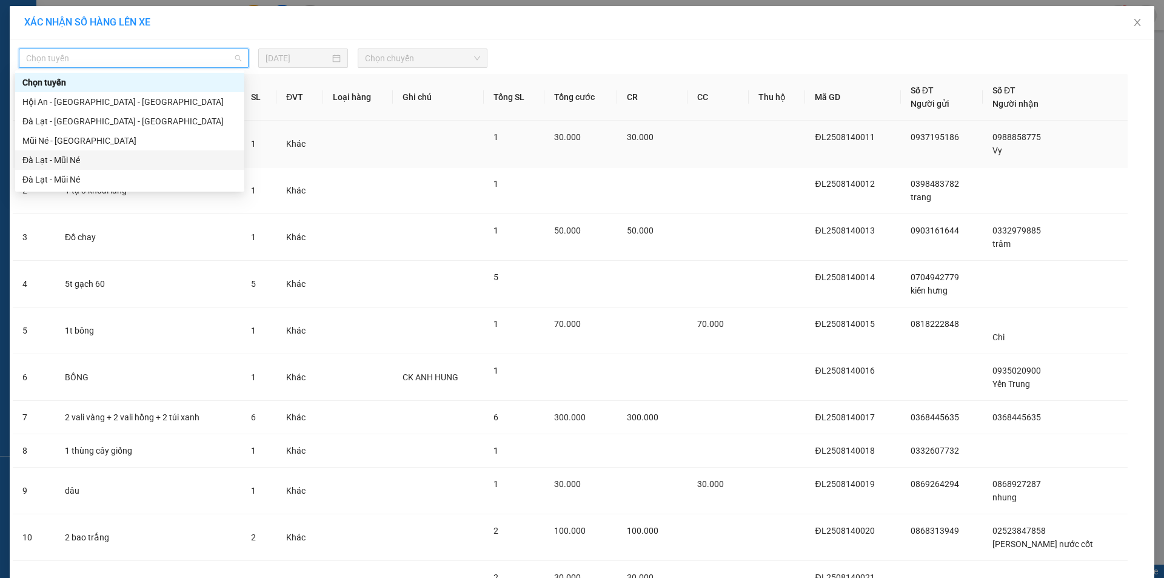
click at [55, 157] on div "Đà Lạt - Mũi Né" at bounding box center [129, 159] width 215 height 13
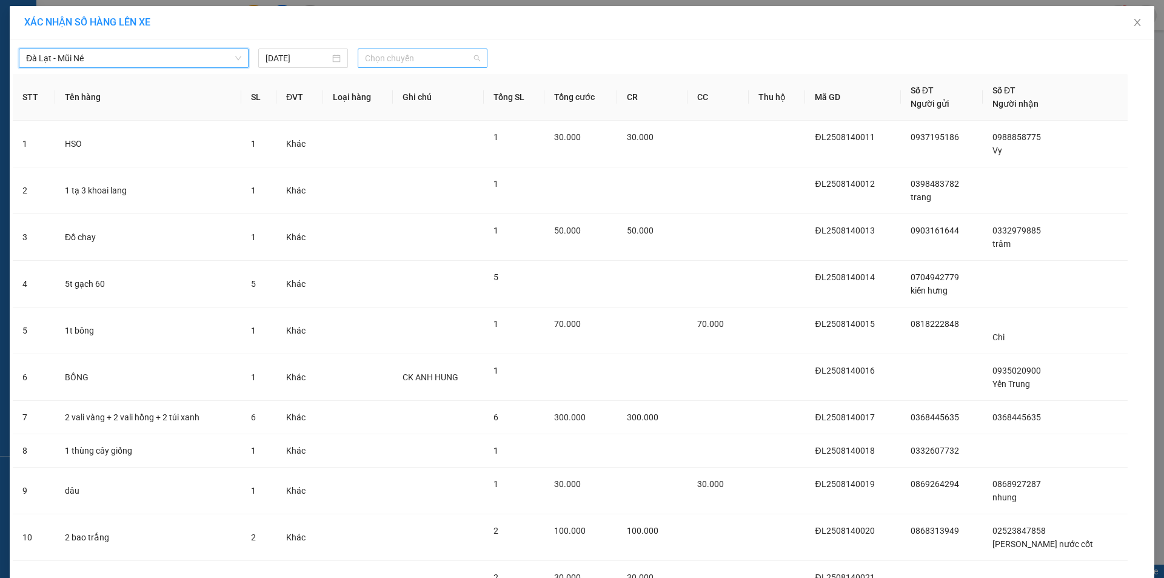
click at [424, 59] on span "Chọn chuyến" at bounding box center [422, 58] width 115 height 18
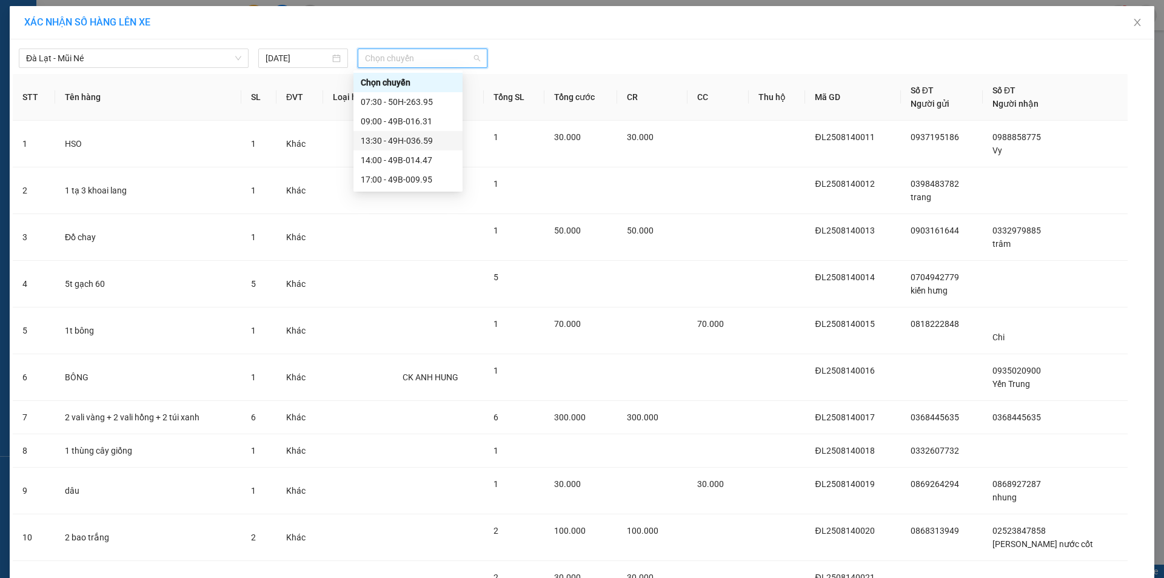
click at [393, 142] on div "13:30 - 49H-036.59" at bounding box center [408, 140] width 95 height 13
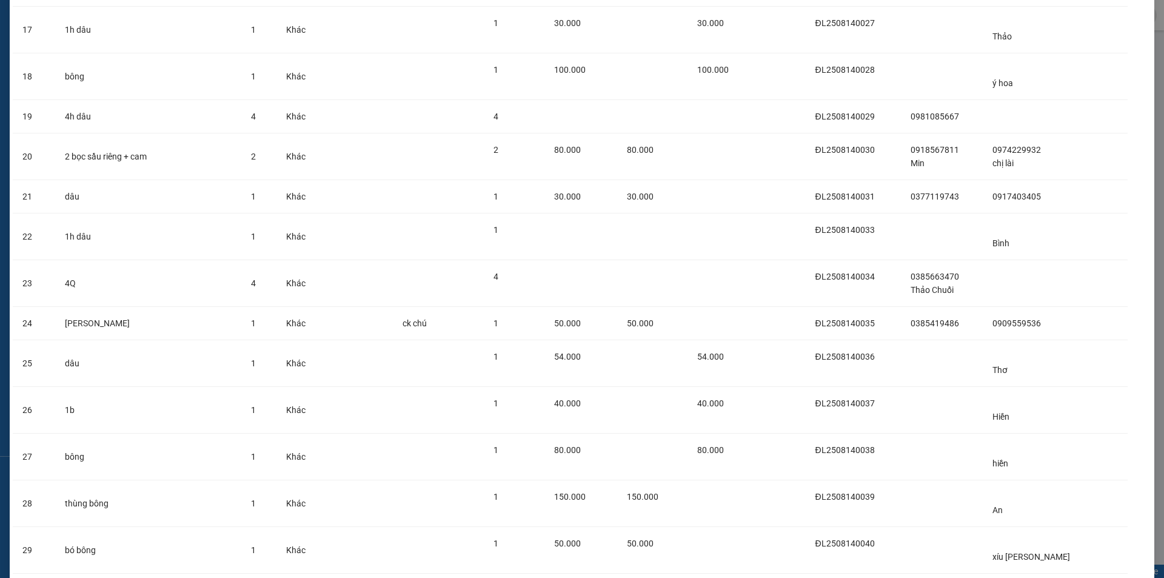
scroll to position [952, 0]
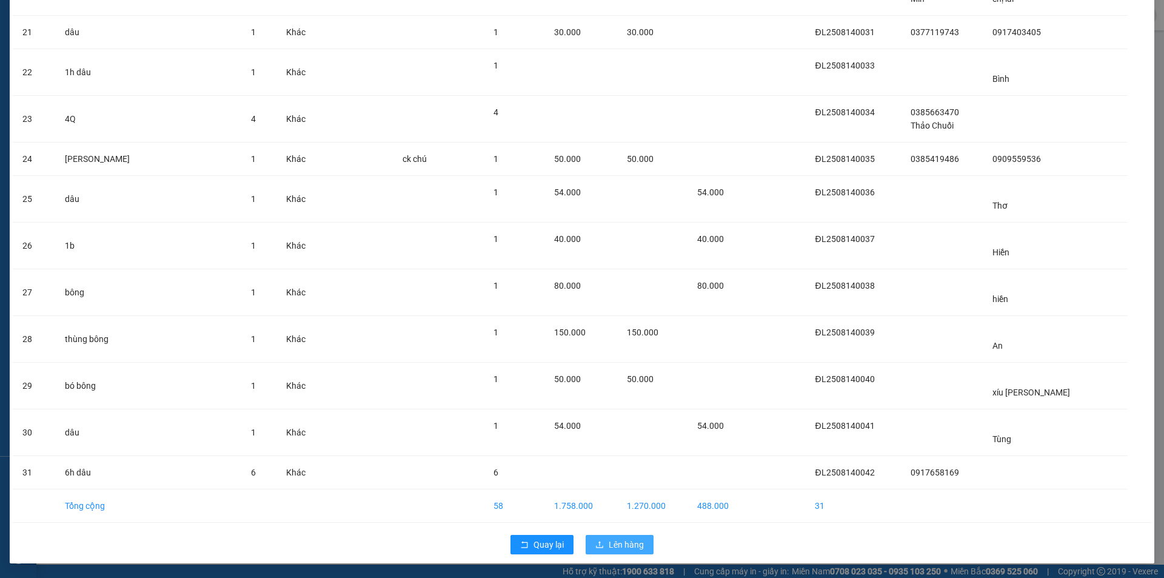
click at [634, 546] on span "Lên hàng" at bounding box center [626, 544] width 35 height 13
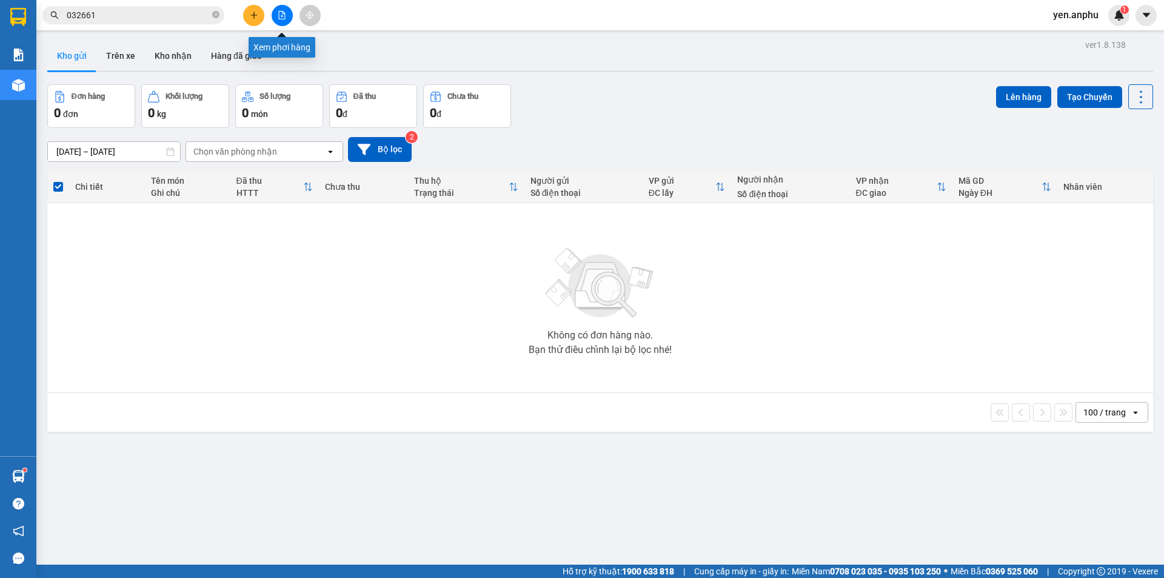
click at [282, 16] on icon "file-add" at bounding box center [282, 15] width 8 height 8
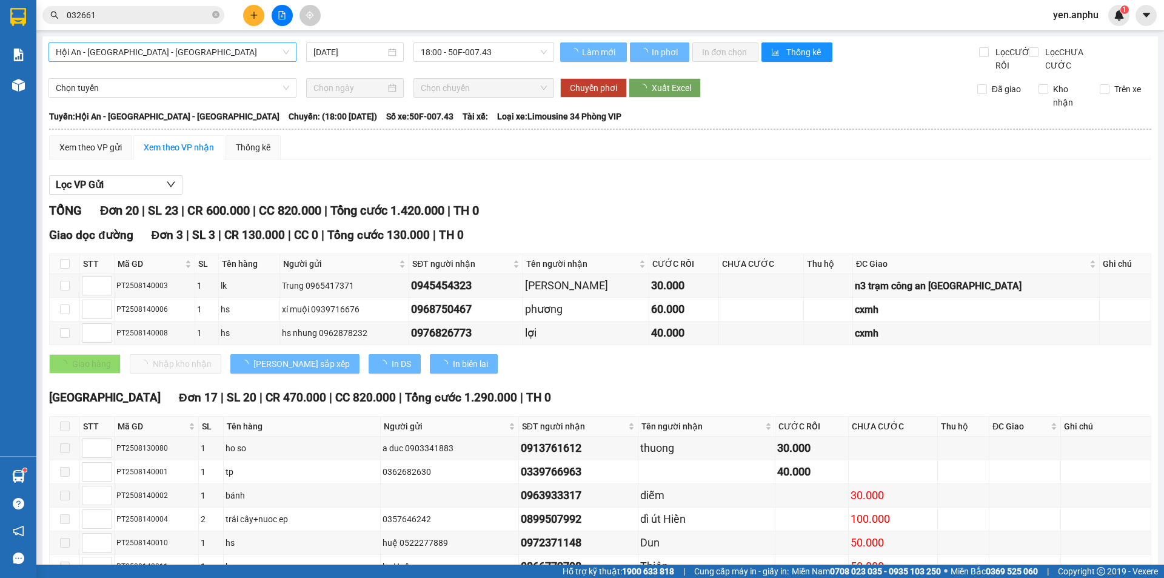
click at [79, 47] on span "Hội An - Nha Trang - Đà Lạt" at bounding box center [172, 52] width 233 height 18
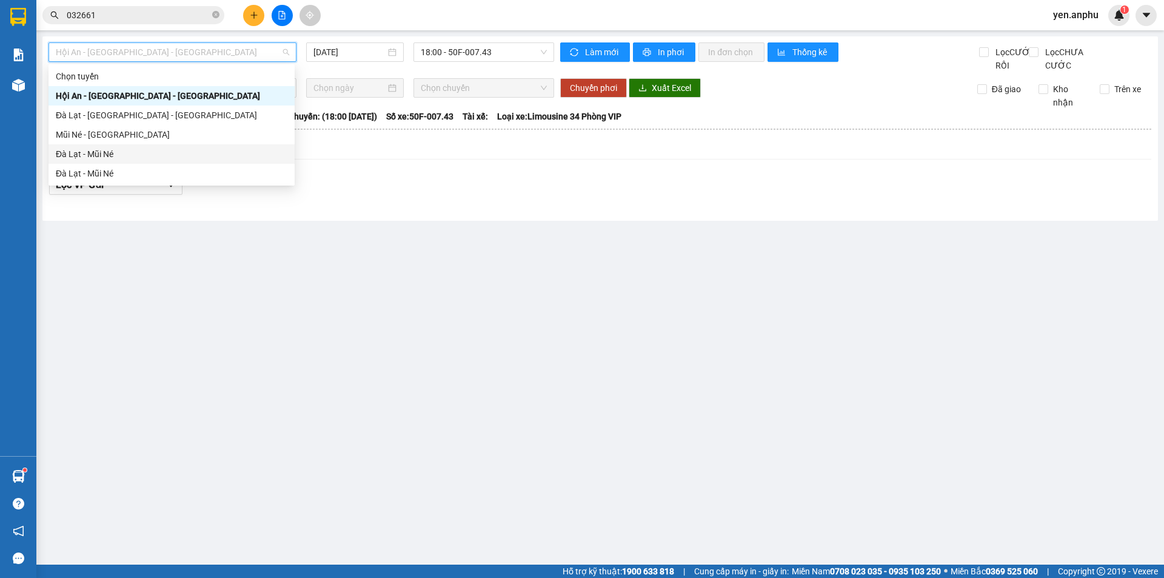
click at [89, 153] on div "Đà Lạt - Mũi Né" at bounding box center [172, 153] width 232 height 13
type input "[DATE]"
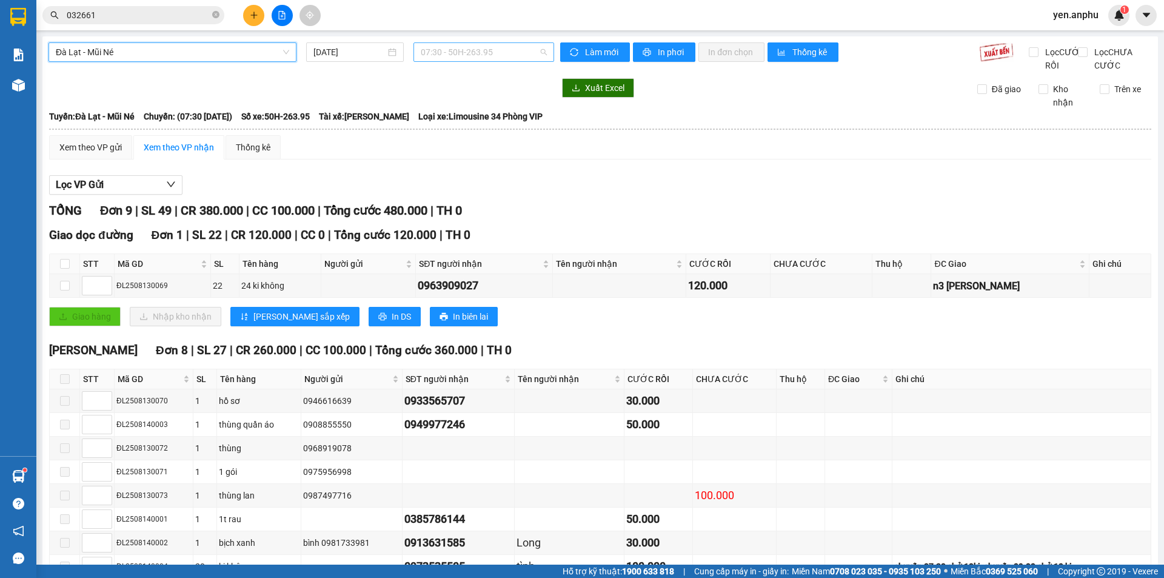
click at [450, 55] on span "07:30 - 50H-263.95" at bounding box center [484, 52] width 126 height 18
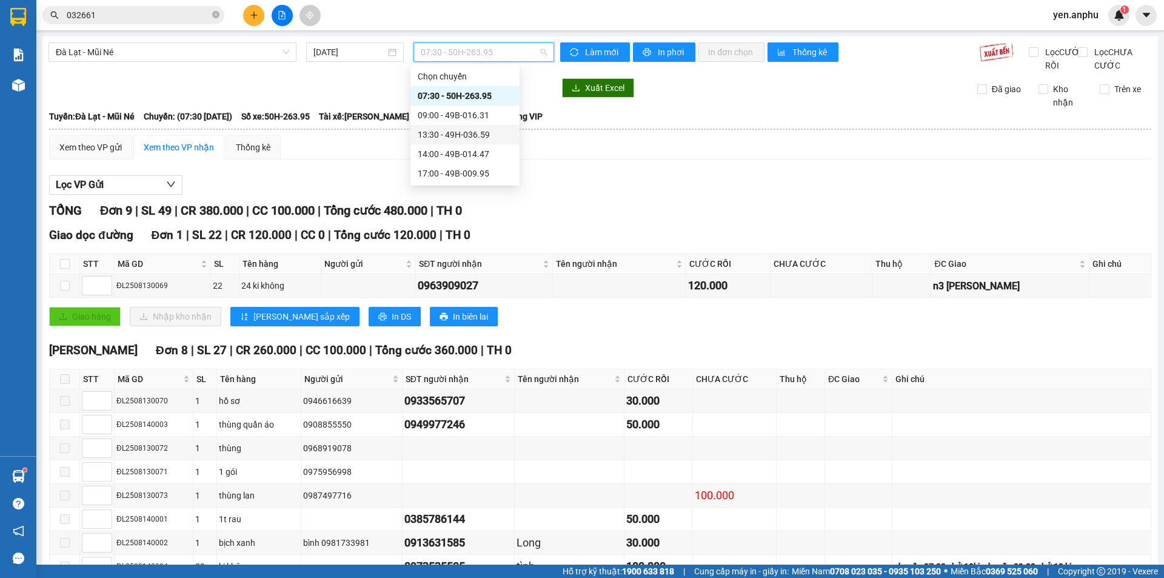
click at [453, 133] on div "13:30 - 49H-036.59" at bounding box center [465, 134] width 95 height 13
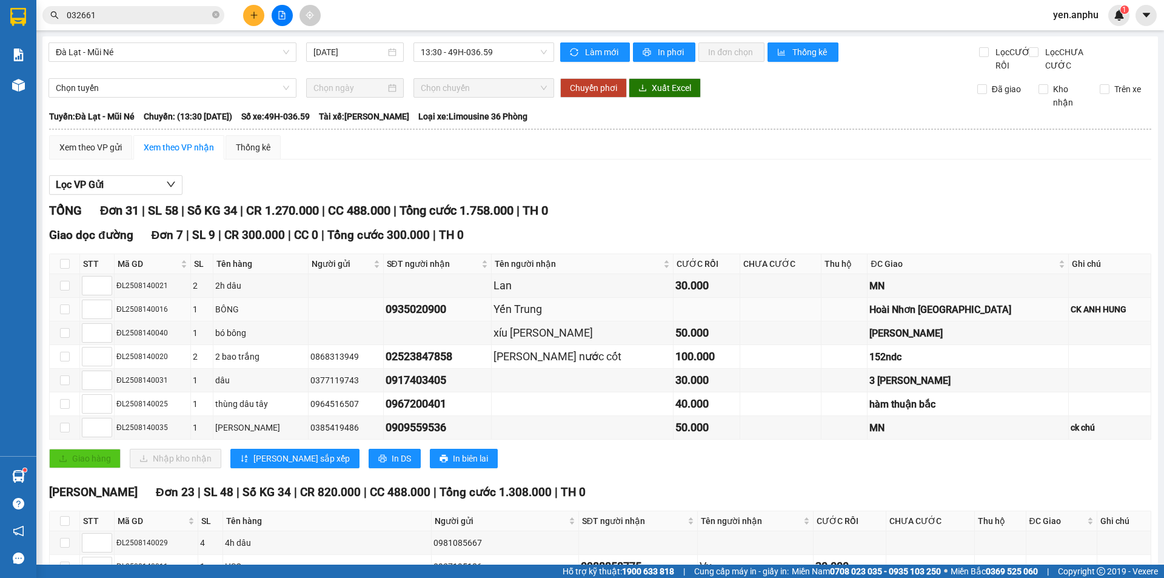
click at [55, 321] on td at bounding box center [65, 310] width 30 height 24
click at [62, 314] on input "checkbox" at bounding box center [65, 309] width 10 height 10
checkbox input "true"
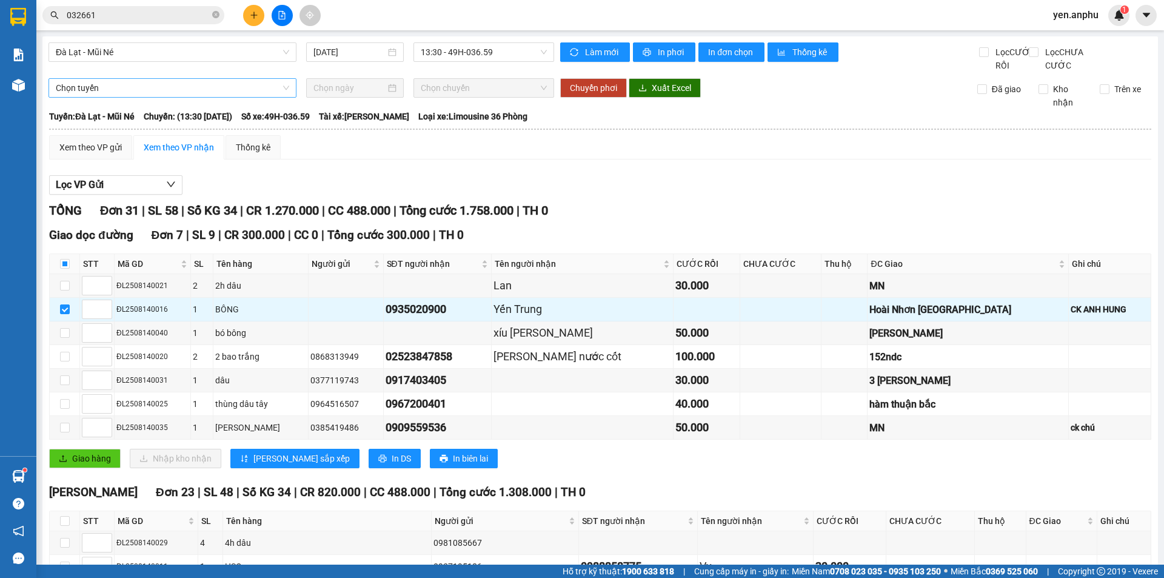
click at [113, 97] on span "Chọn tuyến" at bounding box center [172, 88] width 233 height 18
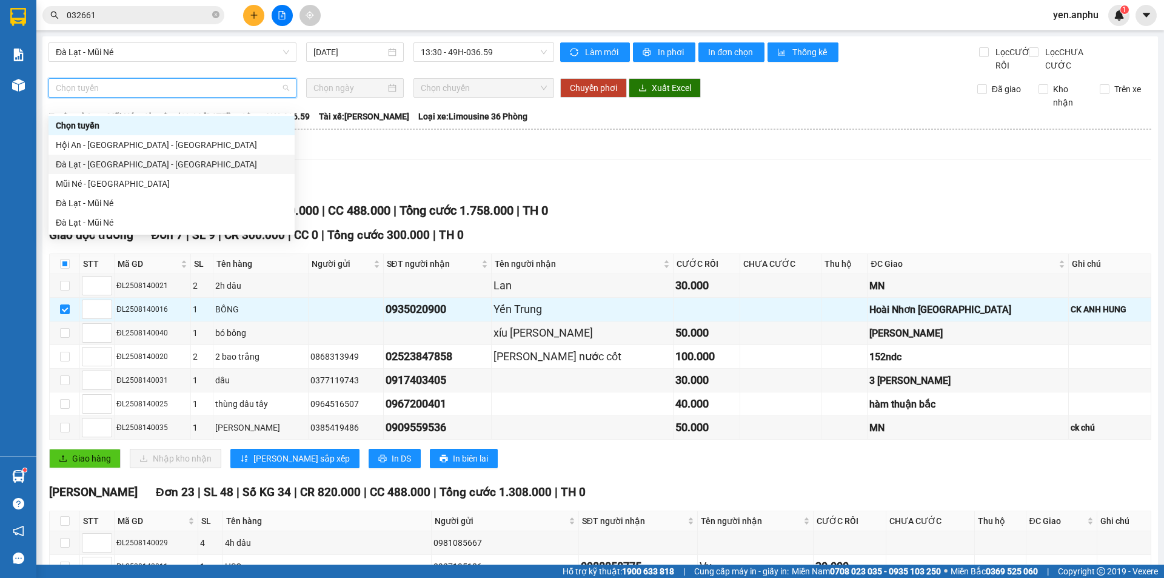
click at [92, 165] on div "Đà Lạt - Nha Trang - Hội An" at bounding box center [172, 164] width 232 height 13
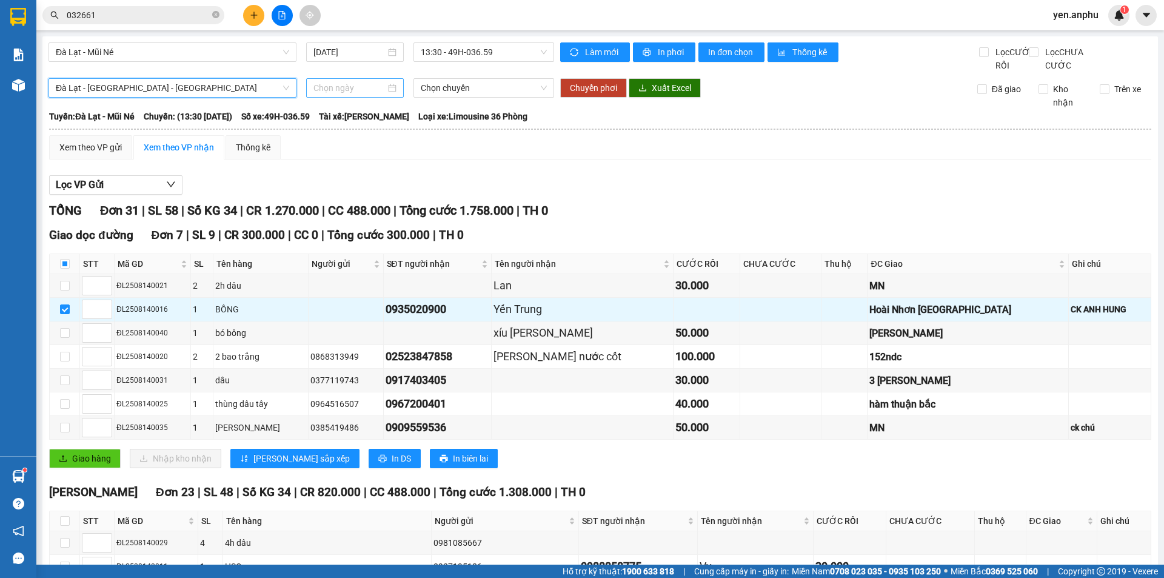
click at [358, 95] on input at bounding box center [349, 87] width 72 height 13
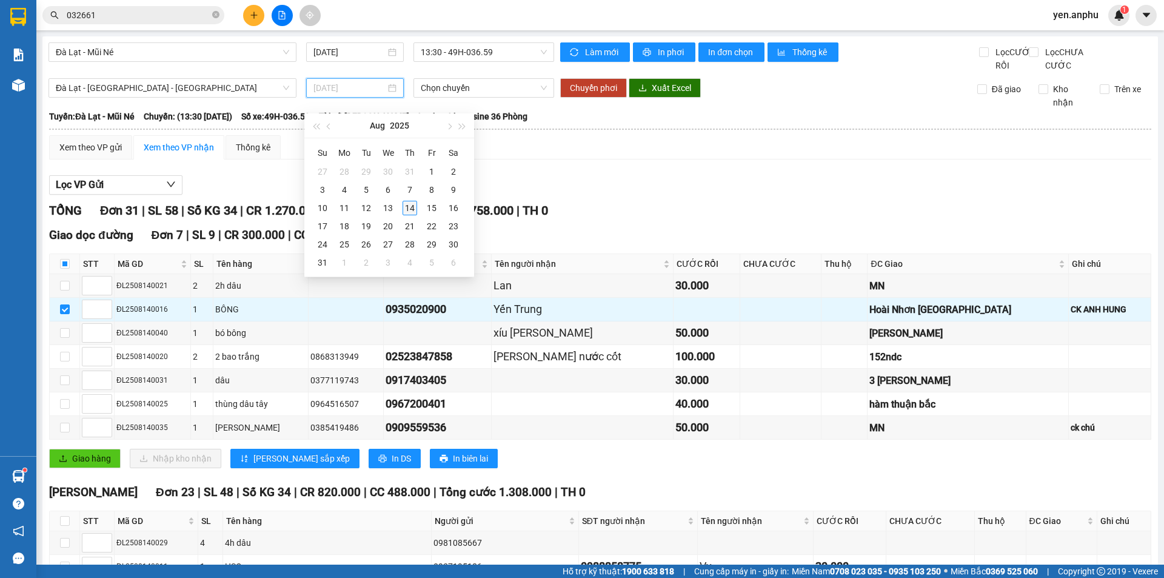
type input "[DATE]"
click at [408, 212] on div "14" at bounding box center [410, 208] width 15 height 15
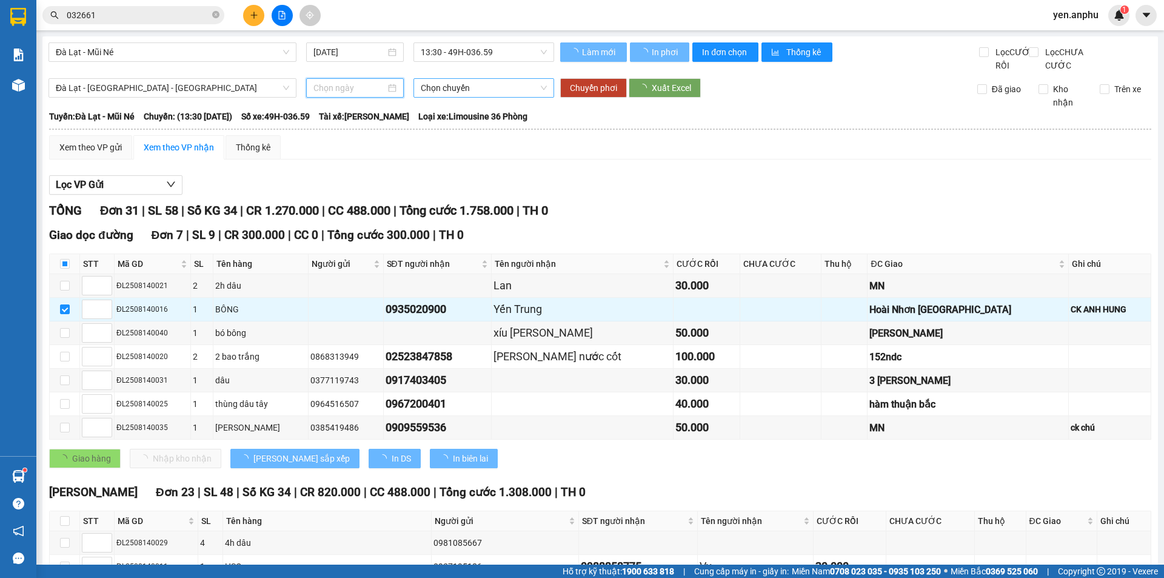
click at [466, 97] on span "Chọn chuyến" at bounding box center [484, 88] width 126 height 18
type input "[DATE]"
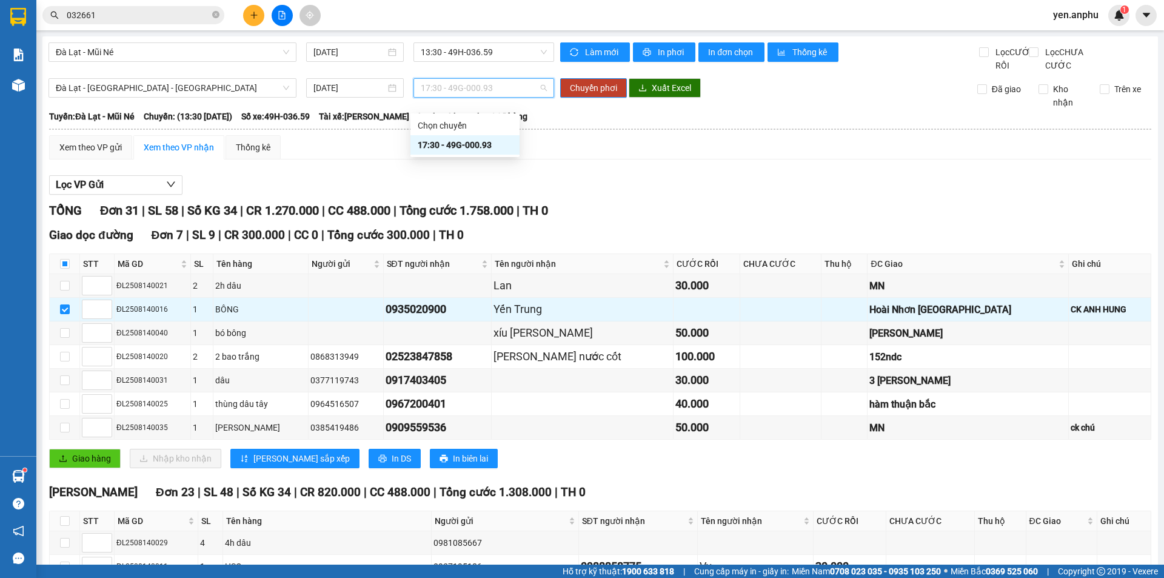
click at [449, 147] on div "17:30 - 49G-000.93" at bounding box center [465, 144] width 95 height 13
click at [579, 95] on span "Chuyển phơi" at bounding box center [593, 87] width 47 height 13
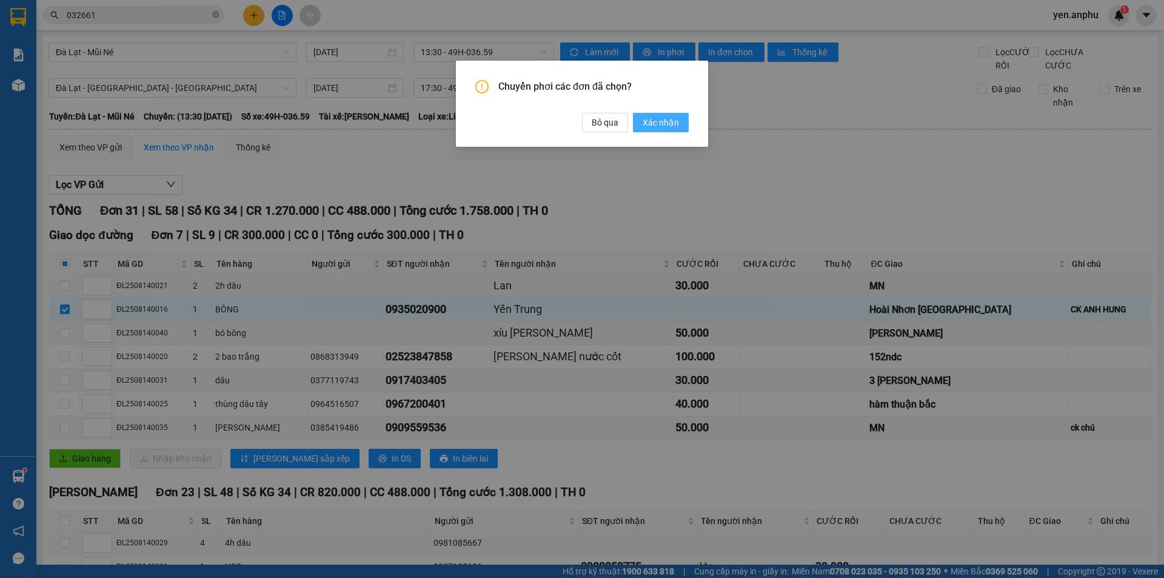
click at [644, 128] on span "Xác nhận" at bounding box center [661, 122] width 36 height 13
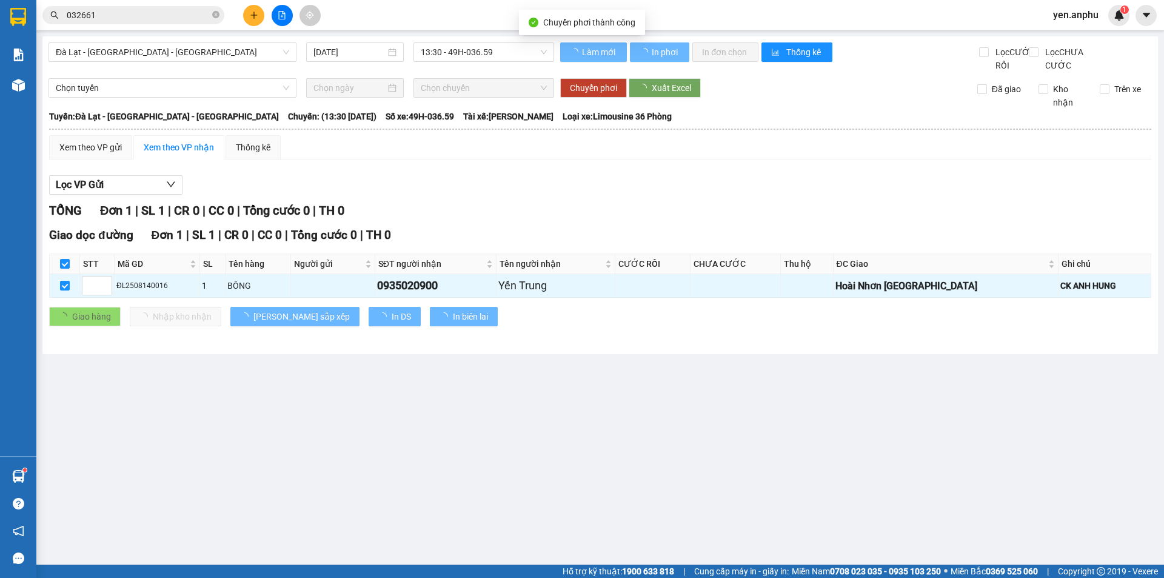
checkbox input "false"
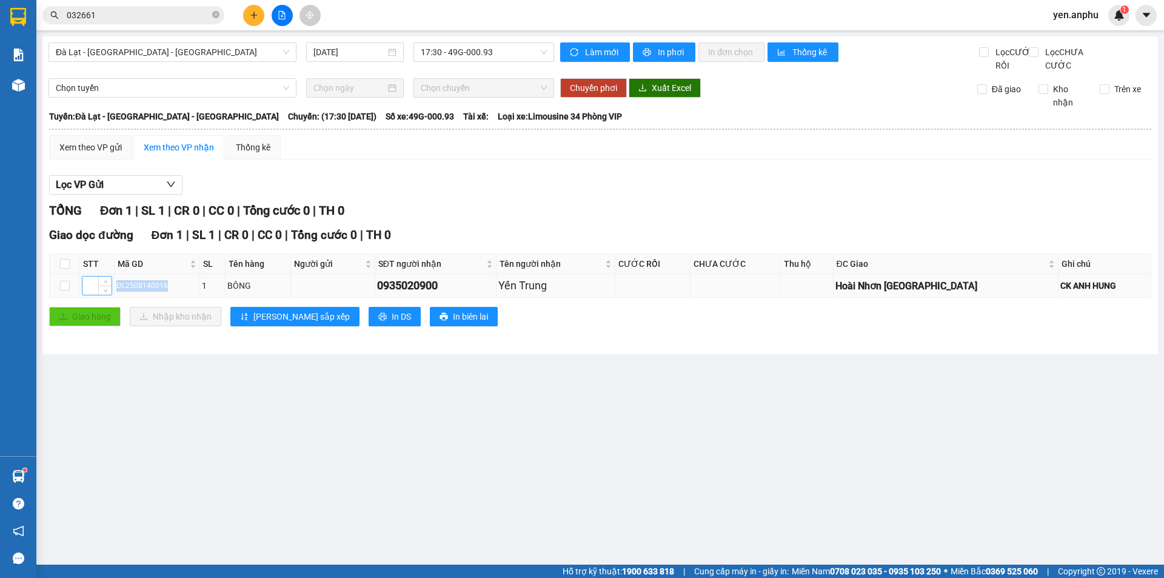
drag, startPoint x: 176, startPoint y: 298, endPoint x: 95, endPoint y: 295, distance: 80.7
click at [95, 295] on tr "ĐL2508140016 1 BÔNG 0935020900 Yến Trung Hoài Nhơn Bình Định CK ANH HUNG" at bounding box center [600, 286] width 1101 height 24
copy tr "ĐL2508140016"
click at [159, 19] on input "032661" at bounding box center [138, 14] width 143 height 13
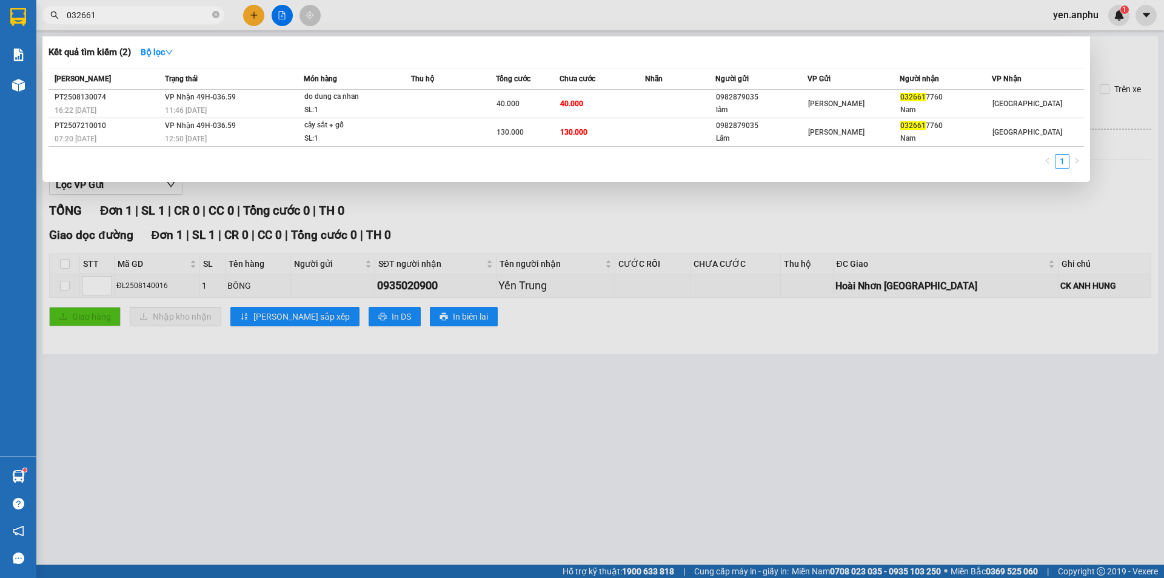
paste input "ĐL2508140016"
click at [159, 19] on input "032661 ĐL2508140016" at bounding box center [138, 14] width 143 height 13
click at [159, 18] on input "032661 ĐL2508140016" at bounding box center [138, 14] width 143 height 13
paste input "text"
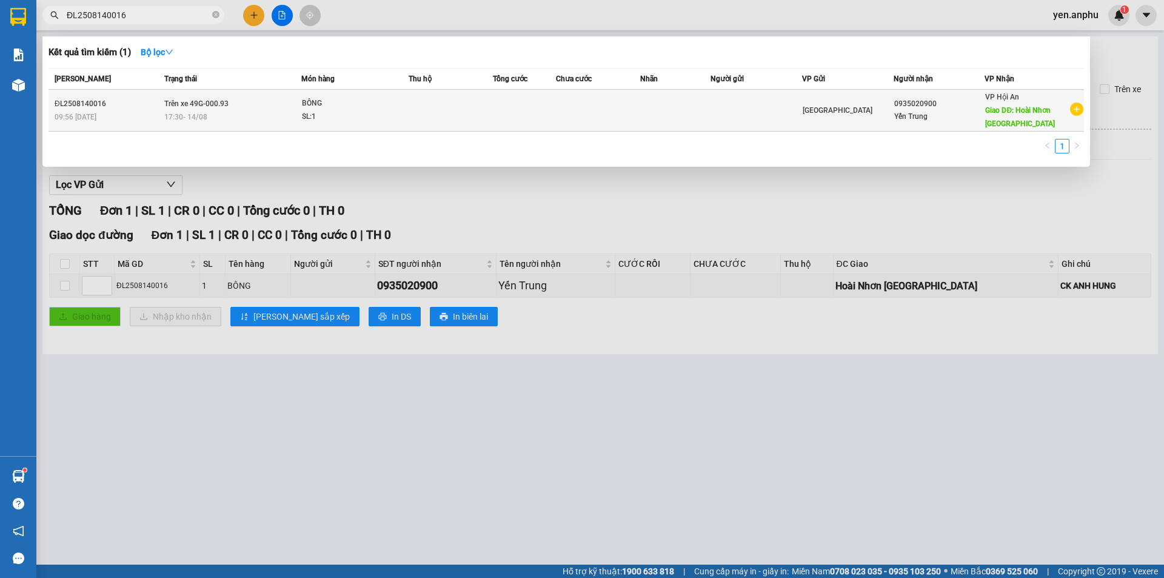
type input "ĐL2508140016"
click at [472, 109] on td at bounding box center [451, 111] width 84 height 42
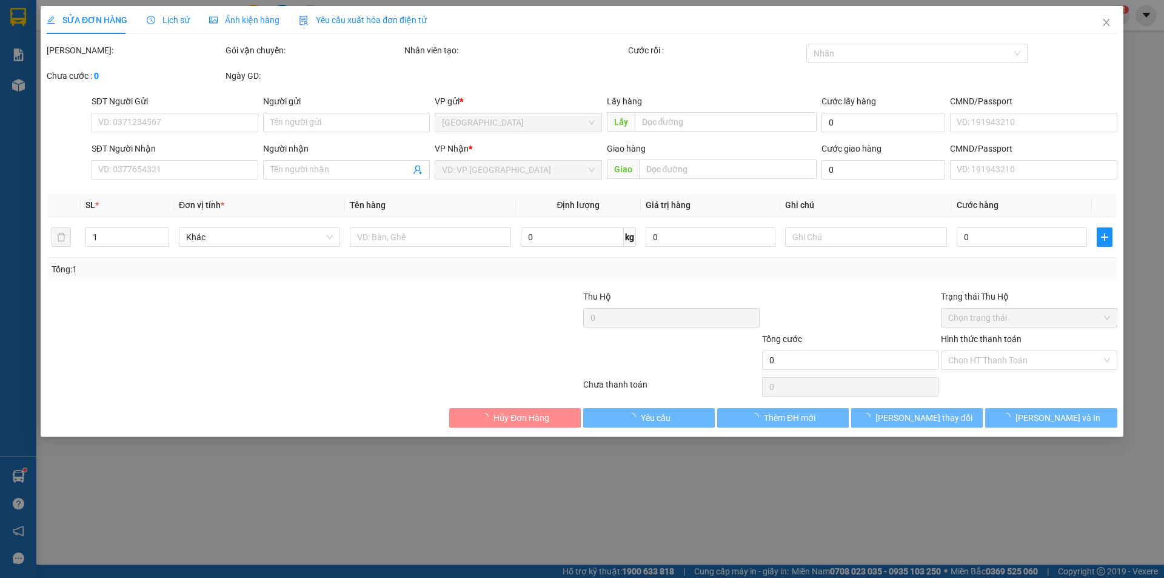
type input "0935020900"
type input "Yến Trung"
type input "Hoài Nhơn Bình Định"
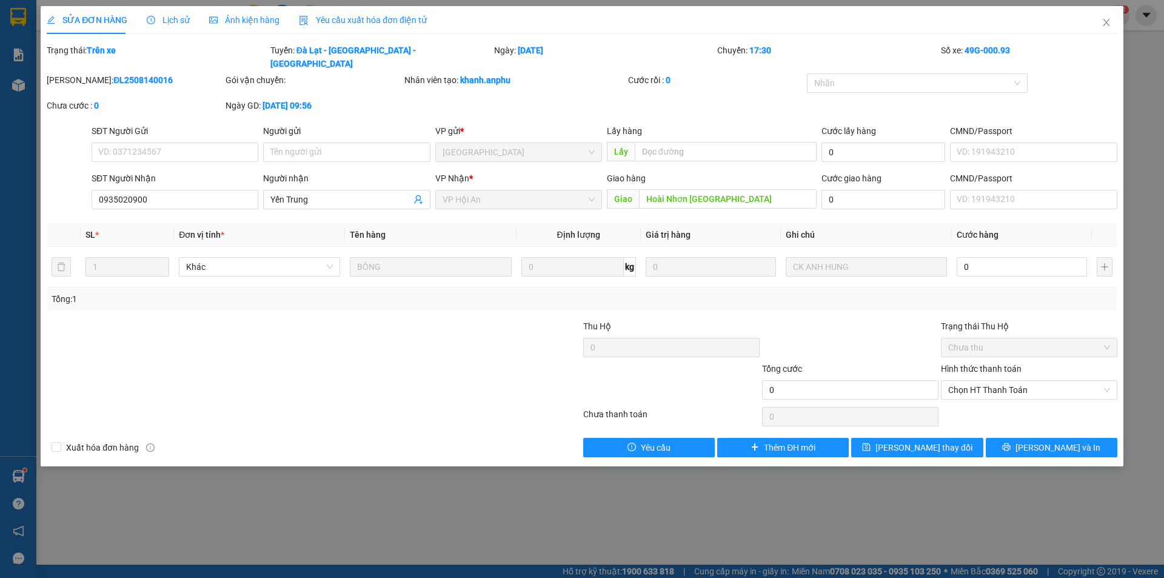
click at [493, 196] on div "VP Nhận * VP Hội An" at bounding box center [518, 193] width 167 height 42
click at [1108, 22] on icon "close" at bounding box center [1106, 22] width 7 height 7
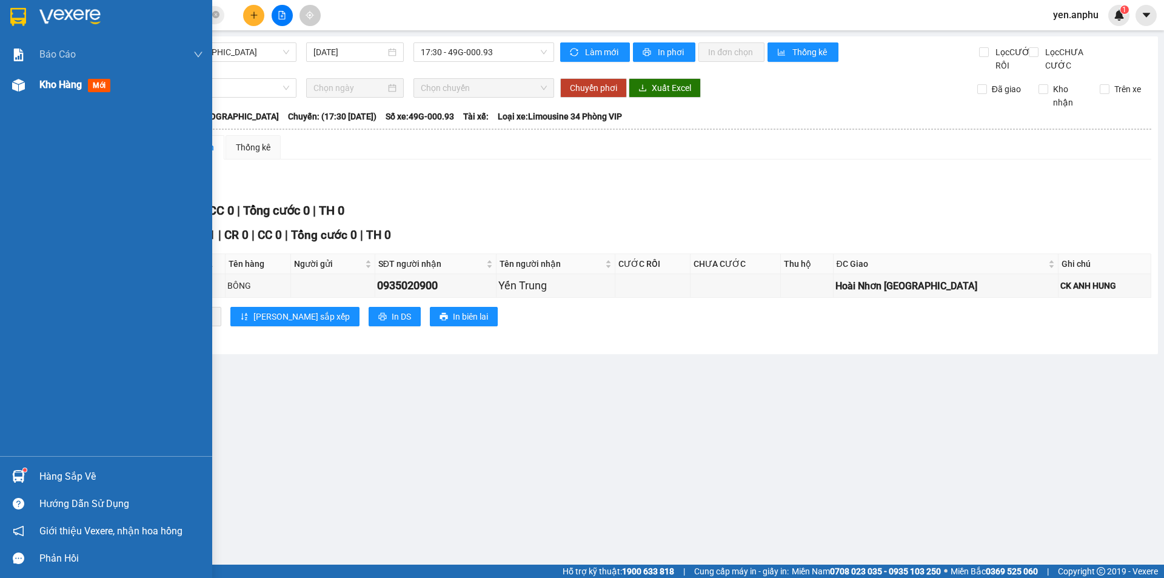
click at [73, 84] on span "Kho hàng" at bounding box center [60, 85] width 42 height 12
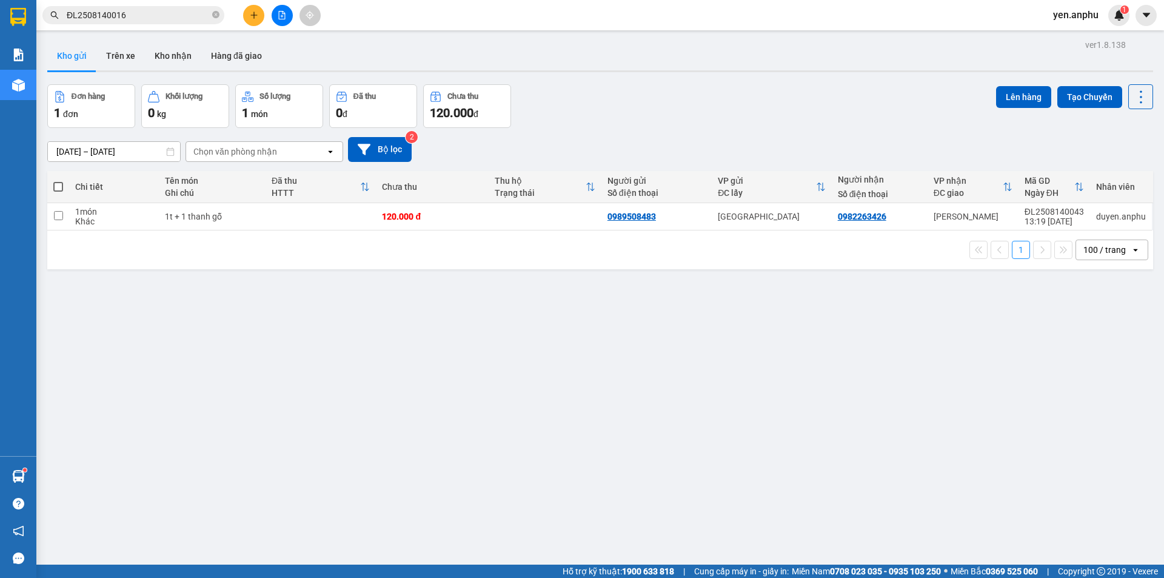
click at [290, 18] on button at bounding box center [282, 15] width 21 height 21
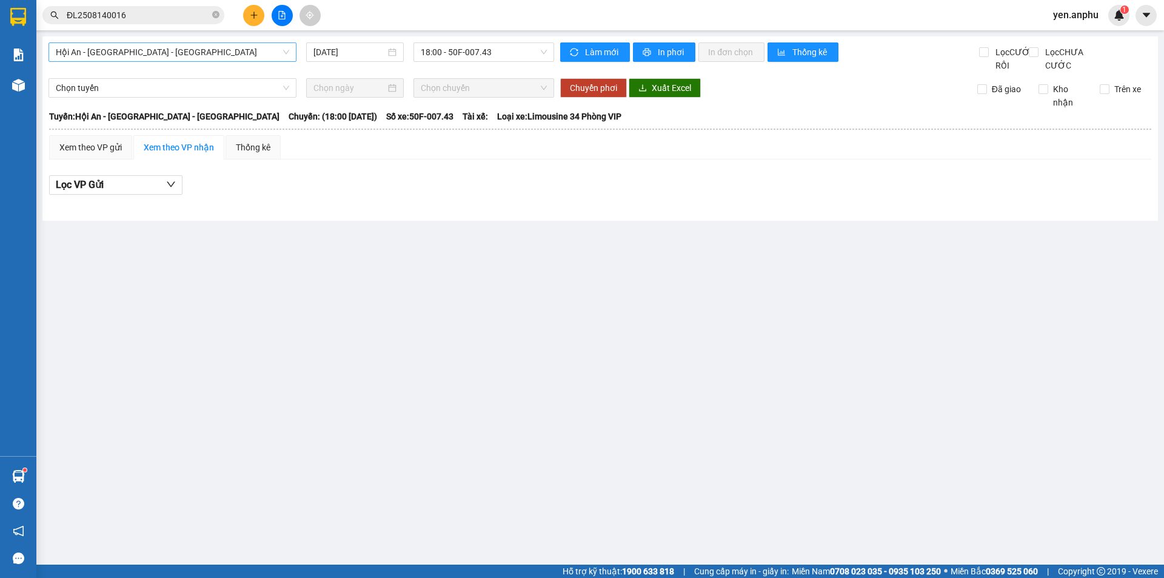
click at [136, 48] on span "Hội An - Nha Trang - Đà Lạt" at bounding box center [172, 52] width 233 height 18
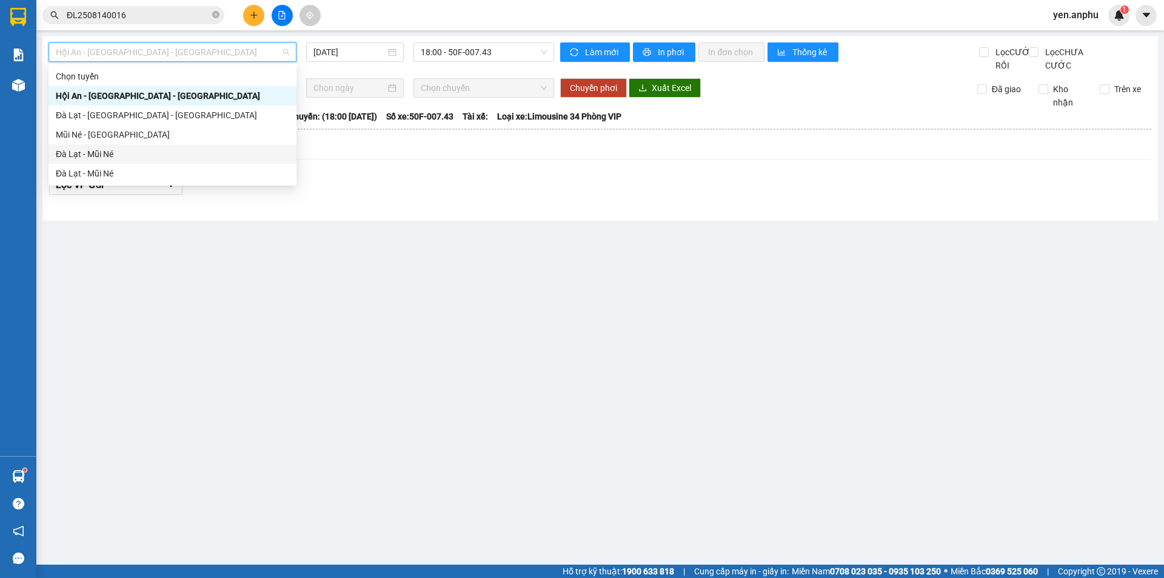
click at [97, 154] on div "Đà Lạt - Mũi Né" at bounding box center [172, 153] width 233 height 13
type input "[DATE]"
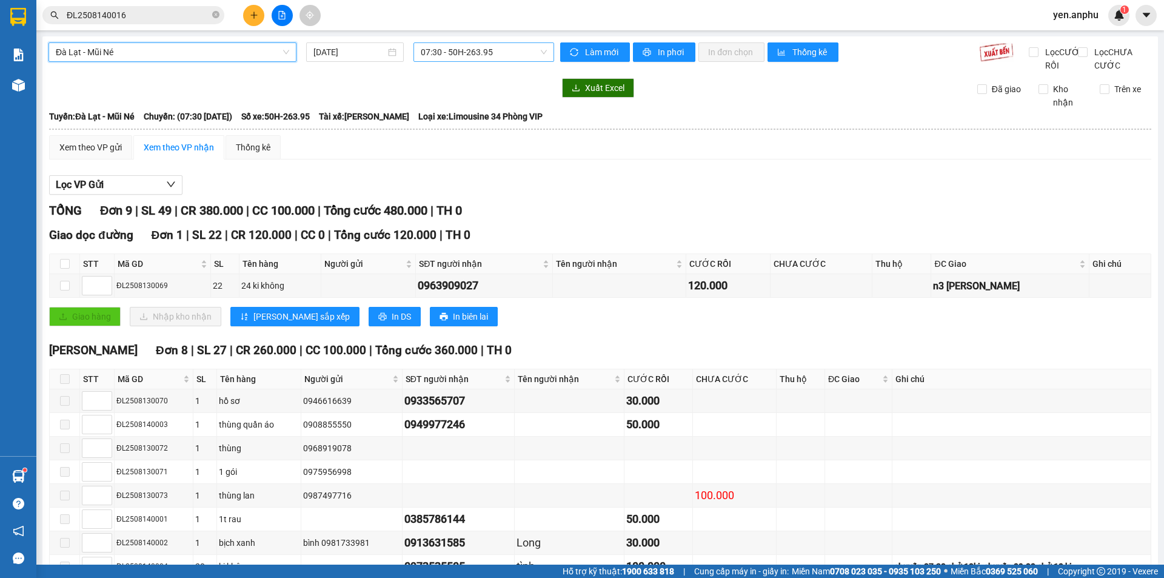
click at [441, 45] on span "07:30 - 50H-263.95" at bounding box center [484, 52] width 126 height 18
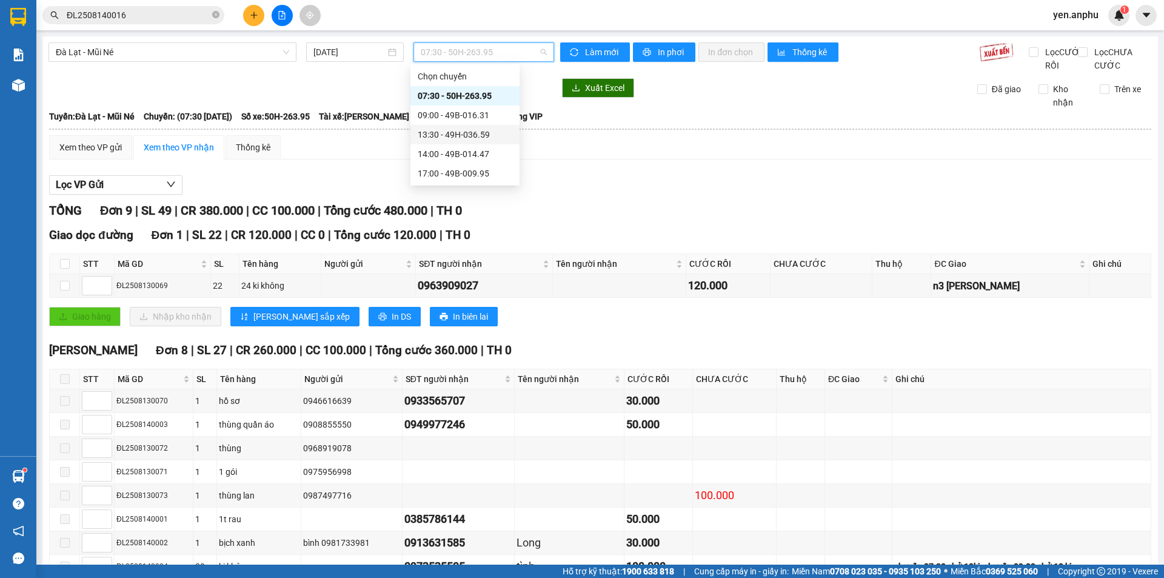
click at [445, 130] on div "13:30 - 49H-036.59" at bounding box center [465, 134] width 95 height 13
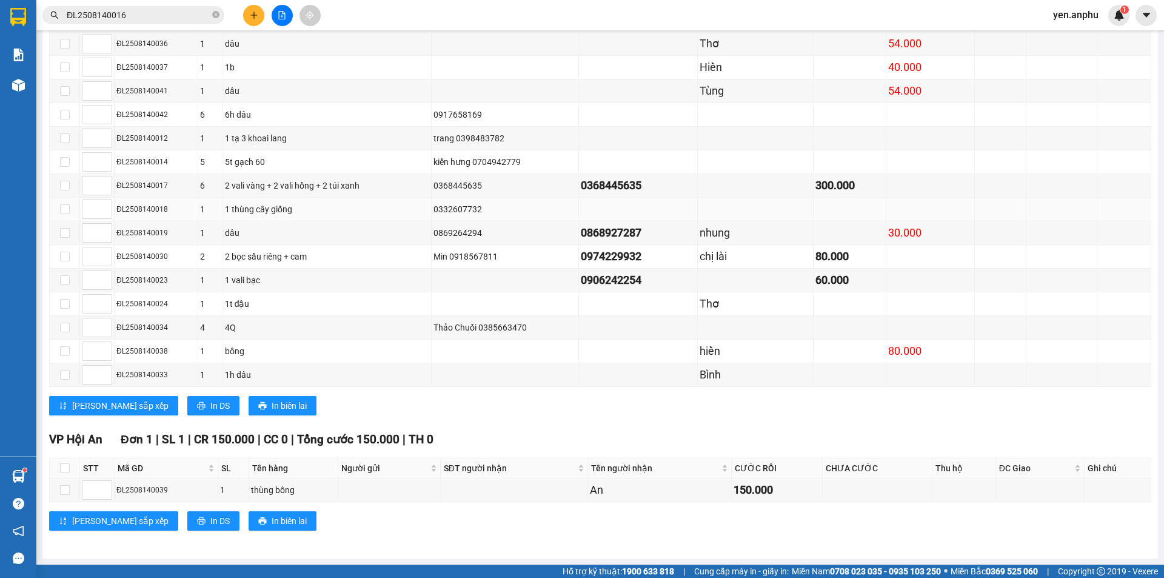
scroll to position [253, 0]
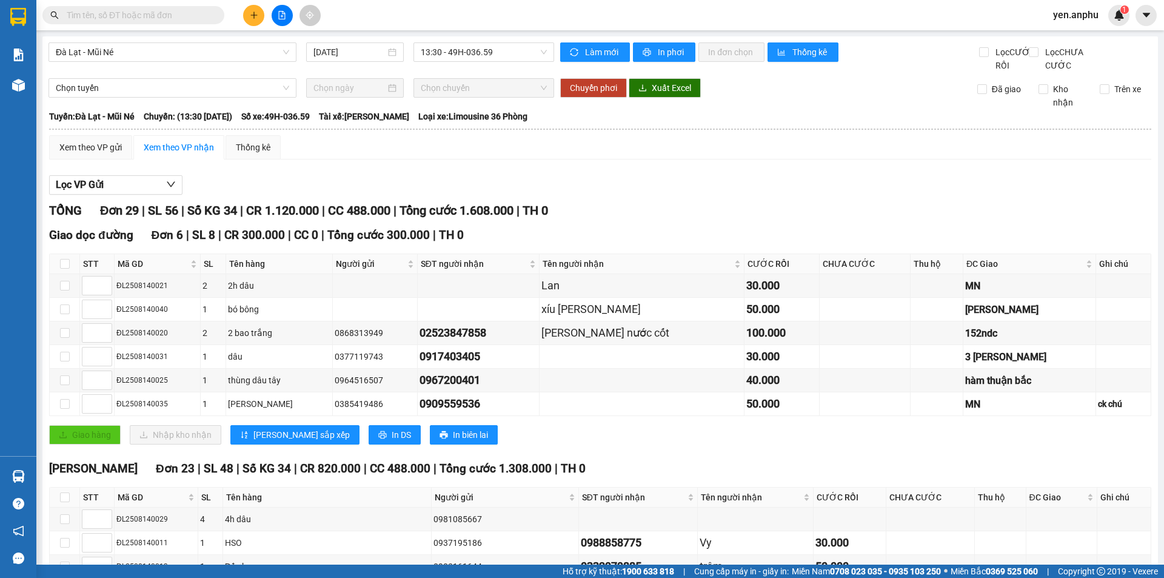
click at [259, 21] on button at bounding box center [253, 15] width 21 height 21
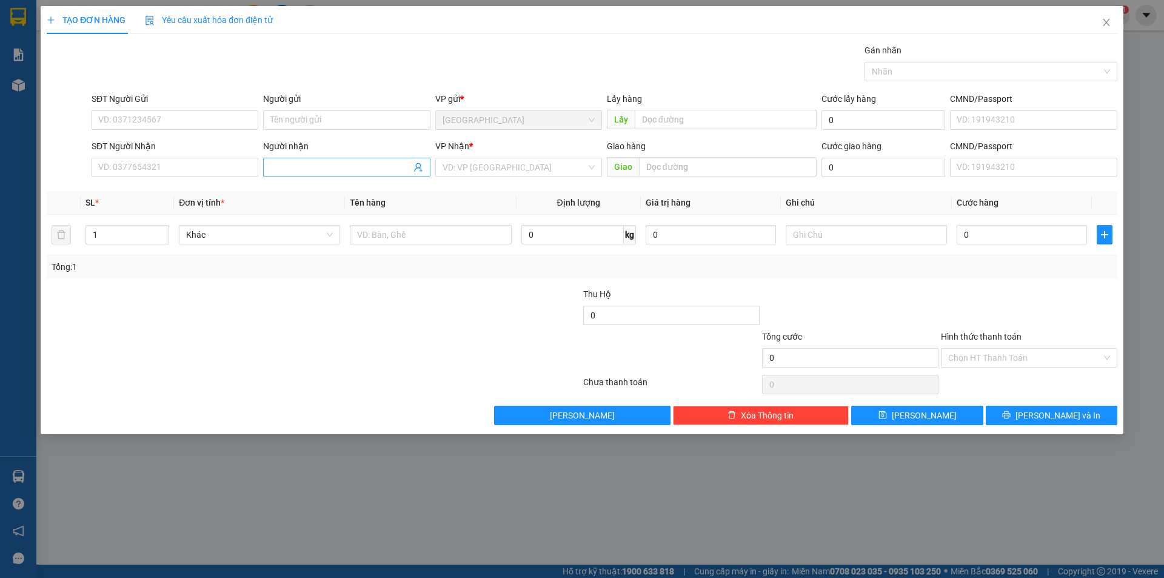
click at [309, 172] on input "Người nhận" at bounding box center [340, 167] width 140 height 13
type input "Bốn mùa"
click at [486, 174] on input "search" at bounding box center [515, 167] width 144 height 18
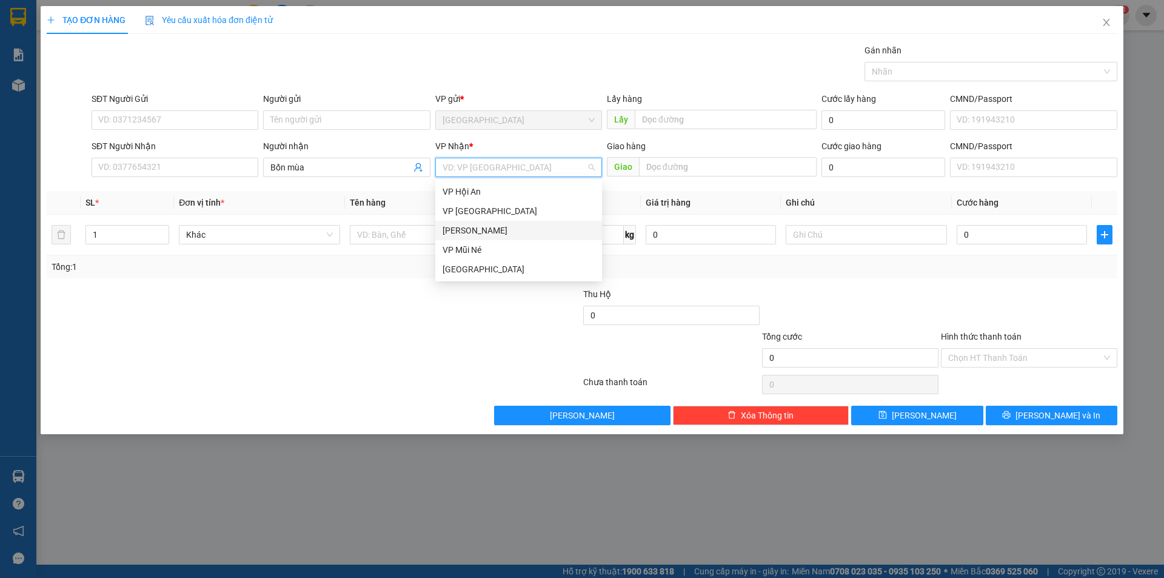
click at [472, 234] on div "[PERSON_NAME]" at bounding box center [519, 230] width 152 height 13
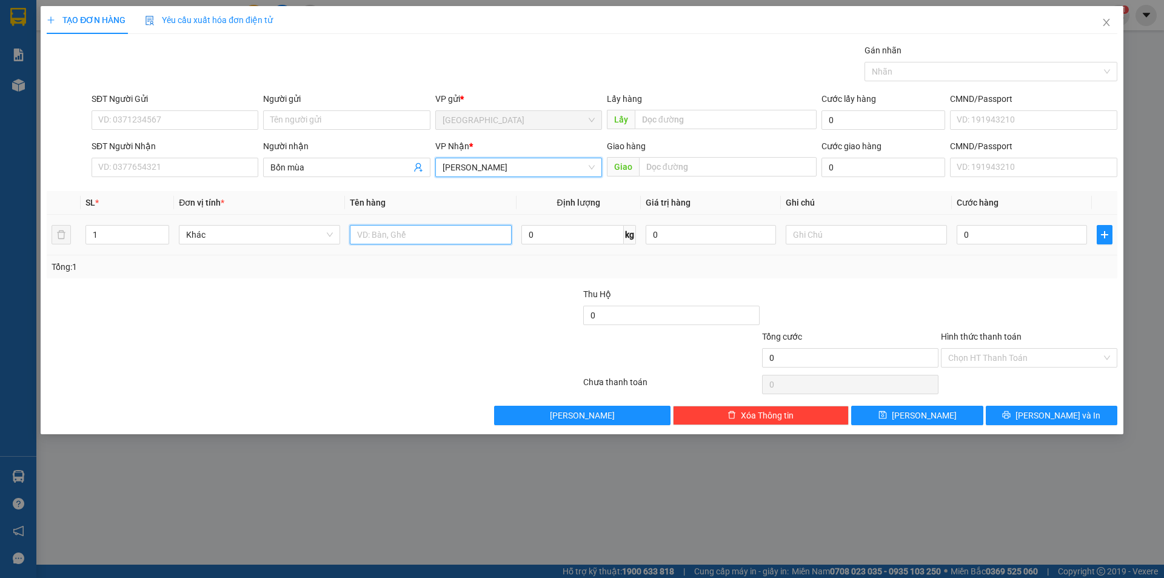
click at [435, 237] on input "text" at bounding box center [430, 234] width 161 height 19
type input "thùng"
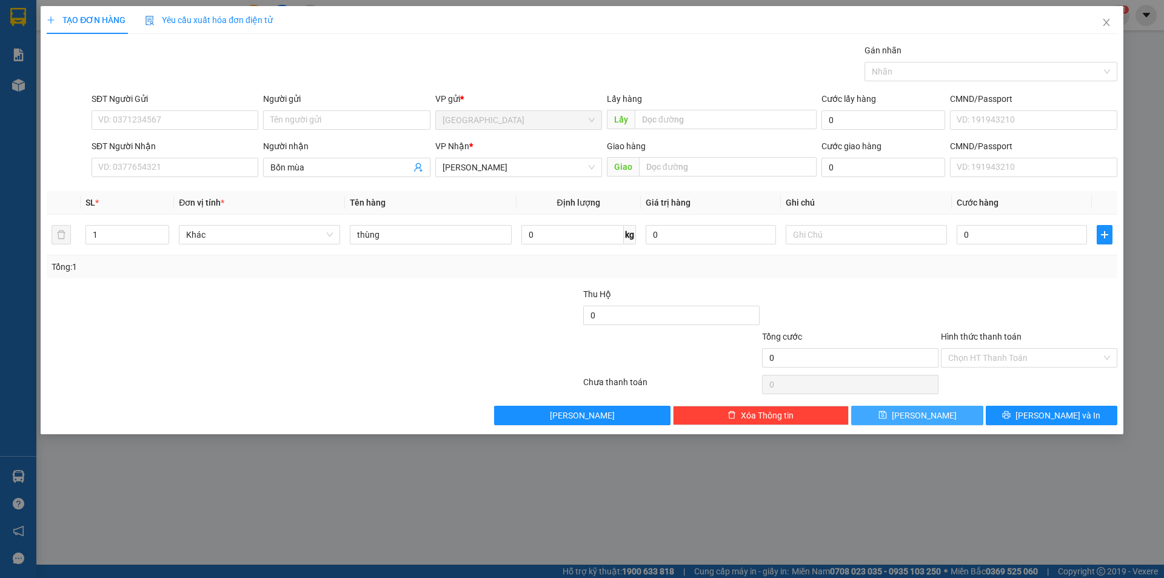
click at [931, 412] on button "[PERSON_NAME]" at bounding box center [917, 415] width 132 height 19
